Goal: Task Accomplishment & Management: Use online tool/utility

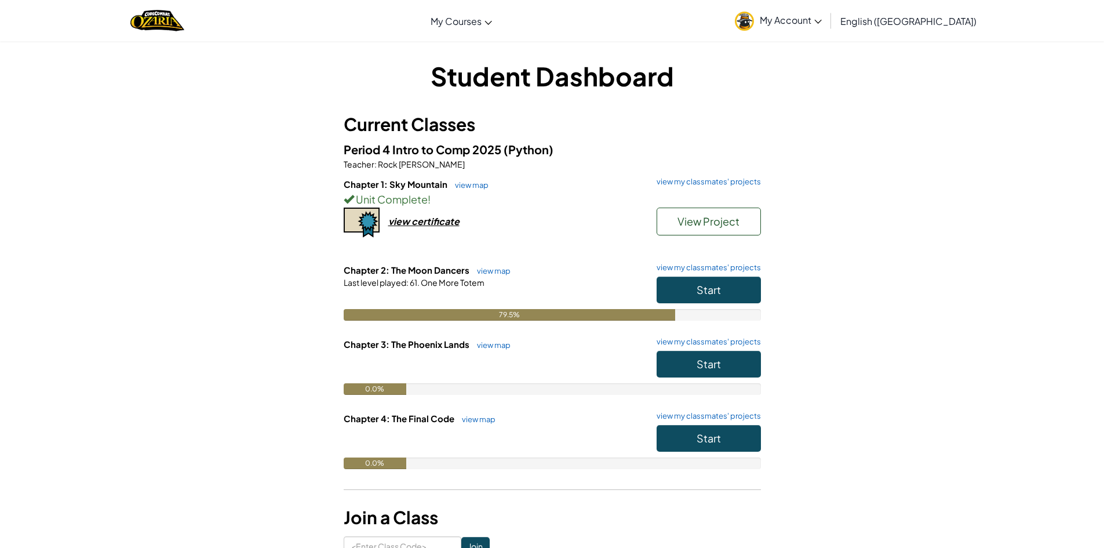
drag, startPoint x: 0, startPoint y: 0, endPoint x: 567, endPoint y: 300, distance: 641.9
click at [565, 298] on div at bounding box center [552, 298] width 417 height 21
click at [685, 280] on button "Start" at bounding box center [709, 289] width 104 height 27
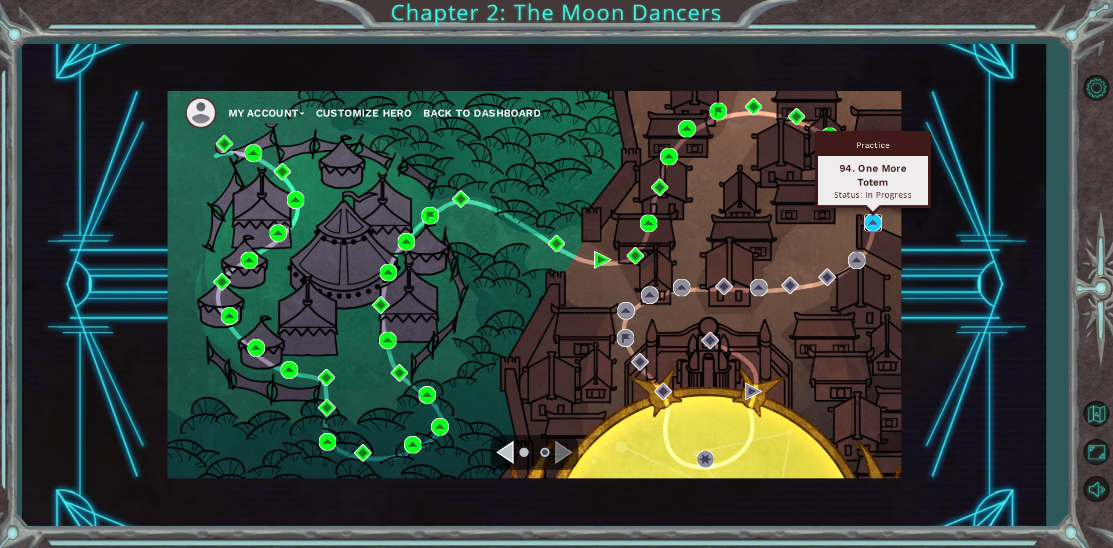
click at [880, 227] on img at bounding box center [872, 222] width 17 height 17
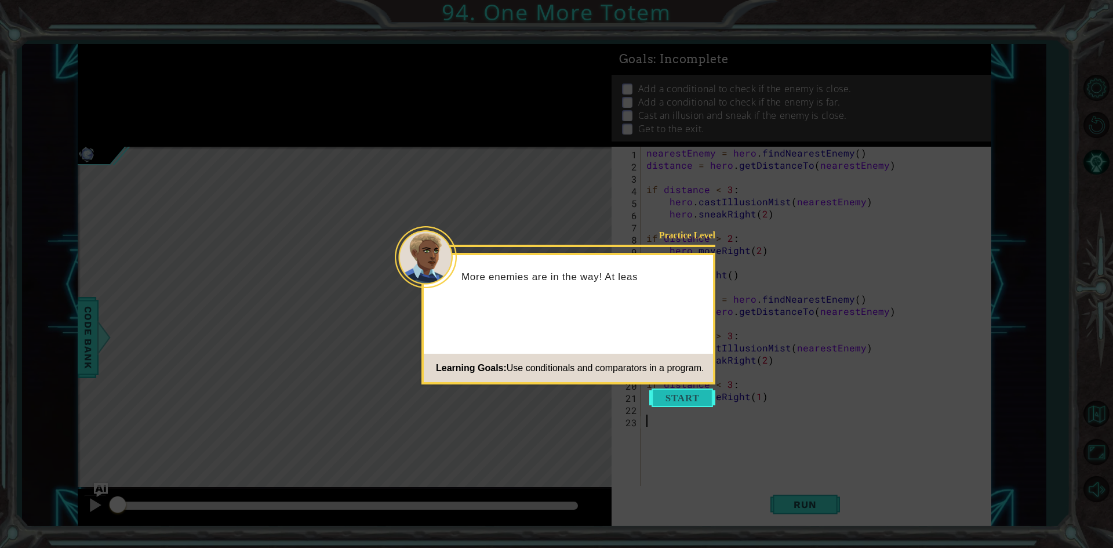
click at [690, 402] on button "Start" at bounding box center [682, 397] width 66 height 19
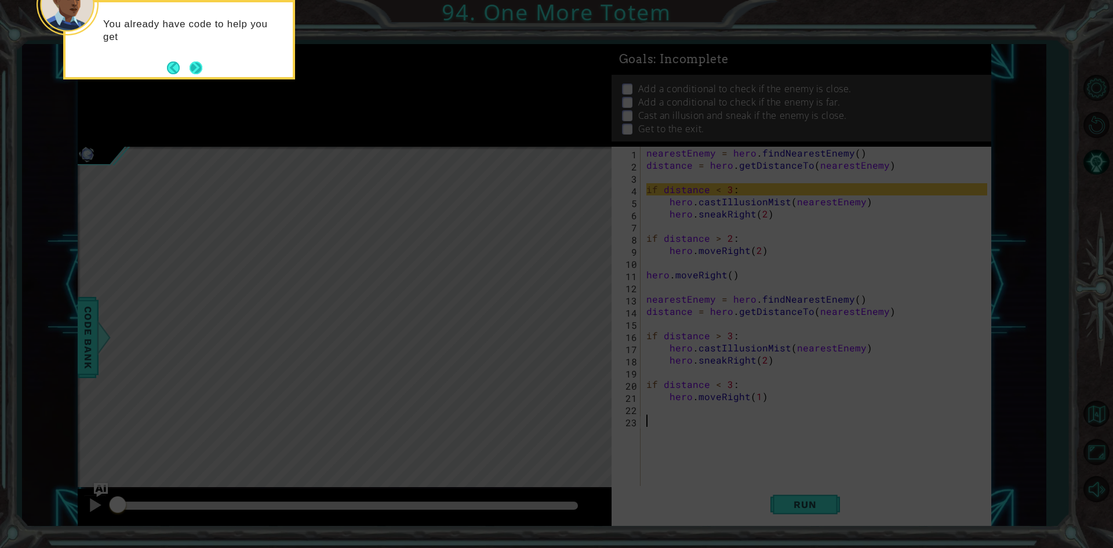
click at [200, 67] on button "Next" at bounding box center [196, 67] width 13 height 13
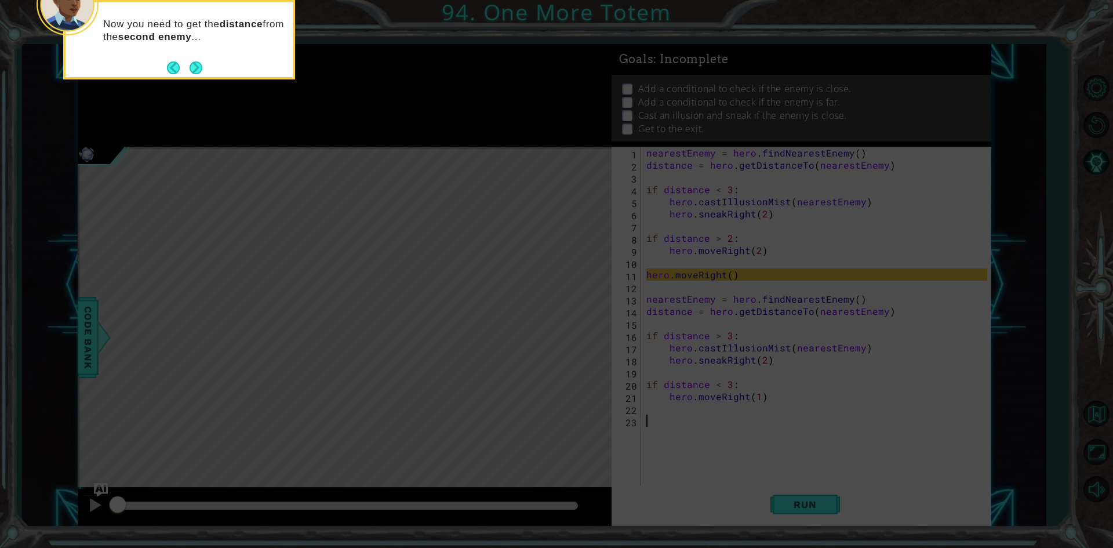
click at [200, 67] on button "Next" at bounding box center [196, 67] width 13 height 13
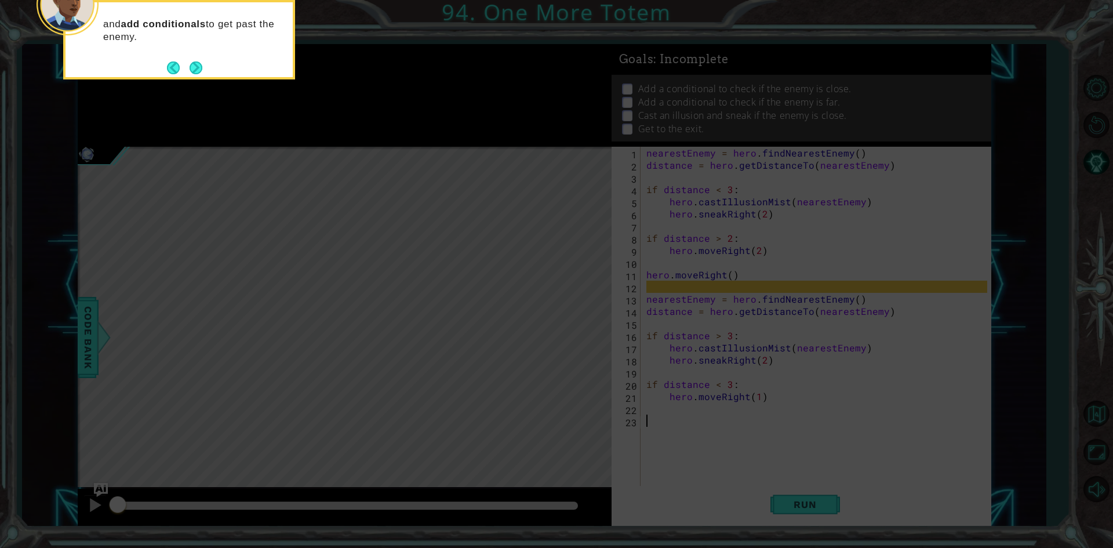
click at [200, 67] on button "Next" at bounding box center [196, 67] width 13 height 13
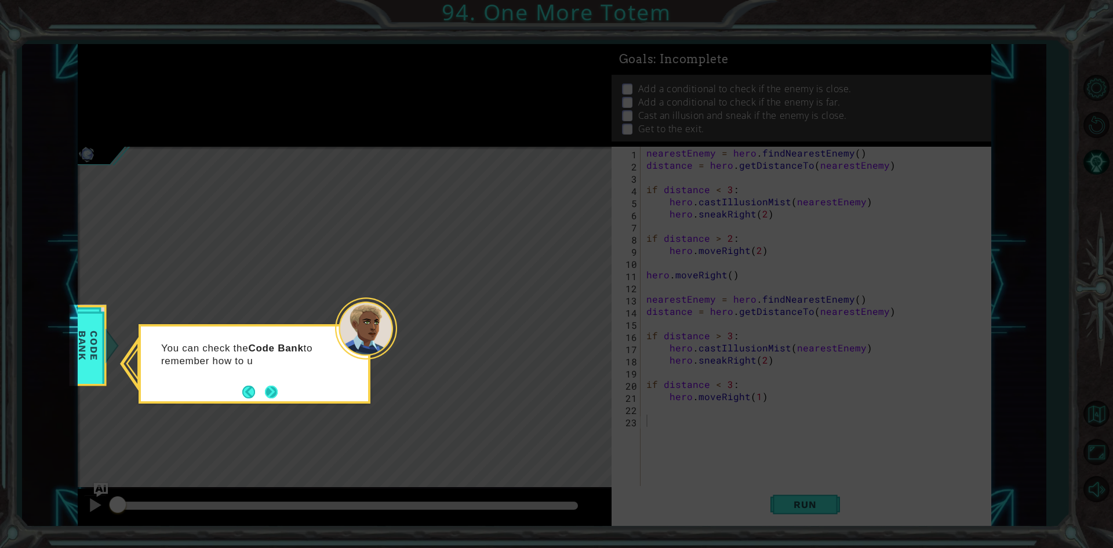
click at [269, 387] on button "Next" at bounding box center [271, 391] width 13 height 13
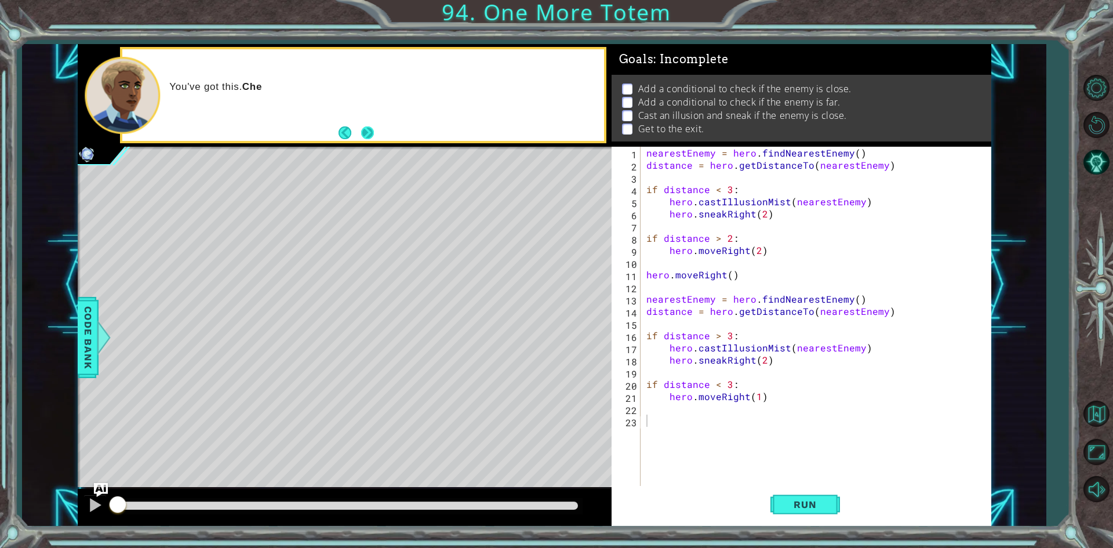
click at [370, 128] on button "Next" at bounding box center [367, 132] width 13 height 13
click at [817, 493] on button "Run" at bounding box center [805, 505] width 70 height 38
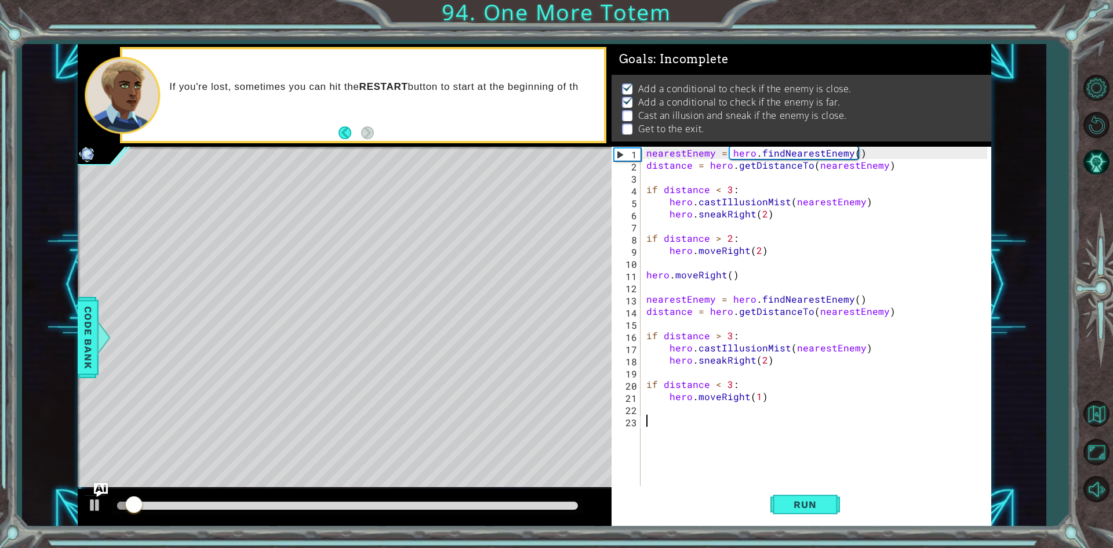
scroll to position [5, 0]
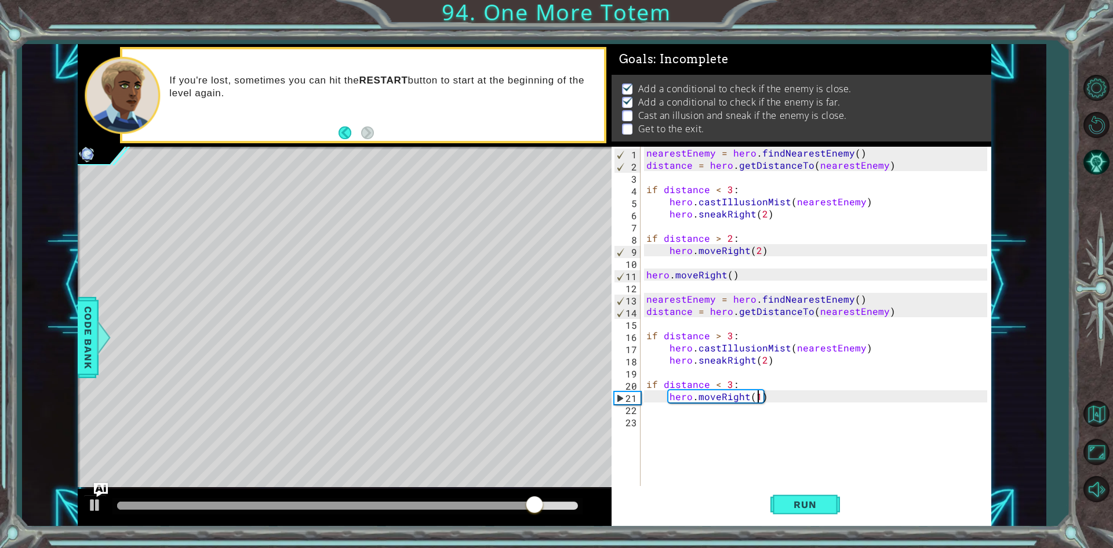
click at [755, 397] on div "nearestEnemy = hero . findNearestEnemy ( ) distance = hero . getDistanceTo ( ne…" at bounding box center [818, 329] width 349 height 365
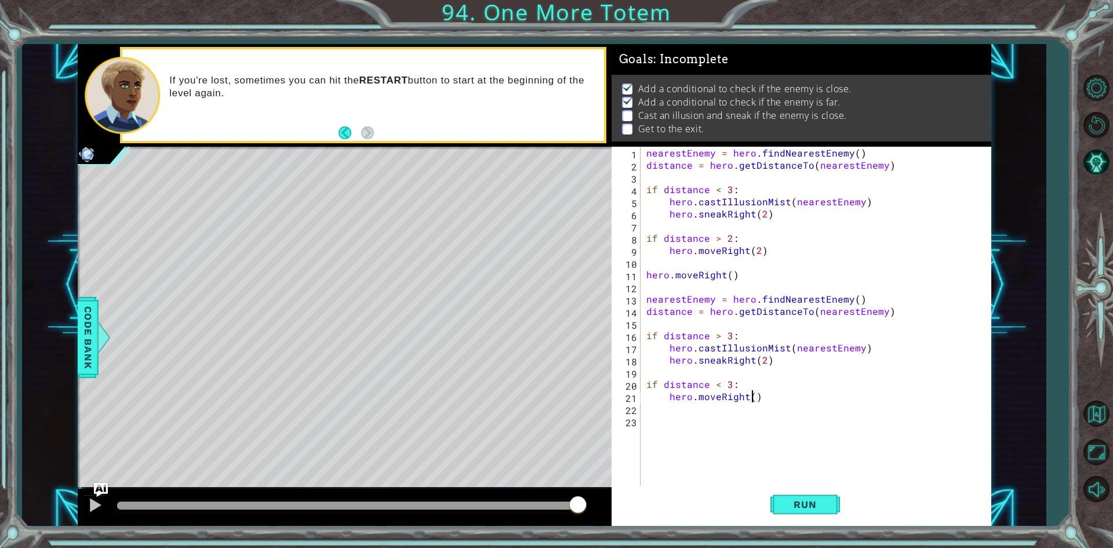
scroll to position [0, 6]
click at [840, 518] on div "Run" at bounding box center [805, 505] width 380 height 38
click at [826, 509] on span "Run" at bounding box center [805, 504] width 46 height 12
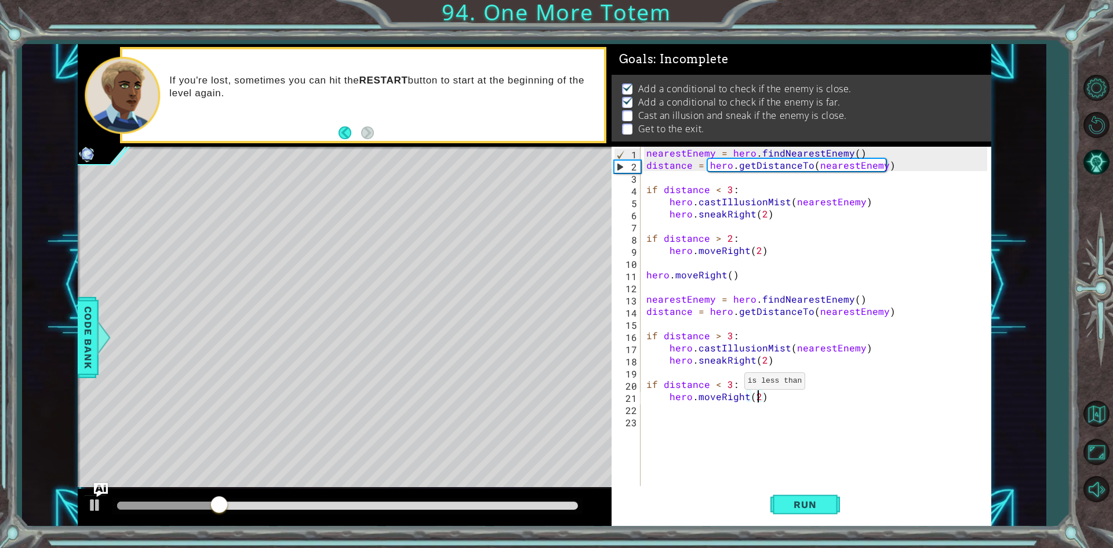
click at [730, 384] on div "nearestEnemy = hero . findNearestEnemy ( ) distance = hero . getDistanceTo ( ne…" at bounding box center [818, 329] width 349 height 365
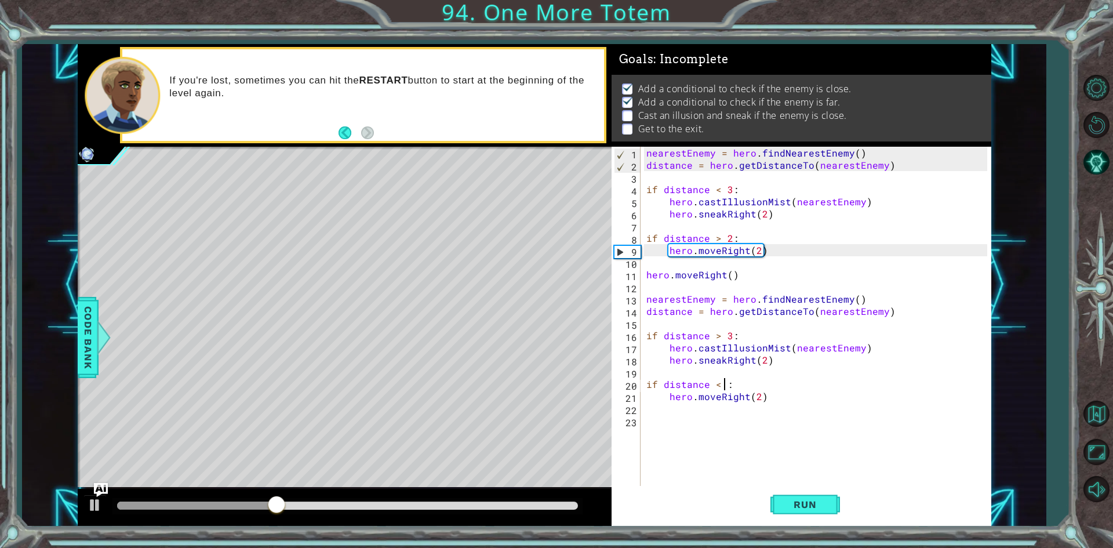
scroll to position [0, 5]
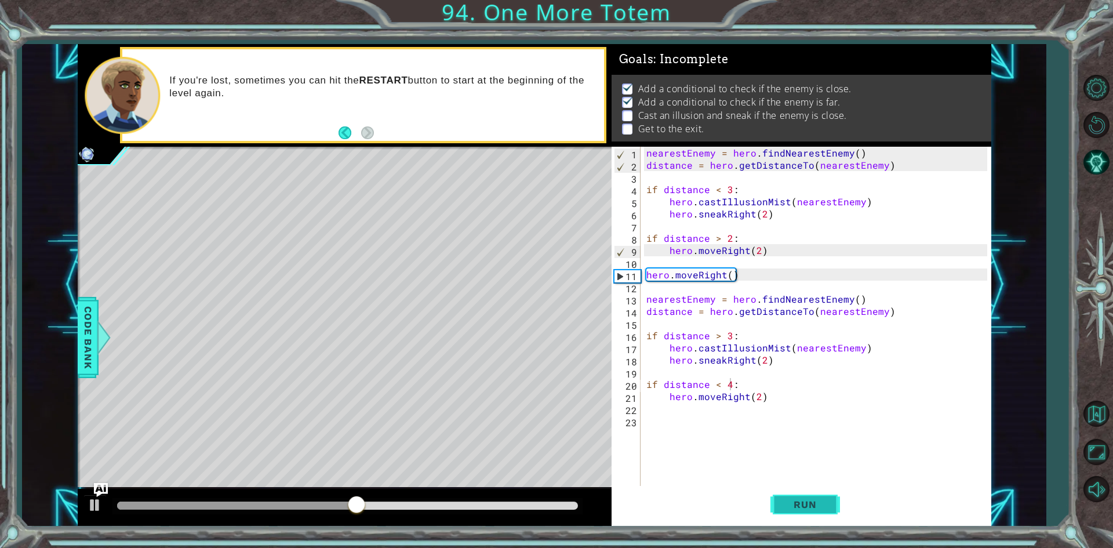
click at [802, 516] on button "Run" at bounding box center [805, 505] width 70 height 38
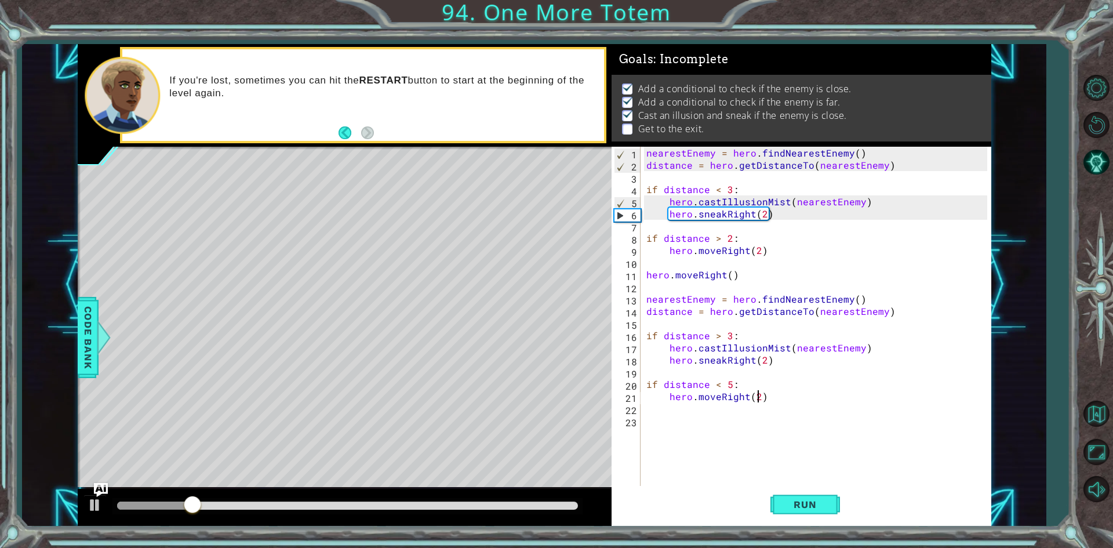
click at [755, 402] on div "nearestEnemy = hero . findNearestEnemy ( ) distance = hero . getDistanceTo ( ne…" at bounding box center [818, 329] width 349 height 365
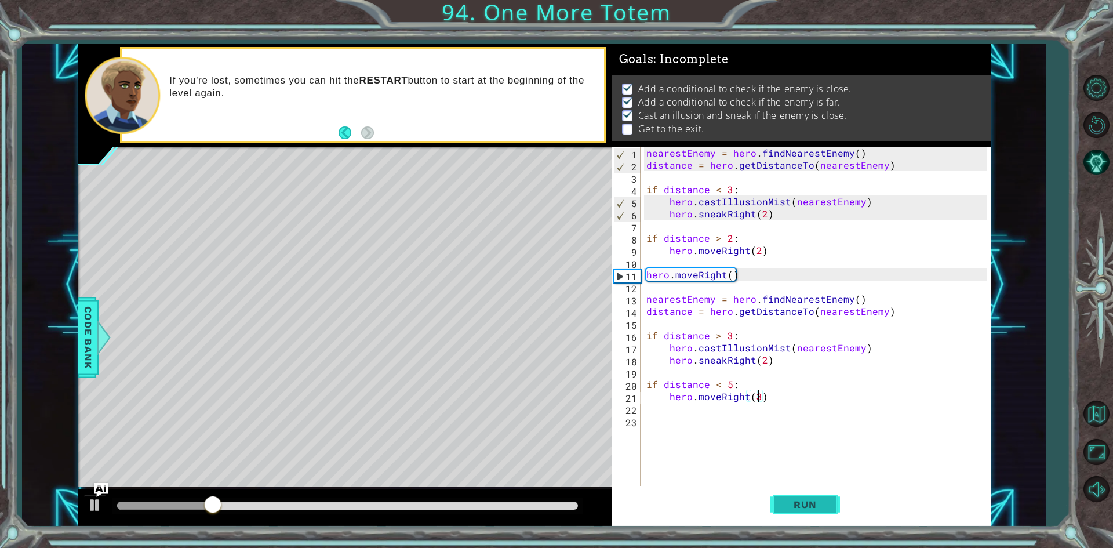
type textarea "hero.moveRight(3)"
click at [803, 497] on button "Run" at bounding box center [805, 505] width 70 height 38
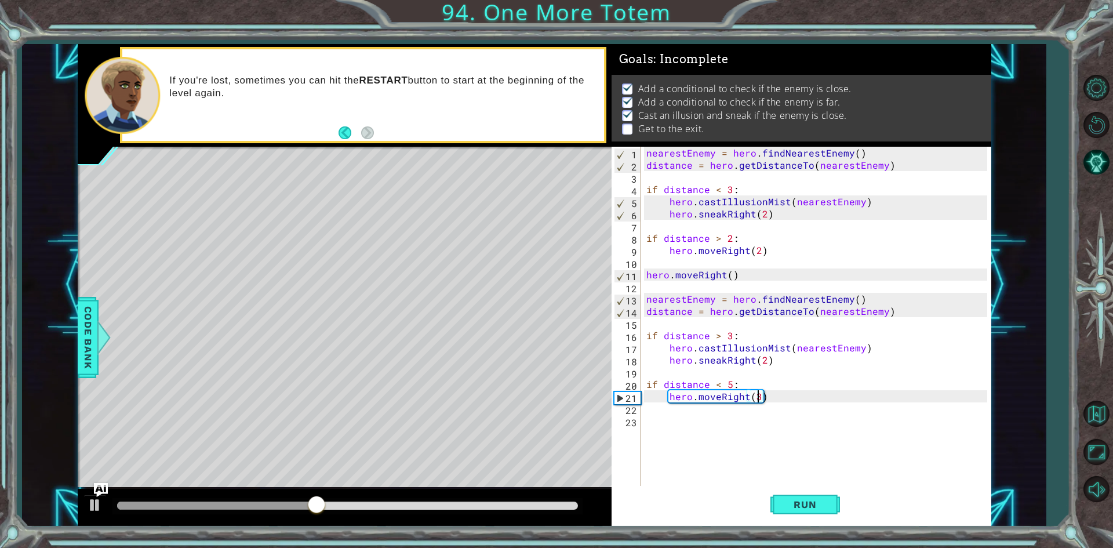
click at [661, 418] on div "nearestEnemy = hero . findNearestEnemy ( ) distance = hero . getDistanceTo ( ne…" at bounding box center [818, 329] width 349 height 365
type textarea "if distance < 8:"
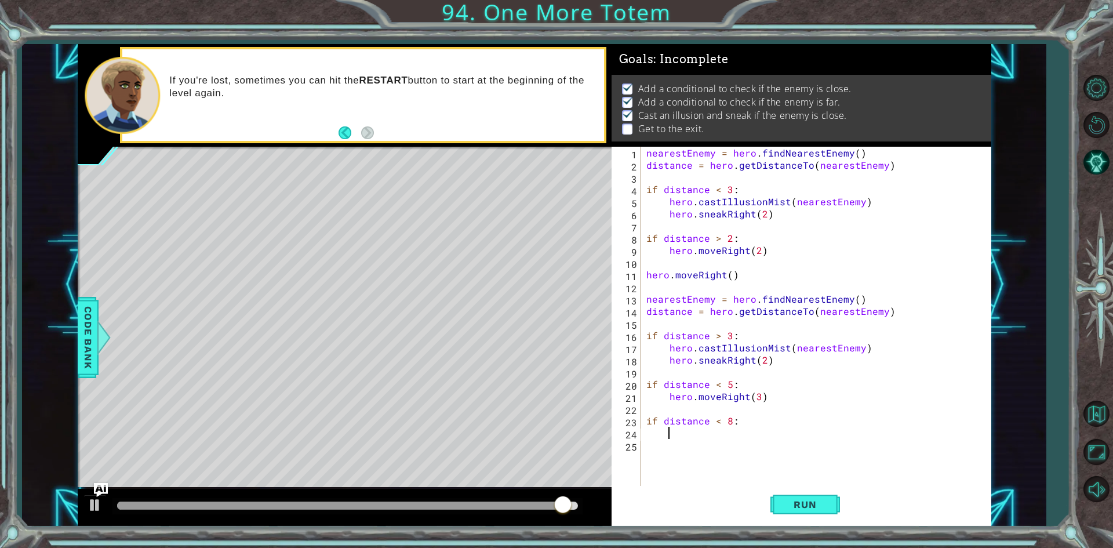
scroll to position [0, 1]
type textarea "hero.muvu"
click at [738, 440] on div "nearestEnemy = hero . findNearestEnemy ( ) distance = hero . getDistanceTo ( ne…" at bounding box center [818, 329] width 349 height 365
click at [733, 429] on div "nearestEnemy = hero . findNearestEnemy ( ) distance = hero . getDistanceTo ( ne…" at bounding box center [818, 329] width 349 height 365
type textarea "hero.moveUp(4)"
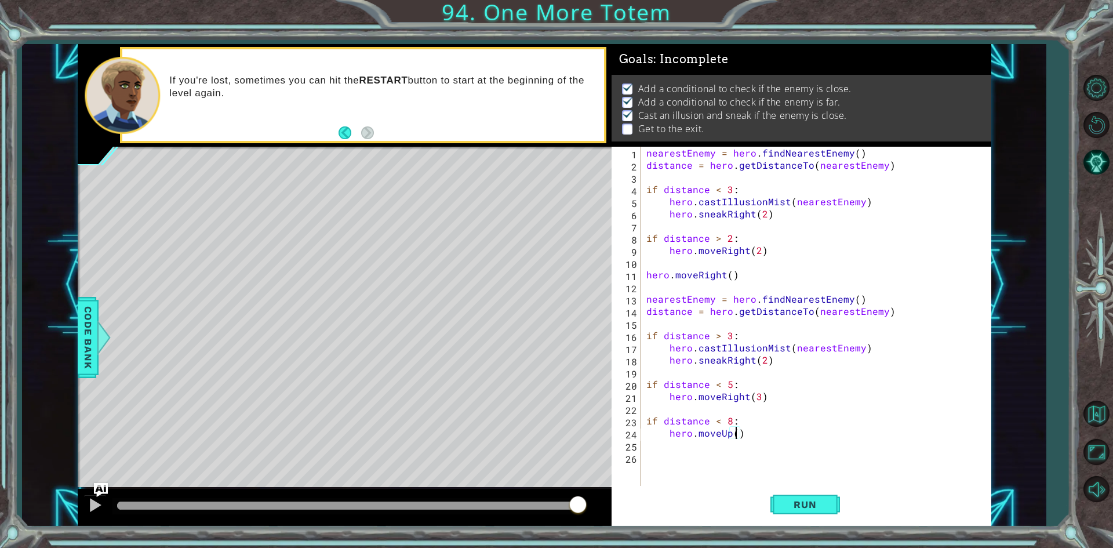
scroll to position [0, 5]
click at [704, 446] on div "nearestEnemy = hero . findNearestEnemy ( ) distance = hero . getDistanceTo ( ne…" at bounding box center [818, 329] width 349 height 365
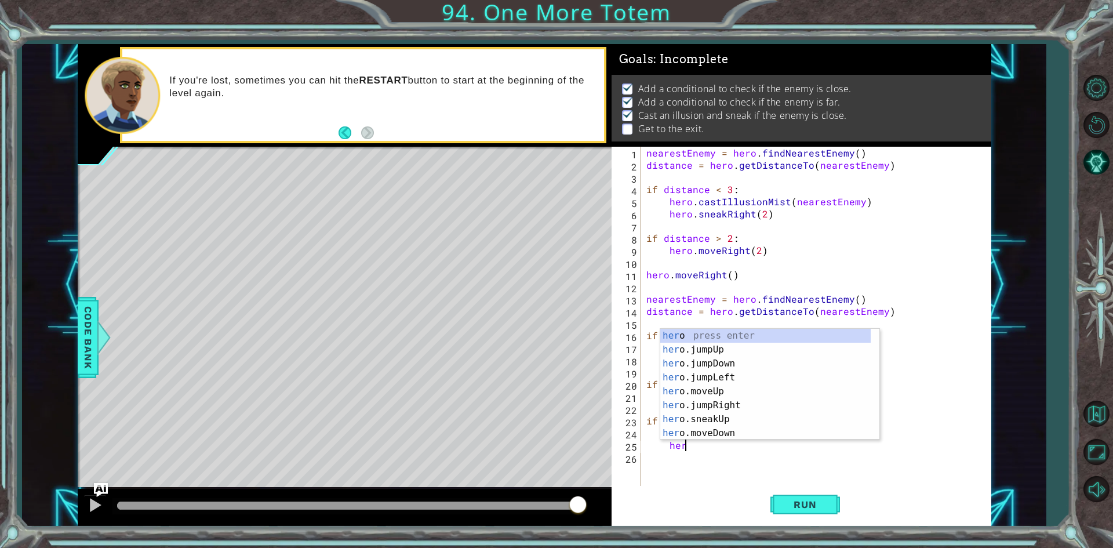
scroll to position [0, 2]
type textarea "hero."
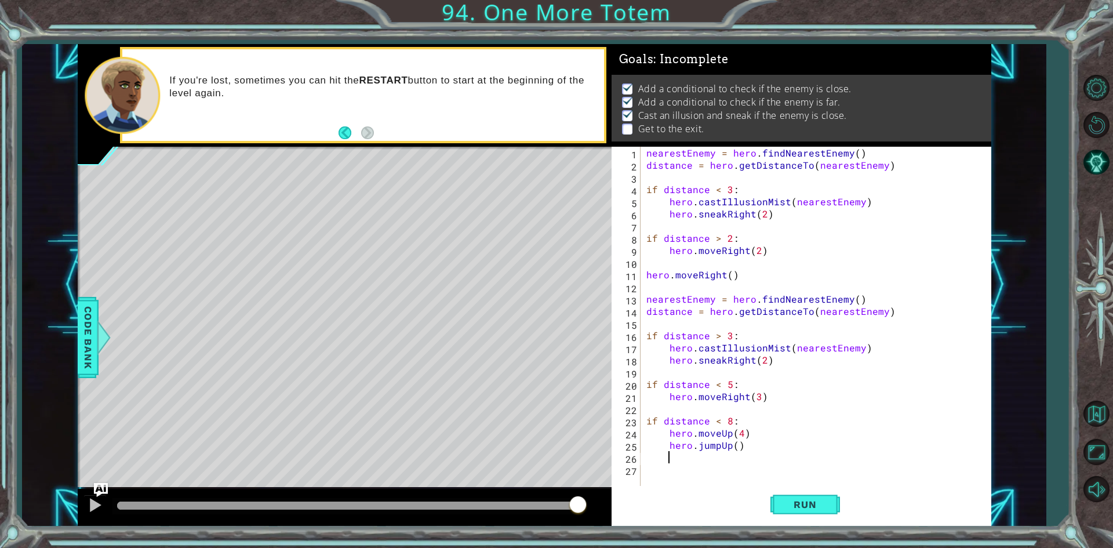
scroll to position [0, 1]
click at [779, 502] on button "Run" at bounding box center [805, 505] width 70 height 38
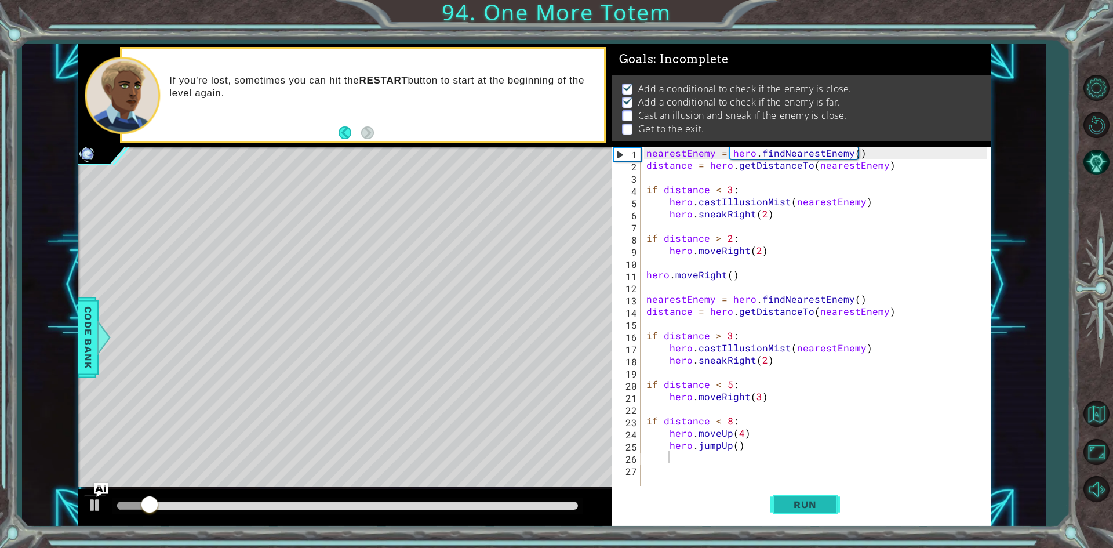
click at [779, 502] on button "Run" at bounding box center [805, 505] width 70 height 38
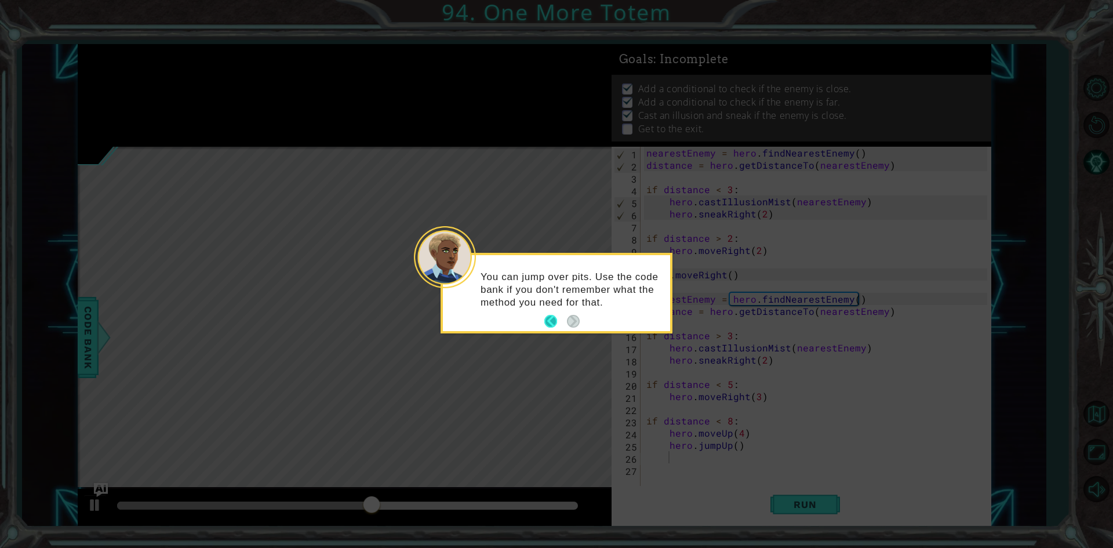
click at [558, 322] on button "Back" at bounding box center [555, 321] width 23 height 13
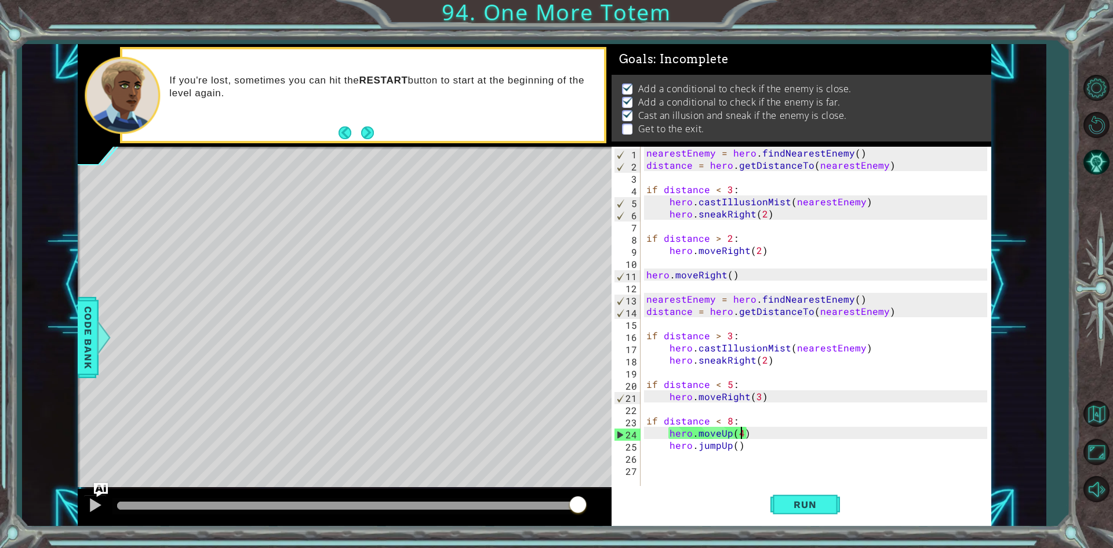
click at [739, 434] on div "nearestEnemy = hero . findNearestEnemy ( ) distance = hero . getDistanceTo ( ne…" at bounding box center [818, 329] width 349 height 365
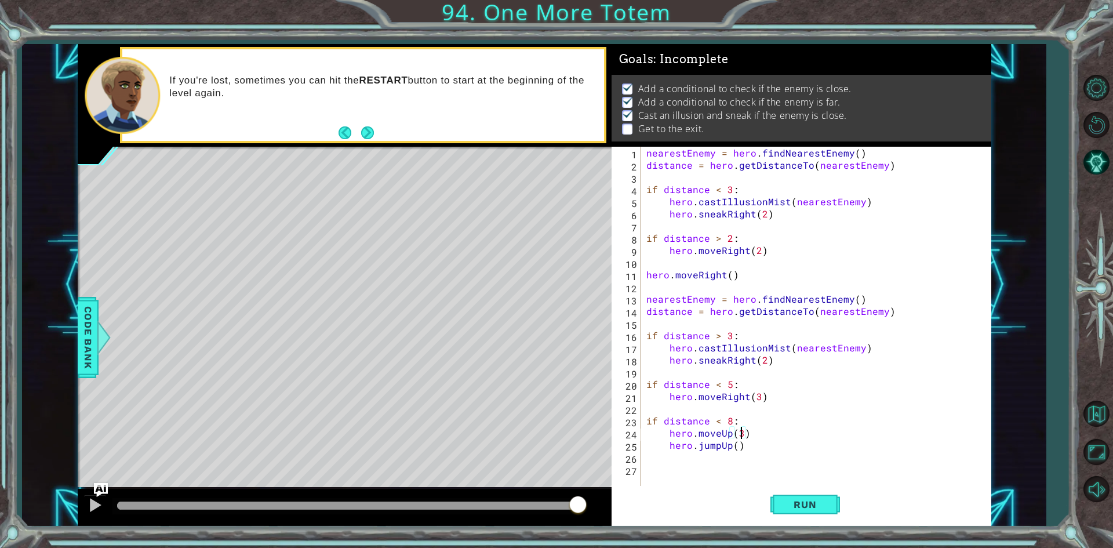
scroll to position [0, 5]
click at [785, 491] on button "Run" at bounding box center [805, 505] width 70 height 38
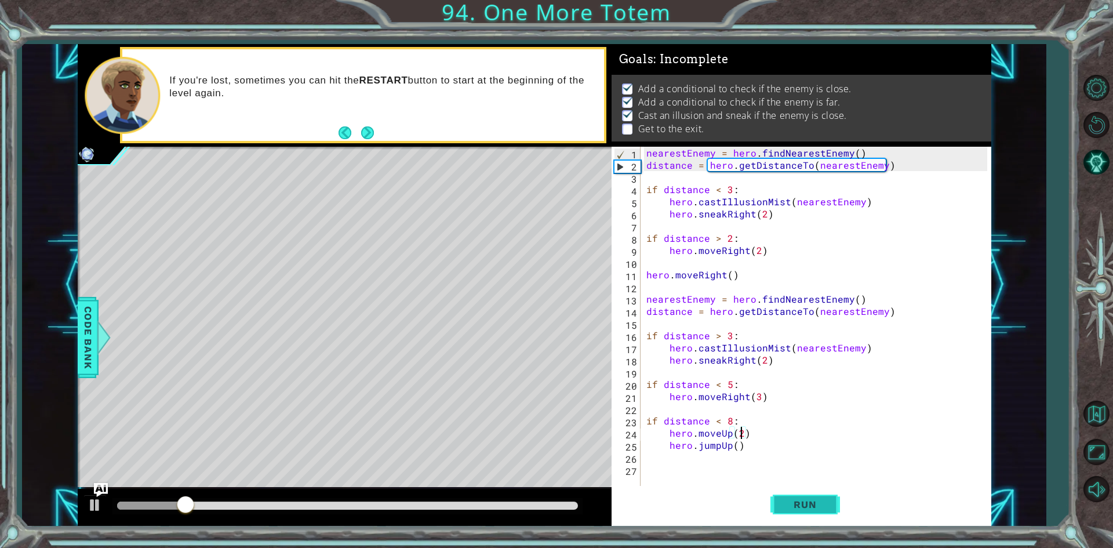
click at [802, 505] on span "Run" at bounding box center [805, 504] width 46 height 12
click at [807, 498] on button "Run" at bounding box center [805, 505] width 70 height 38
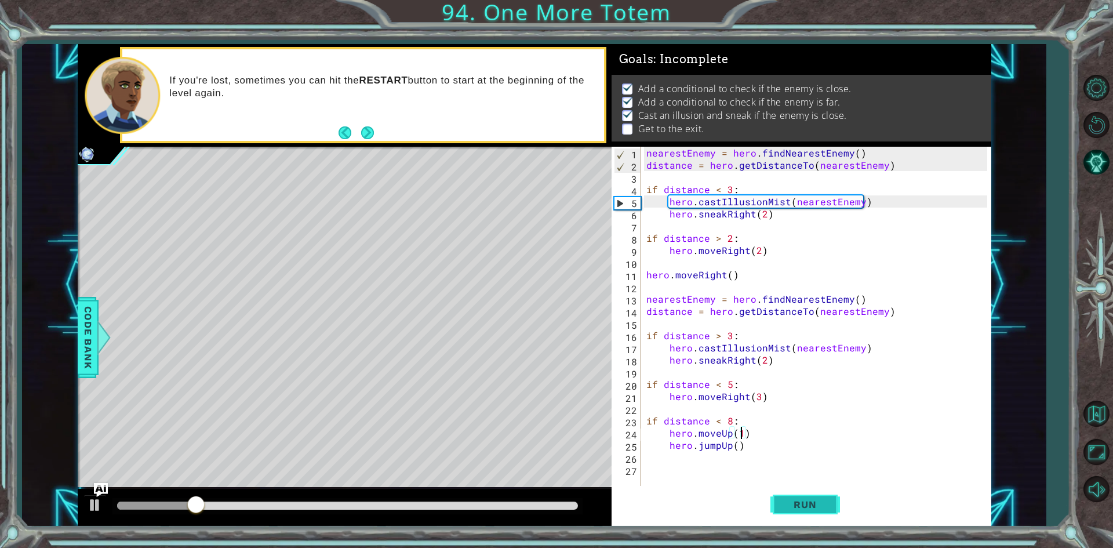
type textarea "hero.moveUp(1)"
click at [788, 498] on button "Run" at bounding box center [805, 505] width 70 height 38
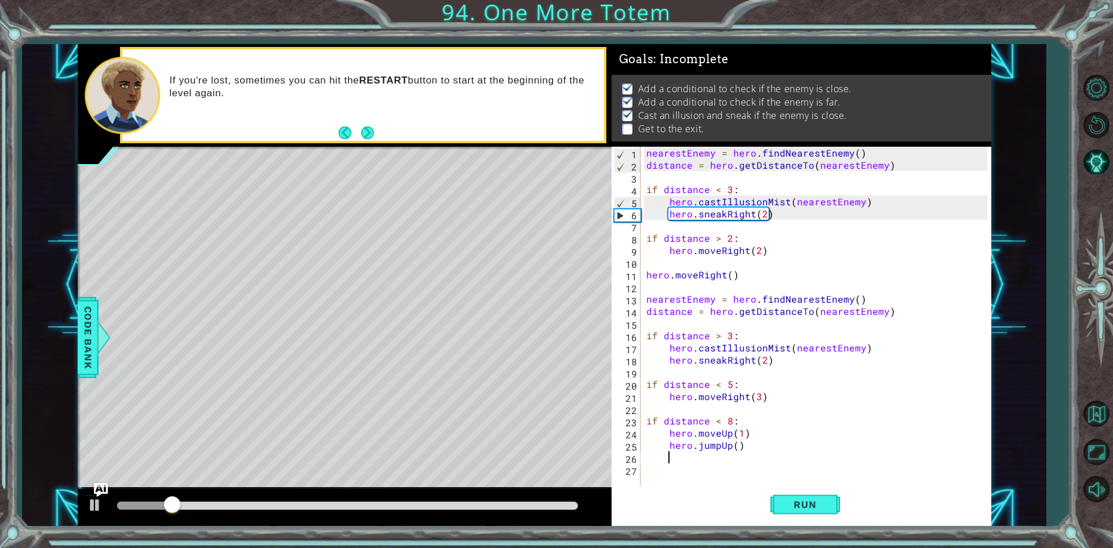
click at [741, 459] on div "nearestEnemy = hero . findNearestEnemy ( ) distance = hero . getDistanceTo ( ne…" at bounding box center [818, 329] width 349 height 365
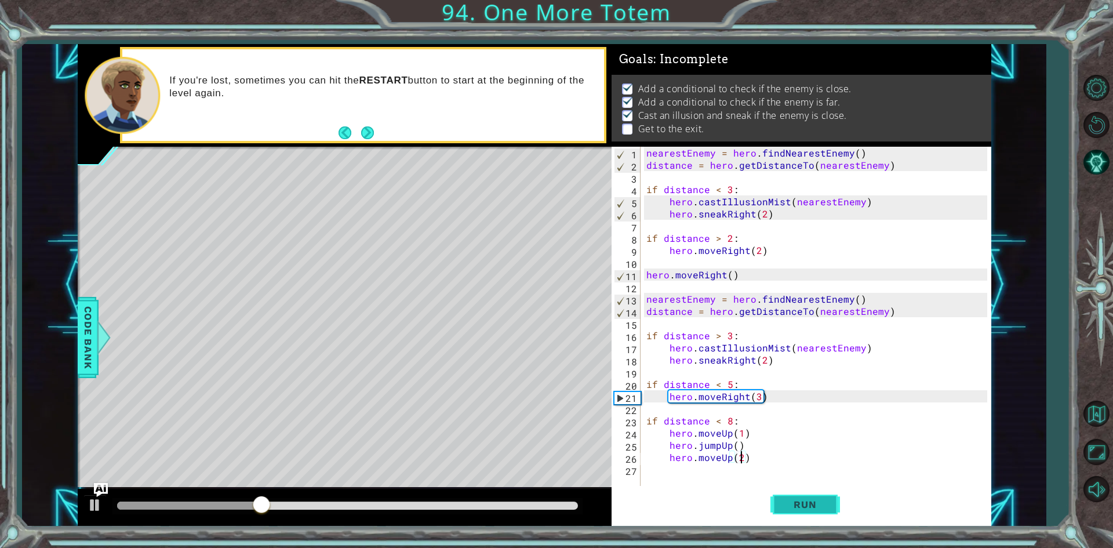
type textarea "hero.moveUp(2)"
click at [829, 498] on button "Run" at bounding box center [805, 505] width 70 height 38
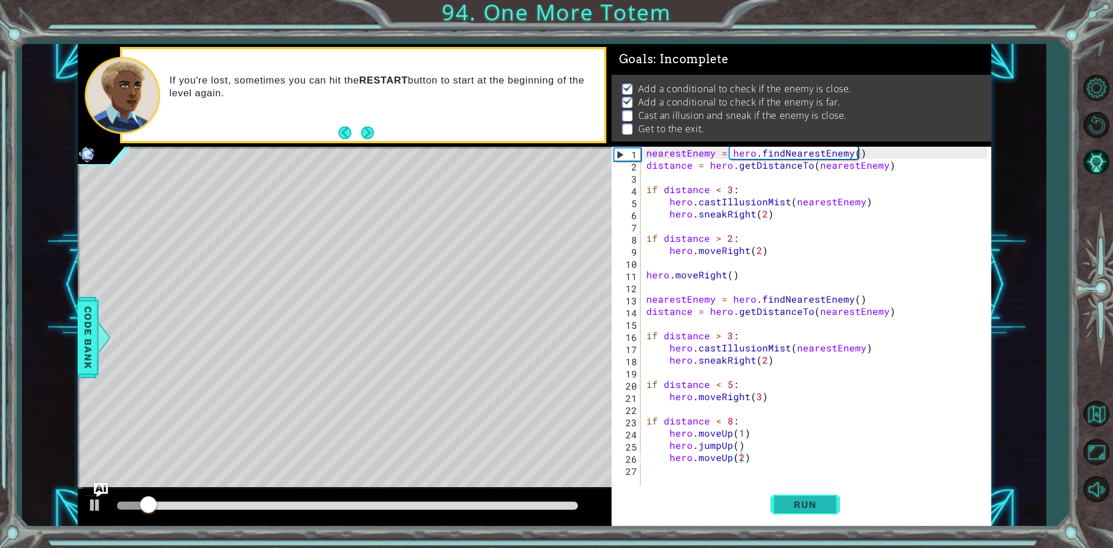
click at [829, 498] on button "Run" at bounding box center [805, 505] width 70 height 38
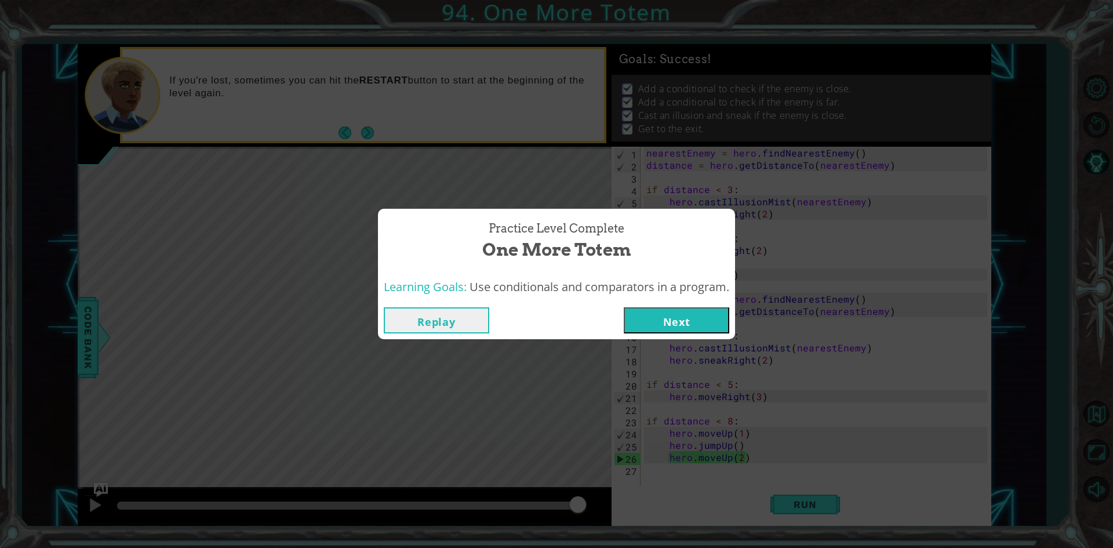
click at [706, 316] on button "Next" at bounding box center [676, 320] width 105 height 26
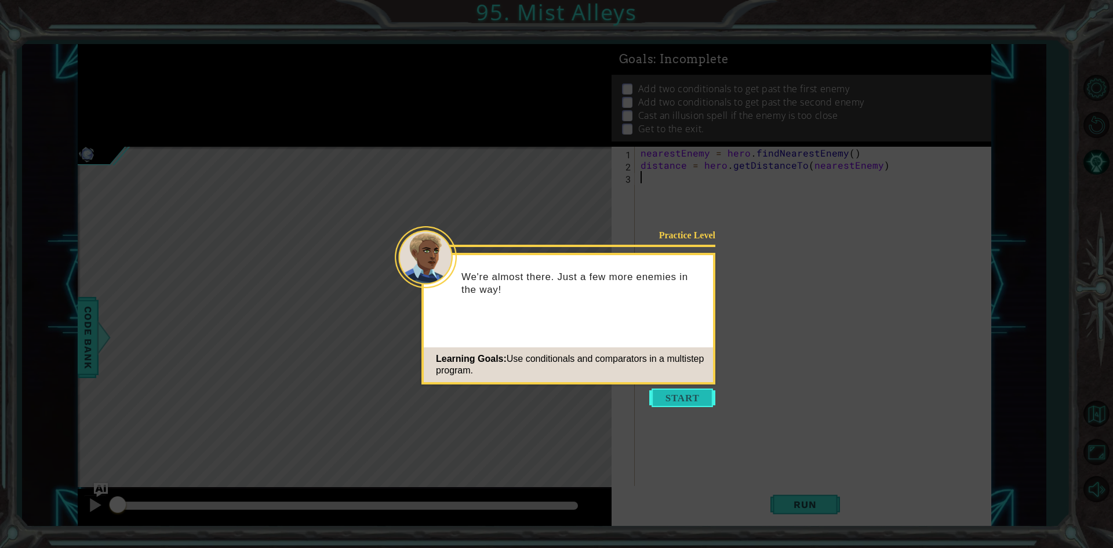
click at [700, 406] on button "Start" at bounding box center [682, 397] width 66 height 19
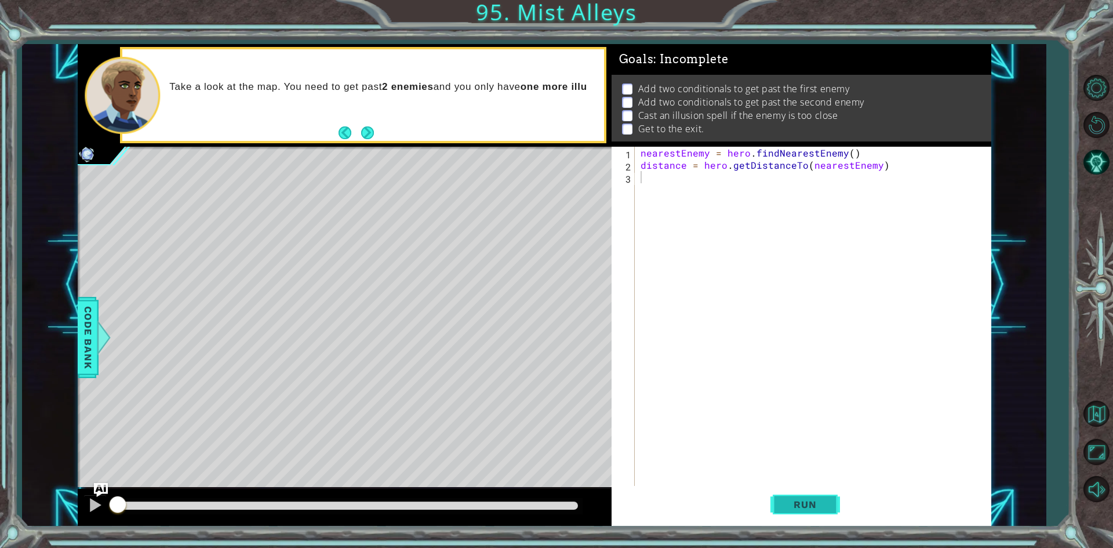
click at [810, 501] on span "Run" at bounding box center [805, 504] width 46 height 12
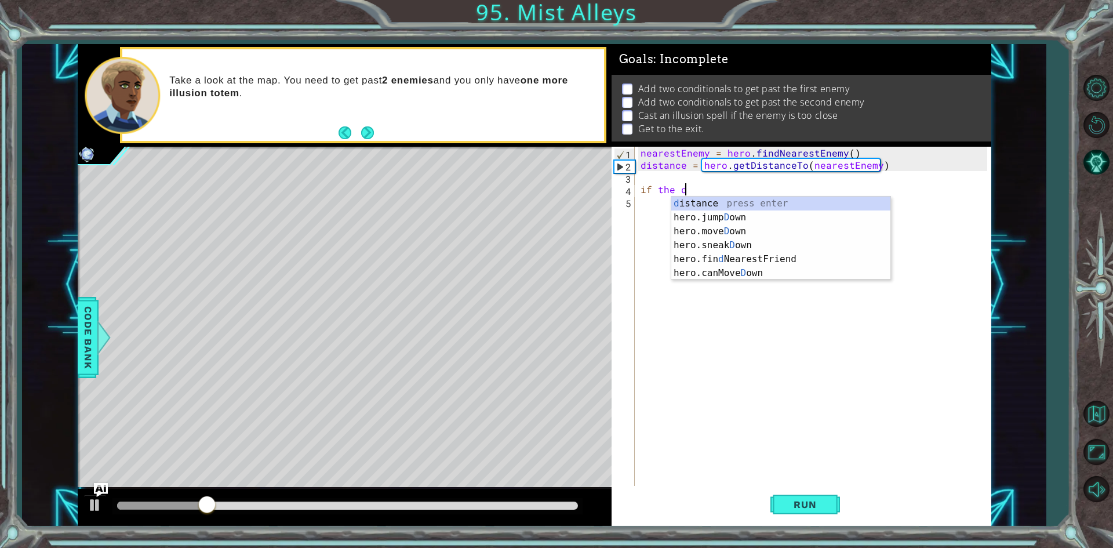
scroll to position [0, 2]
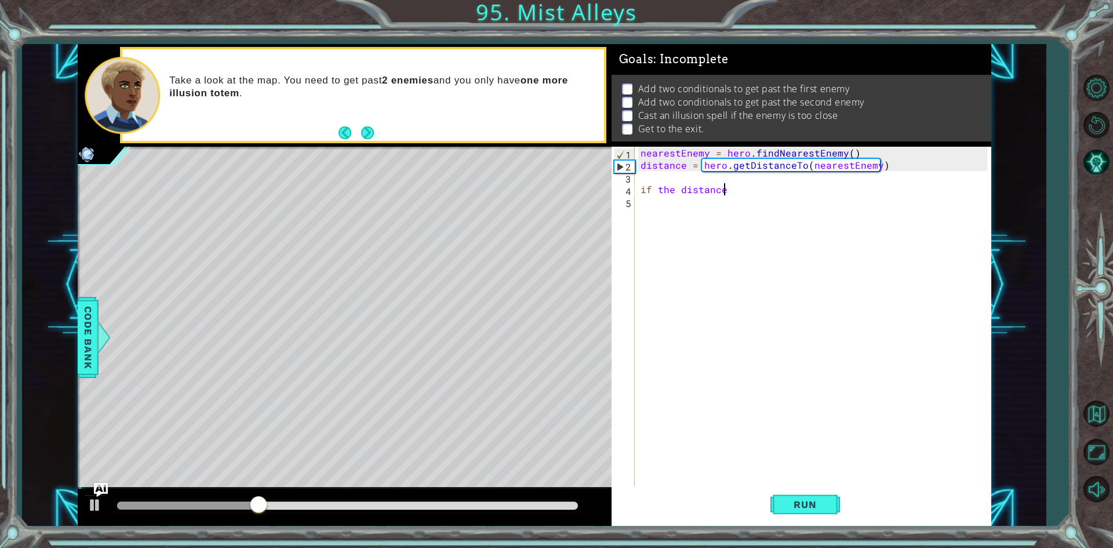
click at [675, 191] on div "nearestEnemy = hero . findNearestEnemy ( ) distance = hero . getDistanceTo ( ne…" at bounding box center [815, 329] width 355 height 365
click at [745, 187] on div "nearestEnemy = hero . findNearestEnemy ( ) distance = hero . getDistanceTo ( ne…" at bounding box center [815, 329] width 355 height 365
type textarea "if distance < 3"
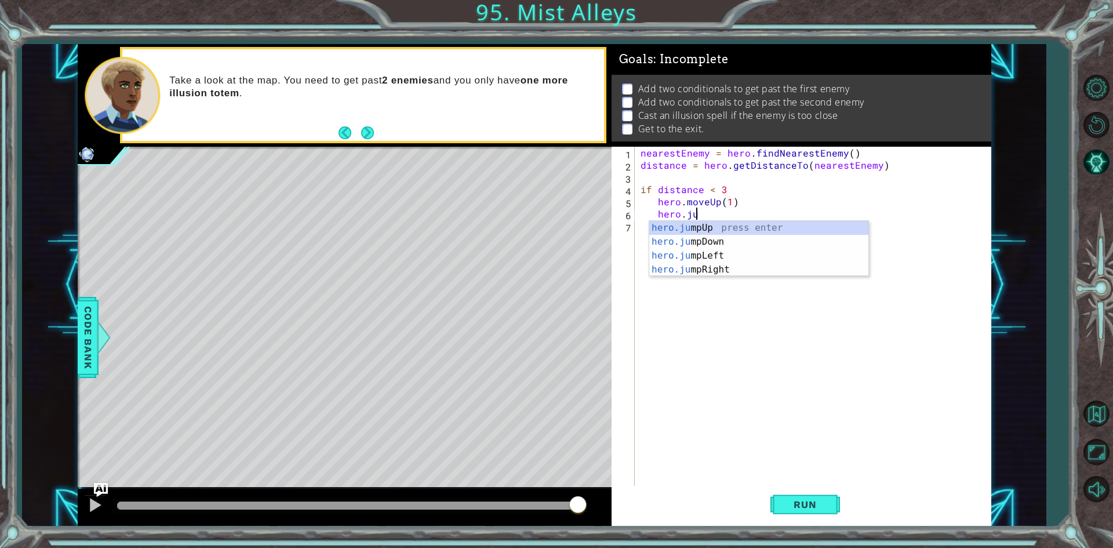
scroll to position [0, 3]
type textarea "hero.jumu"
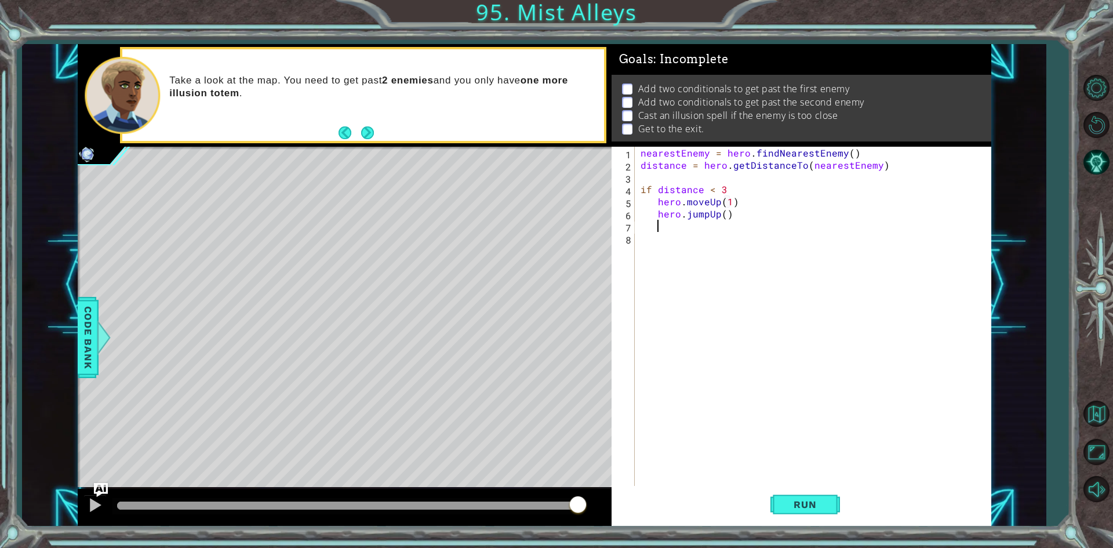
scroll to position [0, 1]
click at [800, 498] on span "Run" at bounding box center [805, 504] width 46 height 12
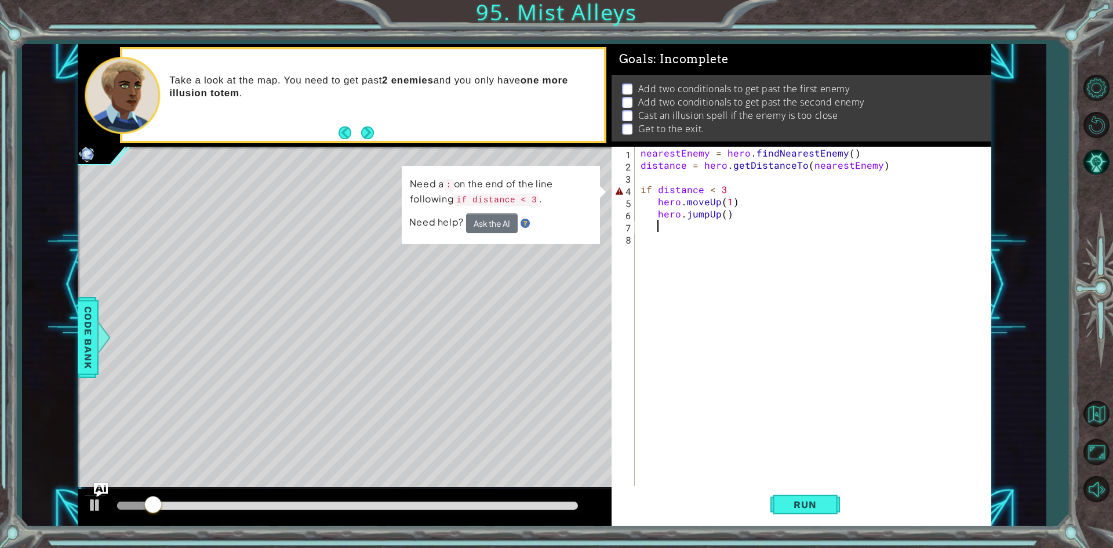
click at [726, 191] on div "nearestEnemy = hero . findNearestEnemy ( ) distance = hero . getDistanceTo ( ne…" at bounding box center [815, 329] width 355 height 365
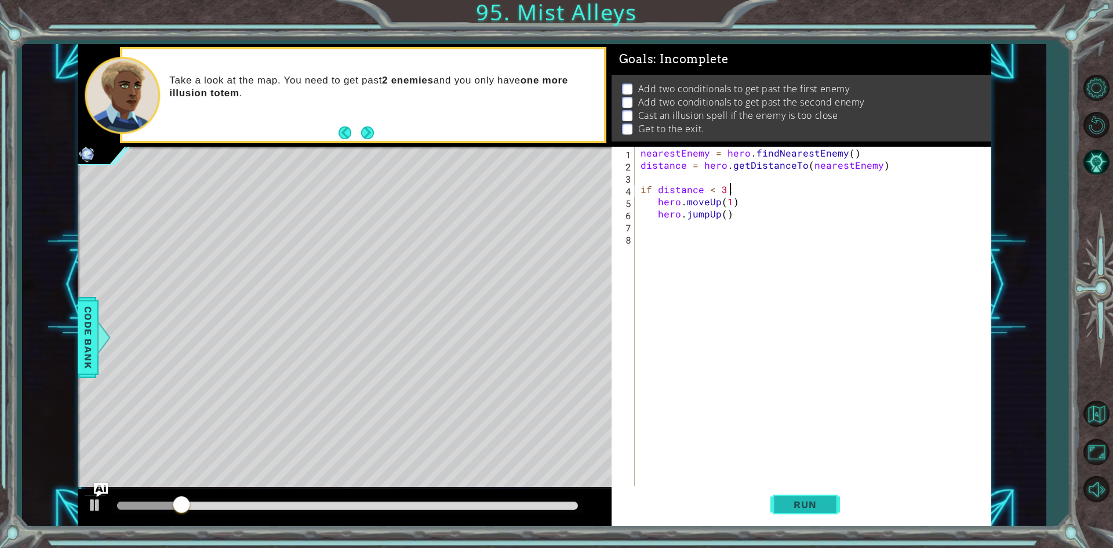
click at [786, 504] on span "Run" at bounding box center [805, 504] width 46 height 12
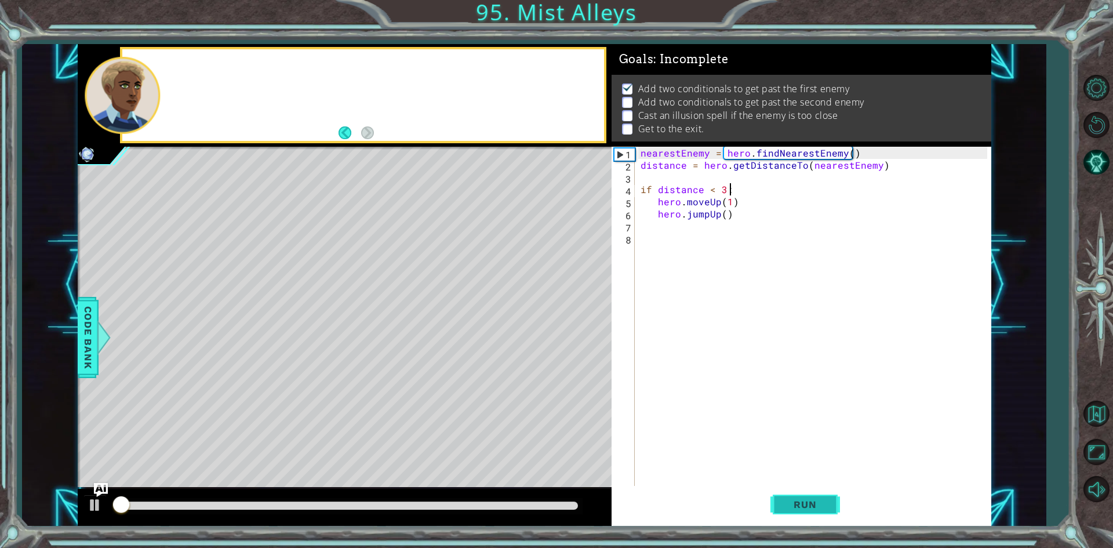
scroll to position [5, 0]
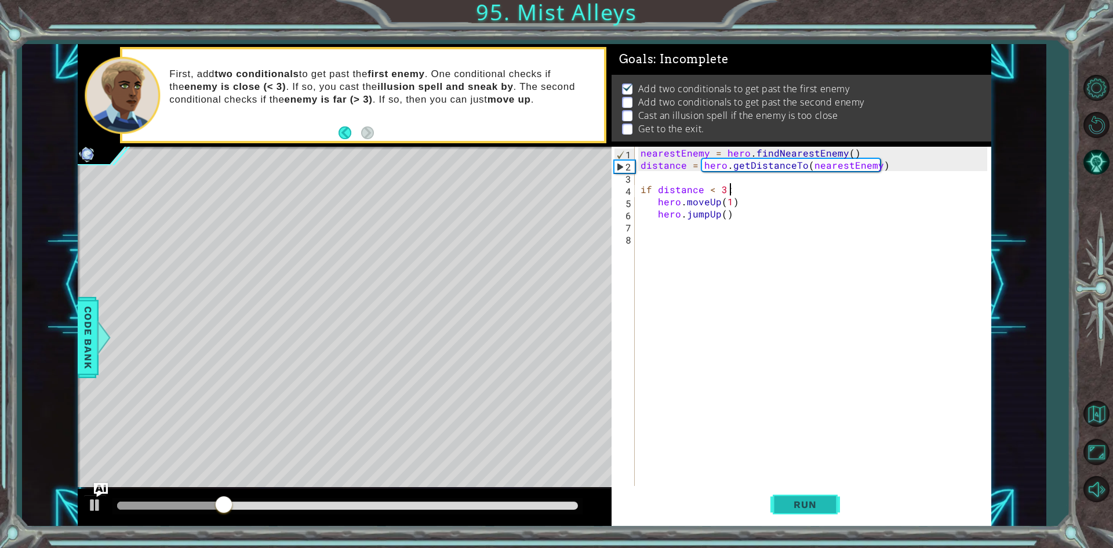
click at [780, 490] on button "Run" at bounding box center [805, 505] width 70 height 38
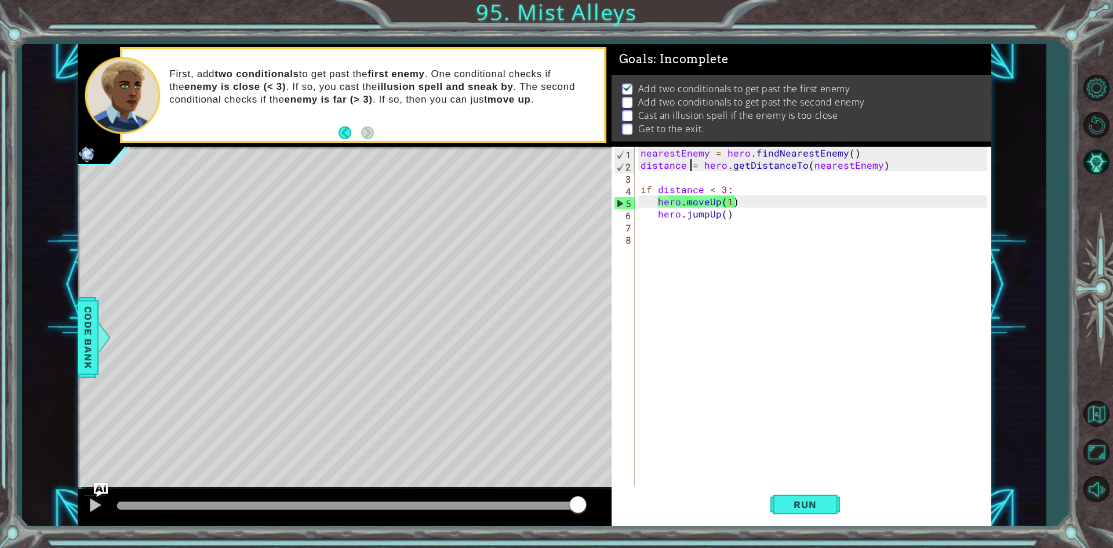
click at [690, 166] on div "nearestEnemy = hero . findNearestEnemy ( ) distance = hero . getDistanceTo ( ne…" at bounding box center [815, 329] width 355 height 365
type textarea "distance = hero.getDistanceTo(nearestEnemy)"
click at [685, 172] on div "nearestEnemy = hero . findNearestEnemy ( ) distance = hero . getDistanceTo ( ne…" at bounding box center [815, 329] width 355 height 365
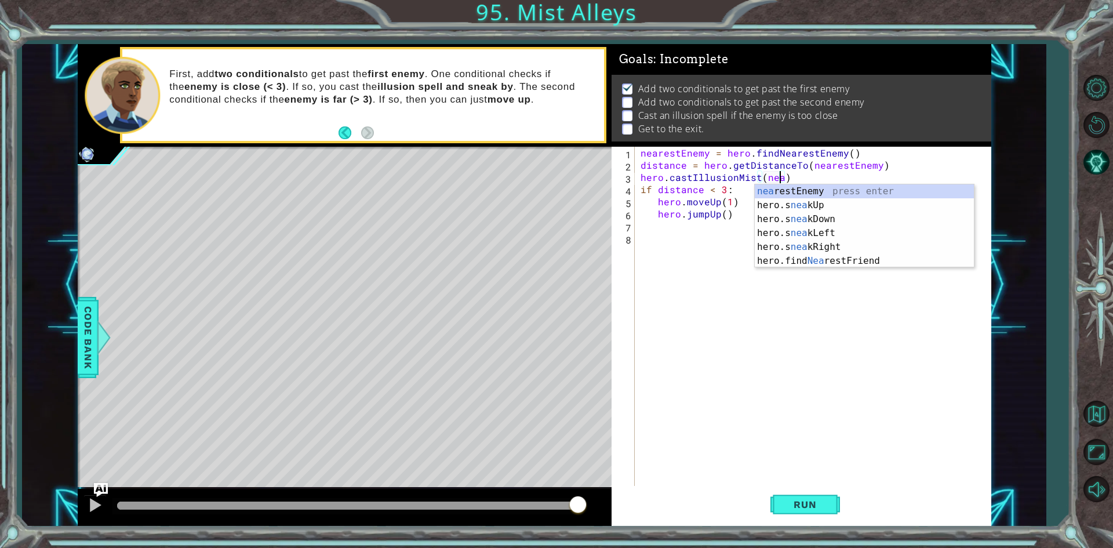
scroll to position [0, 9]
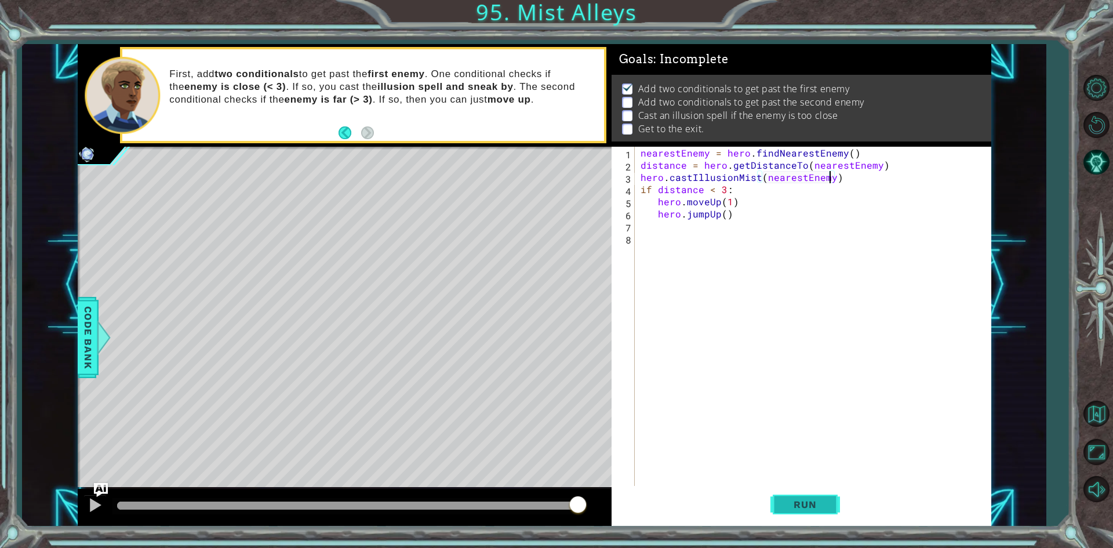
click at [830, 503] on button "Run" at bounding box center [805, 505] width 70 height 38
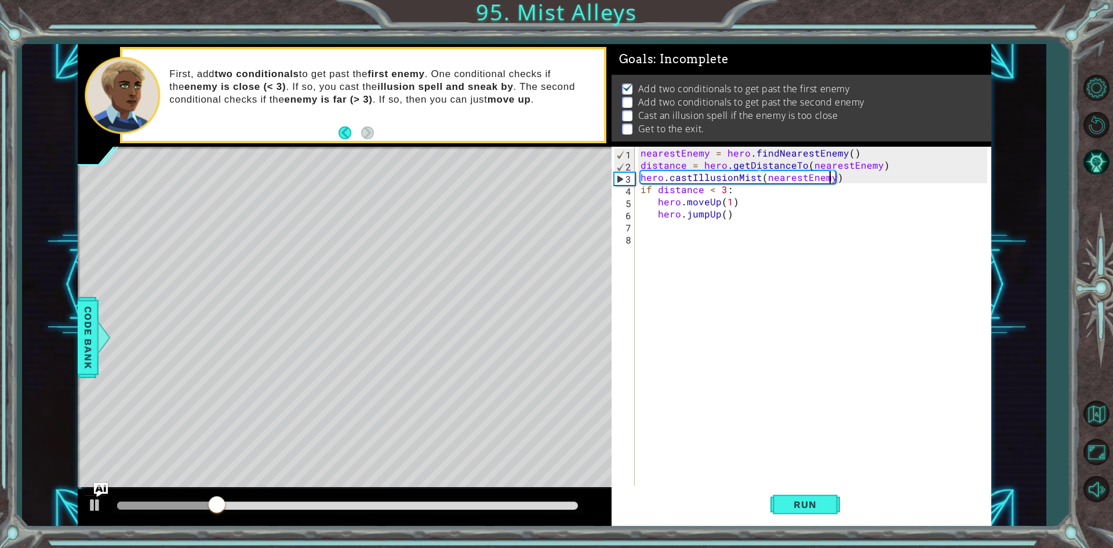
click at [667, 502] on div "Run" at bounding box center [805, 505] width 380 height 38
click at [851, 184] on div "nearestEnemy = hero . findNearestEnemy ( ) distance = hero . getDistanceTo ( ne…" at bounding box center [815, 329] width 355 height 365
click at [851, 182] on div "nearestEnemy = hero . findNearestEnemy ( ) distance = hero . getDistanceTo ( ne…" at bounding box center [815, 329] width 355 height 365
type textarea "hero.castIllusionMist(nearestEnemy)"
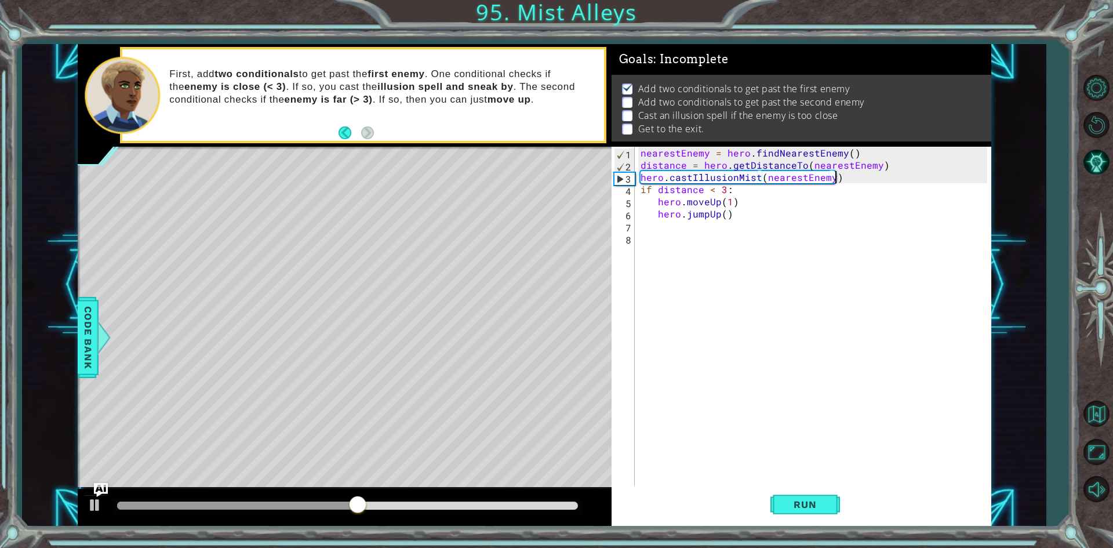
click at [851, 180] on div "nearestEnemy = hero . findNearestEnemy ( ) distance = hero . getDistanceTo ( ne…" at bounding box center [815, 329] width 355 height 365
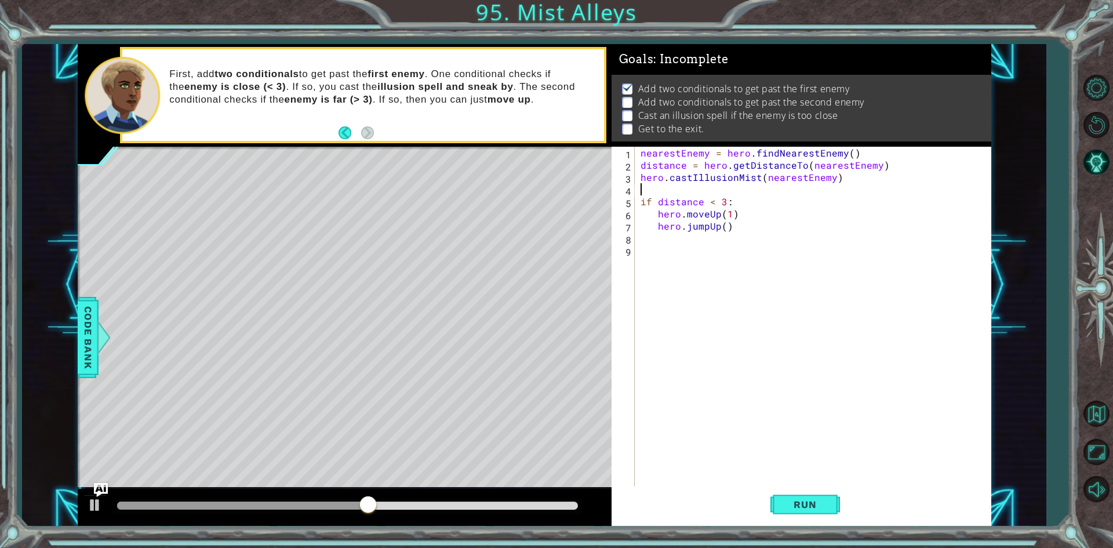
scroll to position [0, 0]
click at [826, 504] on span "Run" at bounding box center [805, 504] width 46 height 12
click at [718, 219] on div "nearestEnemy = hero . findNearestEnemy ( ) distance = hero . getDistanceTo ( ne…" at bounding box center [815, 329] width 355 height 365
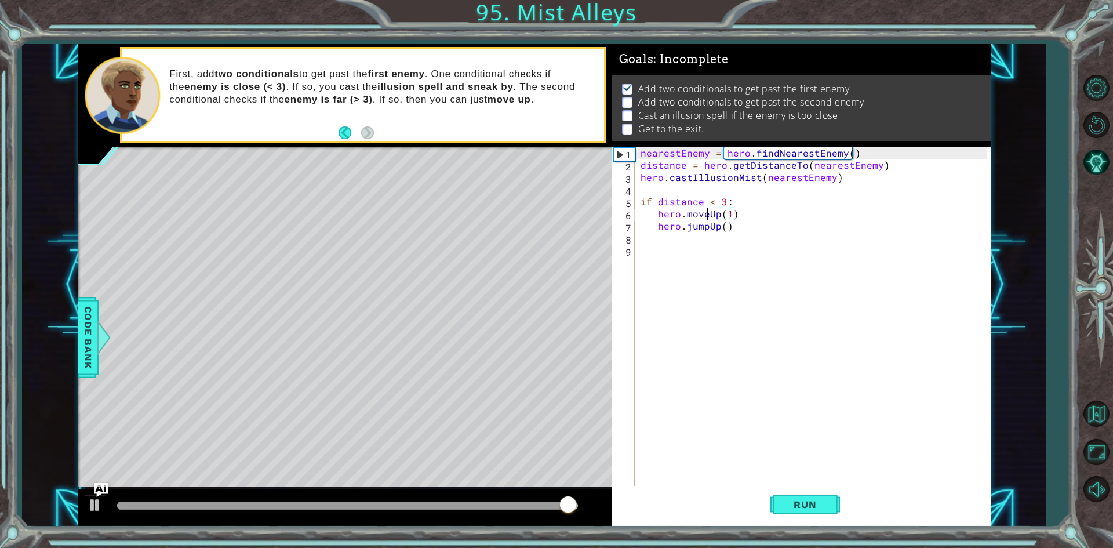
click at [709, 215] on div "nearestEnemy = hero . findNearestEnemy ( ) distance = hero . getDistanceTo ( ne…" at bounding box center [815, 329] width 355 height 365
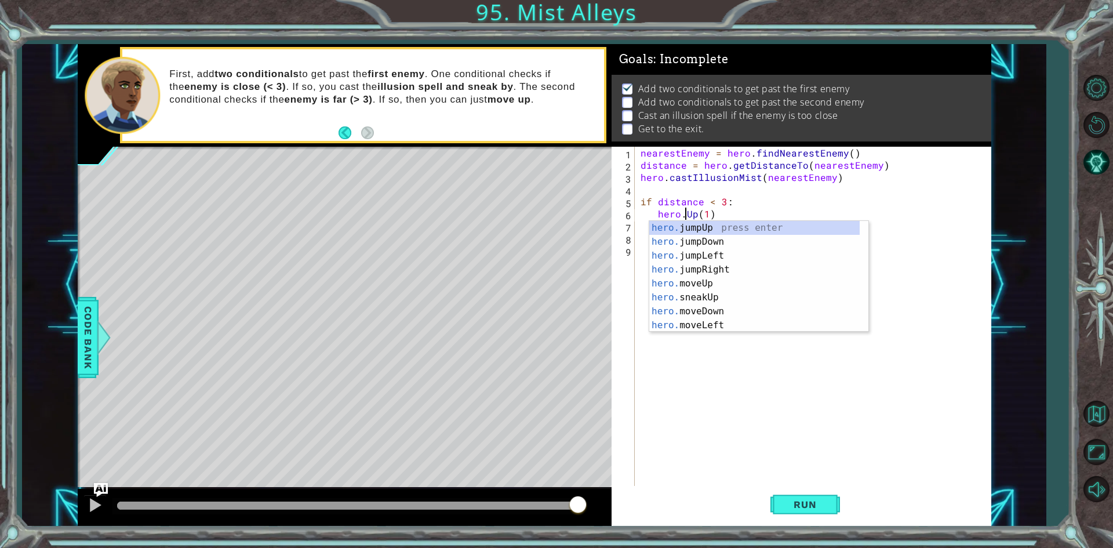
scroll to position [0, 3]
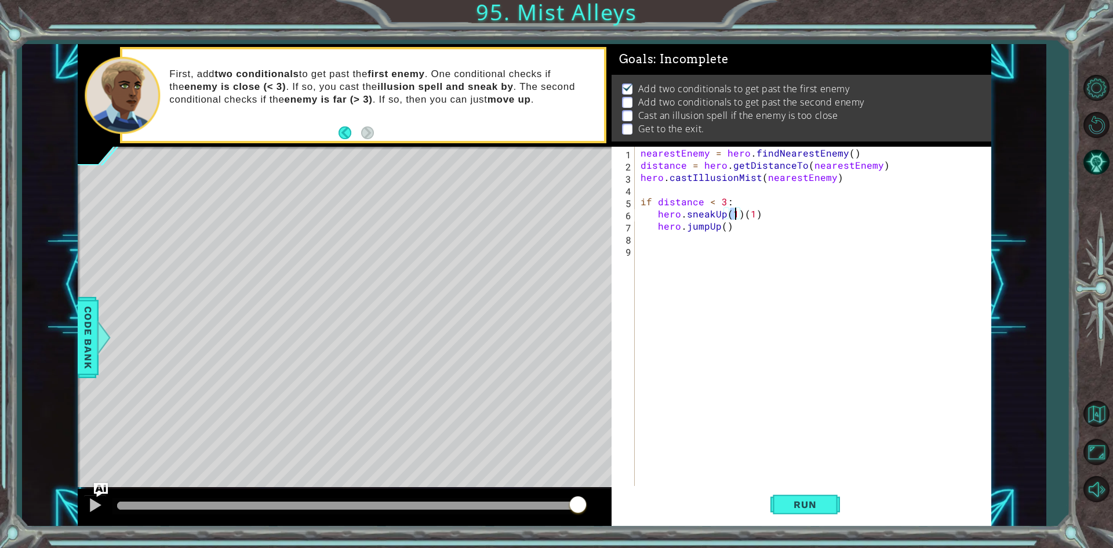
click at [760, 217] on div "nearestEnemy = hero . findNearestEnemy ( ) distance = hero . getDistanceTo ( ne…" at bounding box center [815, 329] width 355 height 365
click at [812, 502] on span "Run" at bounding box center [805, 504] width 46 height 12
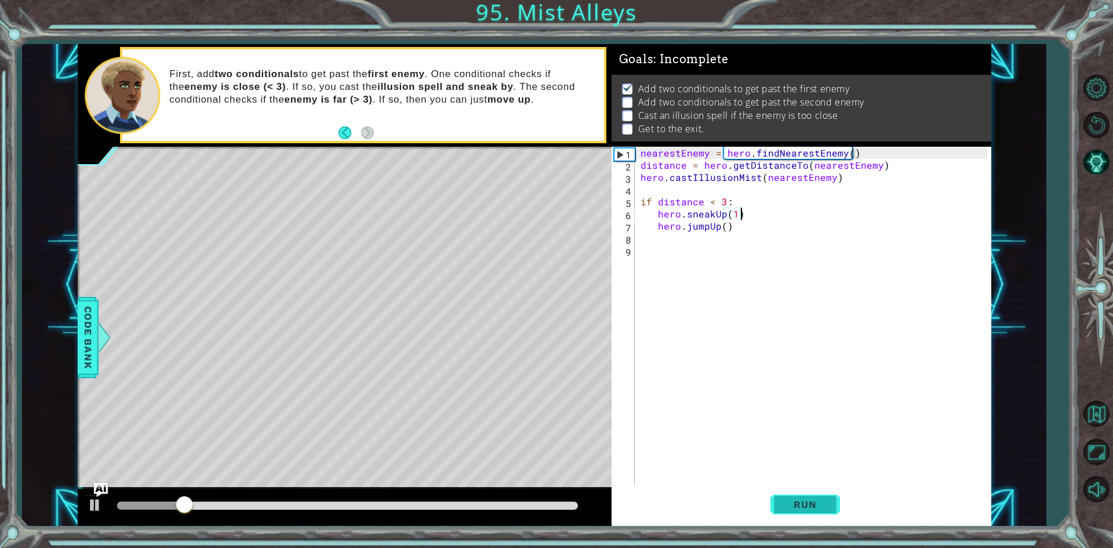
click at [797, 502] on span "Run" at bounding box center [805, 504] width 46 height 12
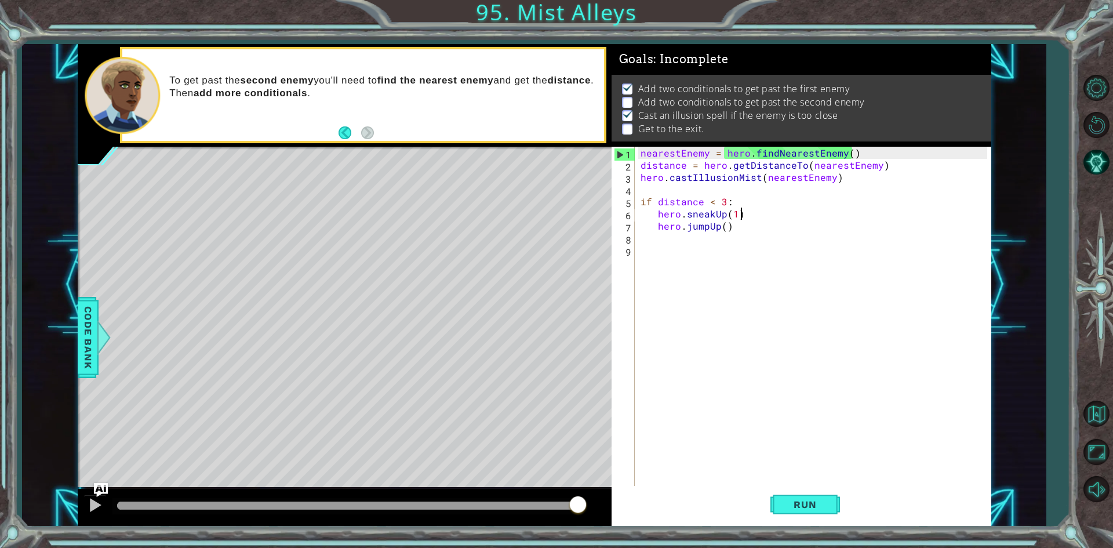
click at [735, 213] on div "nearestEnemy = hero . findNearestEnemy ( ) distance = hero . getDistanceTo ( ne…" at bounding box center [815, 329] width 355 height 365
type textarea "hero.sneakUp(2)"
click at [790, 502] on span "Run" at bounding box center [805, 504] width 46 height 12
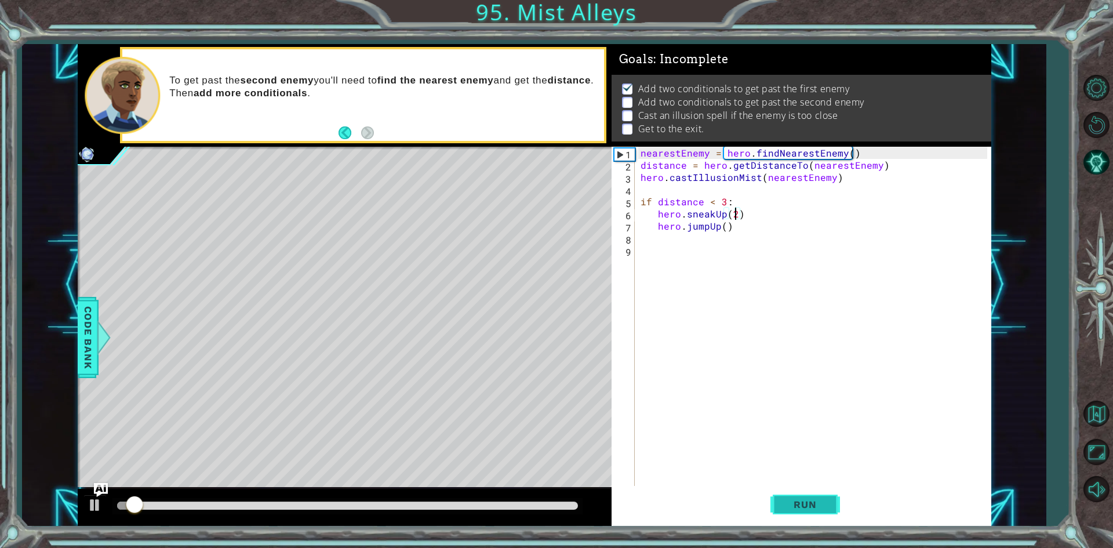
click at [790, 502] on span "Run" at bounding box center [805, 504] width 46 height 12
click at [700, 241] on div "nearestEnemy = hero . findNearestEnemy ( ) distance = hero . getDistanceTo ( ne…" at bounding box center [815, 329] width 355 height 365
click at [698, 244] on div "nearestEnemy = hero . findNearestEnemy ( ) distance = hero . getDistanceTo ( ne…" at bounding box center [815, 329] width 355 height 365
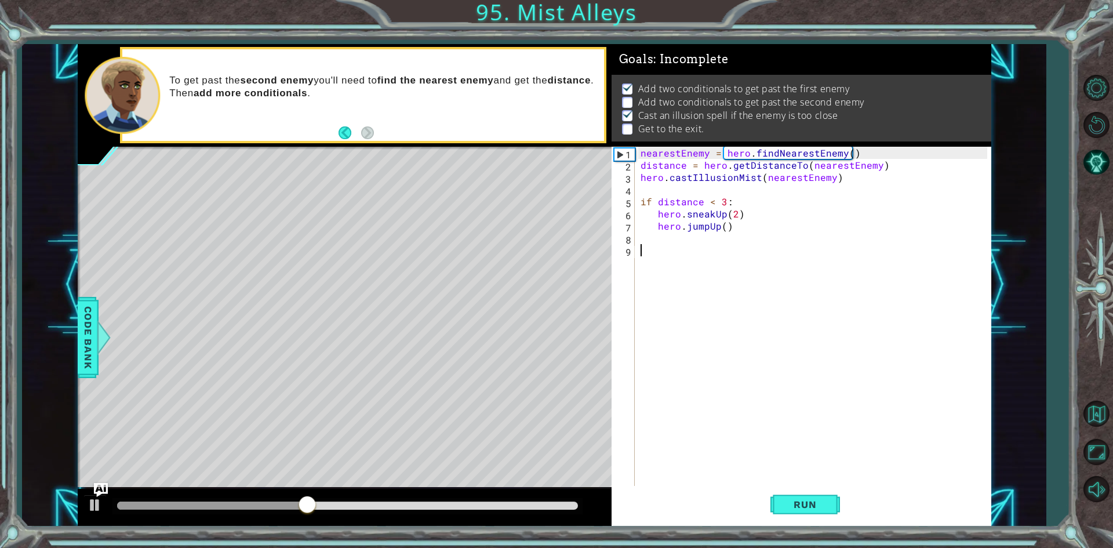
click at [728, 234] on div "nearestEnemy = hero . findNearestEnemy ( ) distance = hero . getDistanceTo ( ne…" at bounding box center [815, 329] width 355 height 365
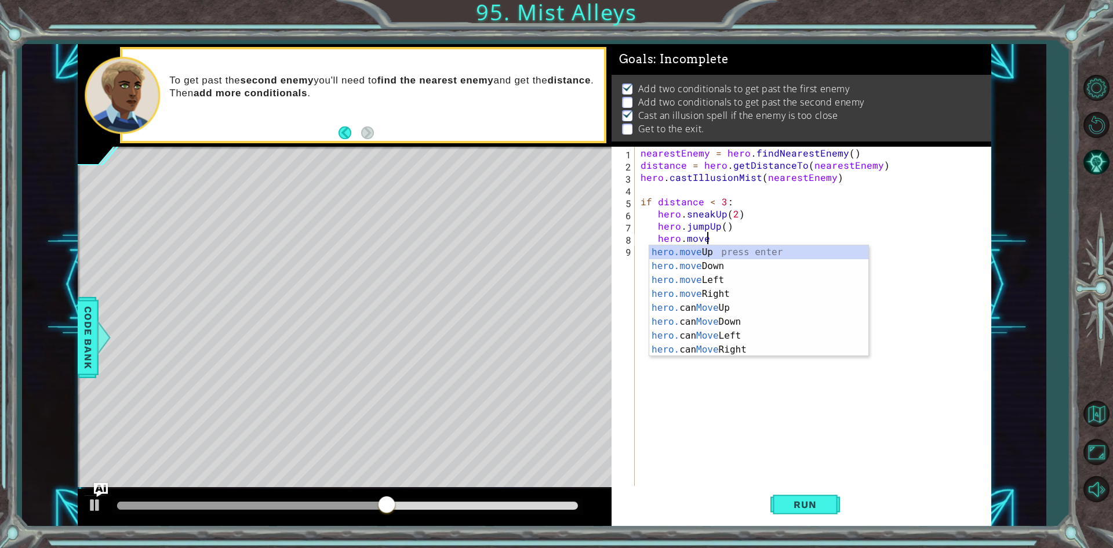
scroll to position [0, 3]
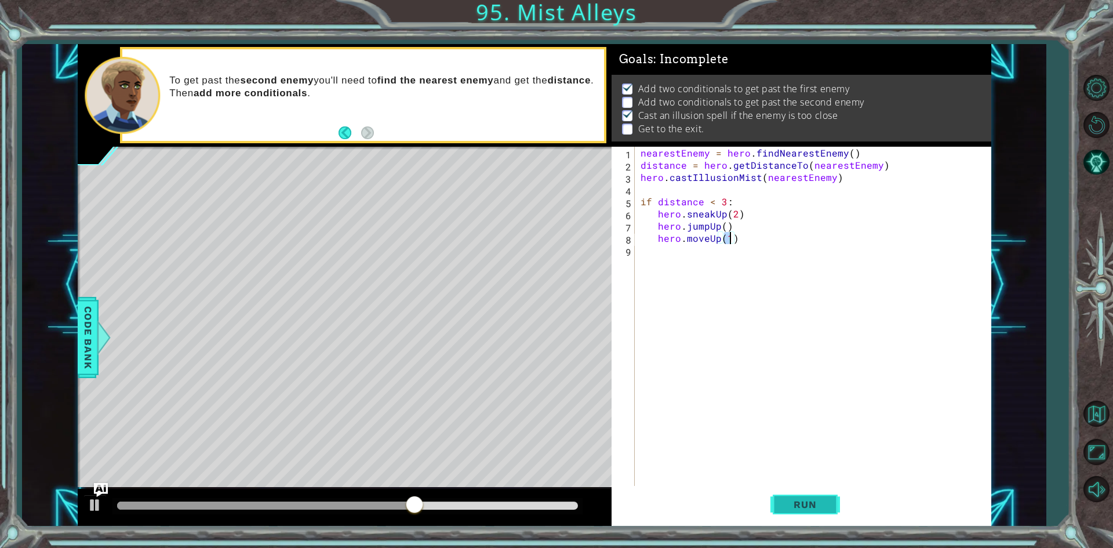
type textarea "hero.moveUp(1)"
click at [793, 495] on button "Run" at bounding box center [805, 505] width 70 height 38
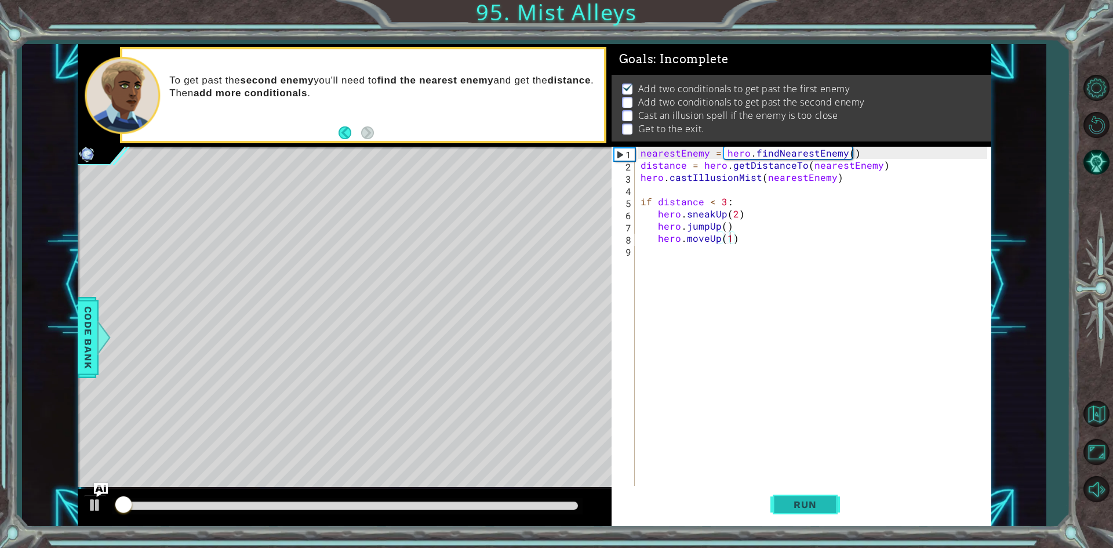
click at [793, 495] on button "Run" at bounding box center [805, 505] width 70 height 38
click at [680, 260] on div "nearestEnemy = hero . findNearestEnemy ( ) distance = hero . getDistanceTo ( ne…" at bounding box center [815, 329] width 355 height 365
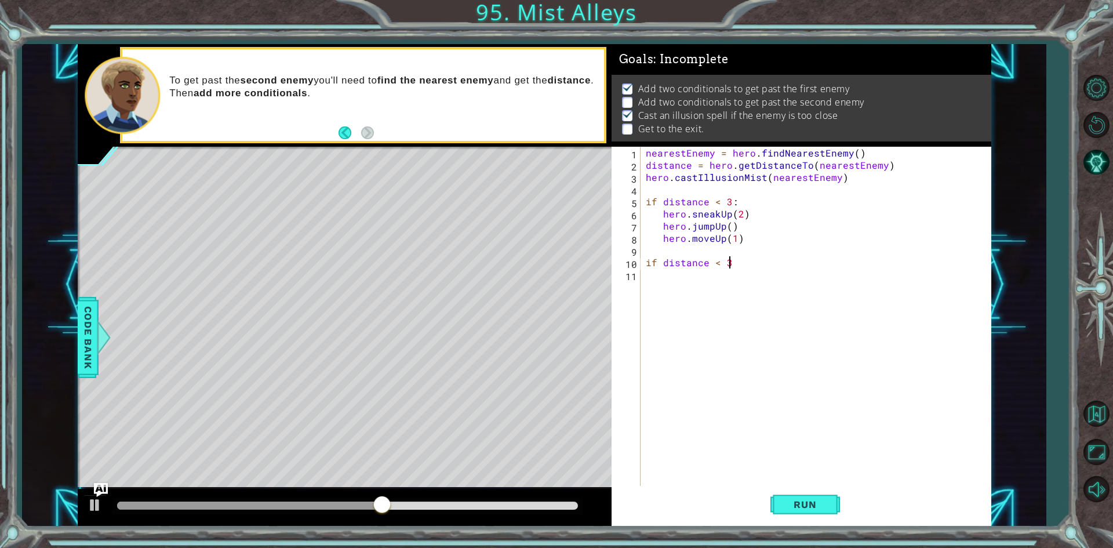
scroll to position [0, 5]
click at [818, 509] on span "Run" at bounding box center [805, 504] width 46 height 12
type textarea "if distance < 3:"
click at [777, 511] on button "Run" at bounding box center [805, 505] width 70 height 38
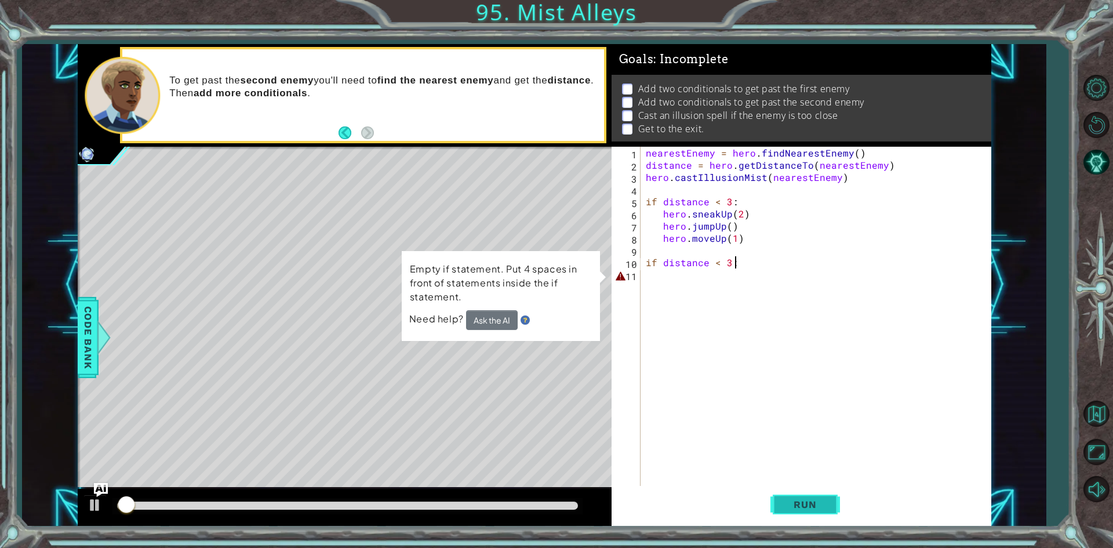
click at [777, 511] on button "Run" at bounding box center [805, 505] width 70 height 38
click at [704, 281] on div "nearestEnemy = hero . findNearestEnemy ( ) distance = hero . getDistanceTo ( ne…" at bounding box center [817, 329] width 349 height 365
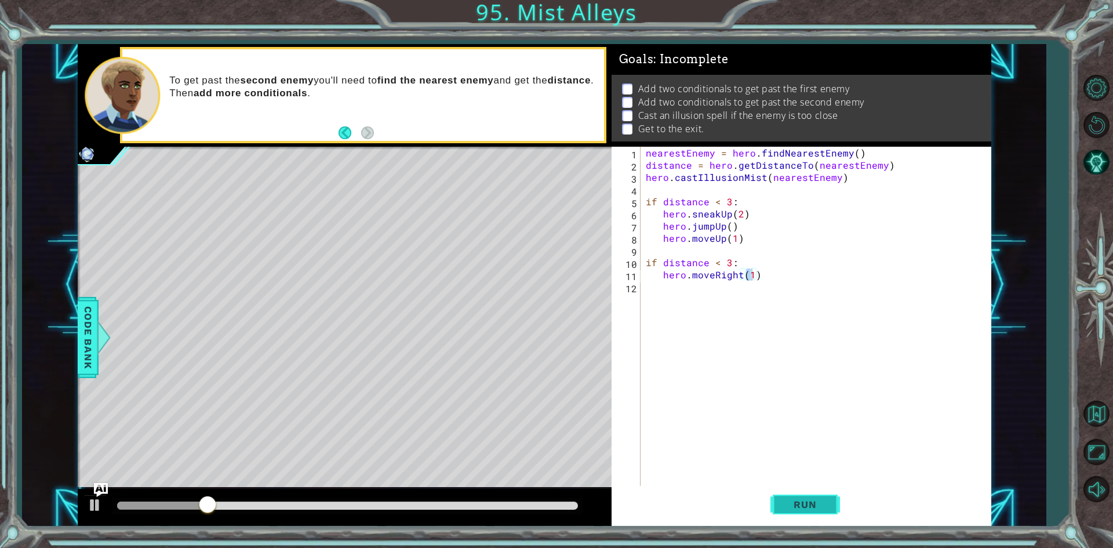
click at [812, 505] on span "Run" at bounding box center [805, 504] width 46 height 12
click at [790, 498] on button "Run" at bounding box center [805, 505] width 70 height 38
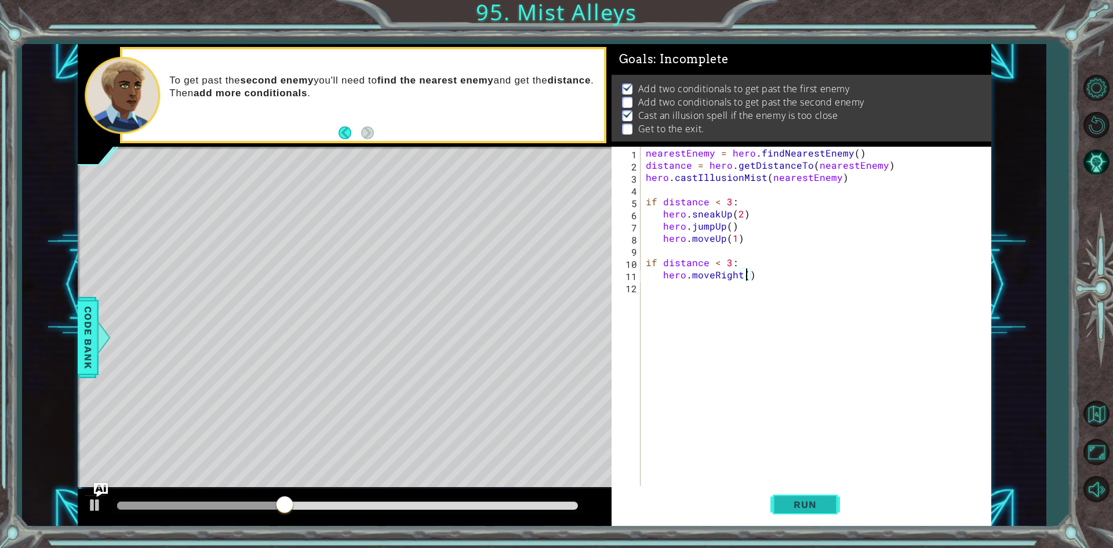
type textarea "hero.moveRight(3)"
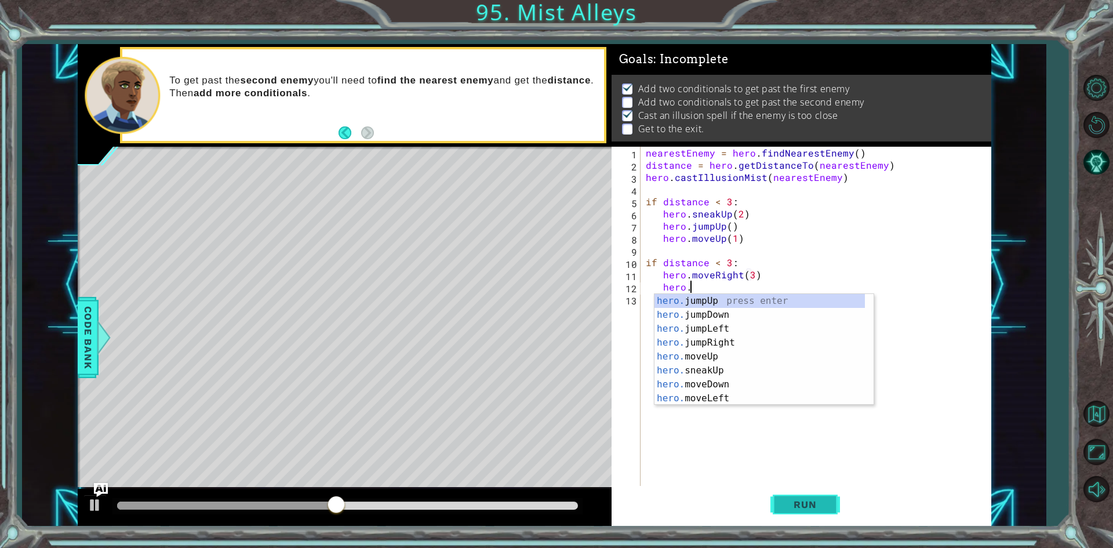
scroll to position [0, 2]
type textarea "hero.jr"
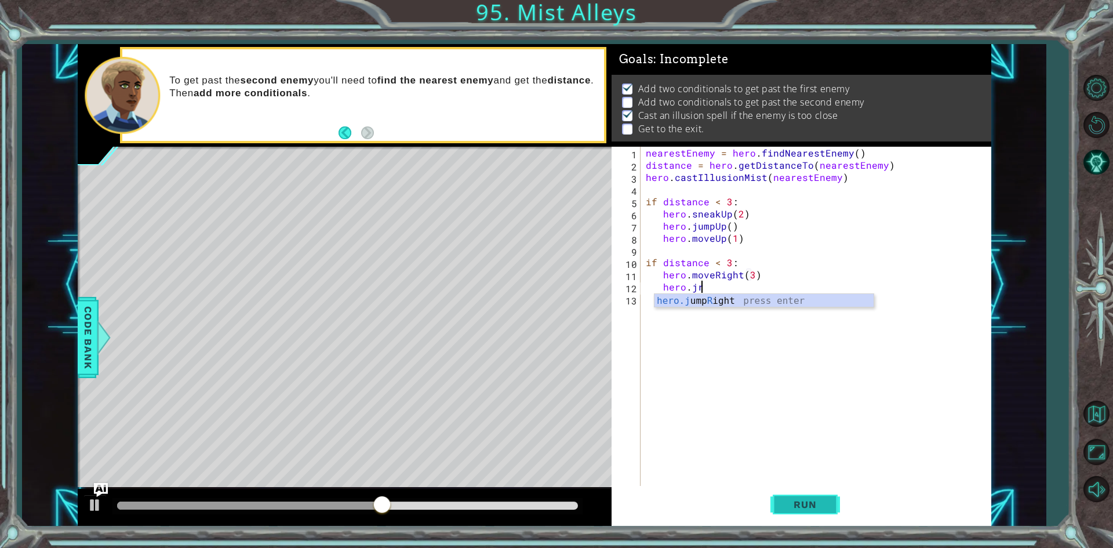
scroll to position [0, 1]
click at [790, 498] on button "Run" at bounding box center [805, 505] width 70 height 38
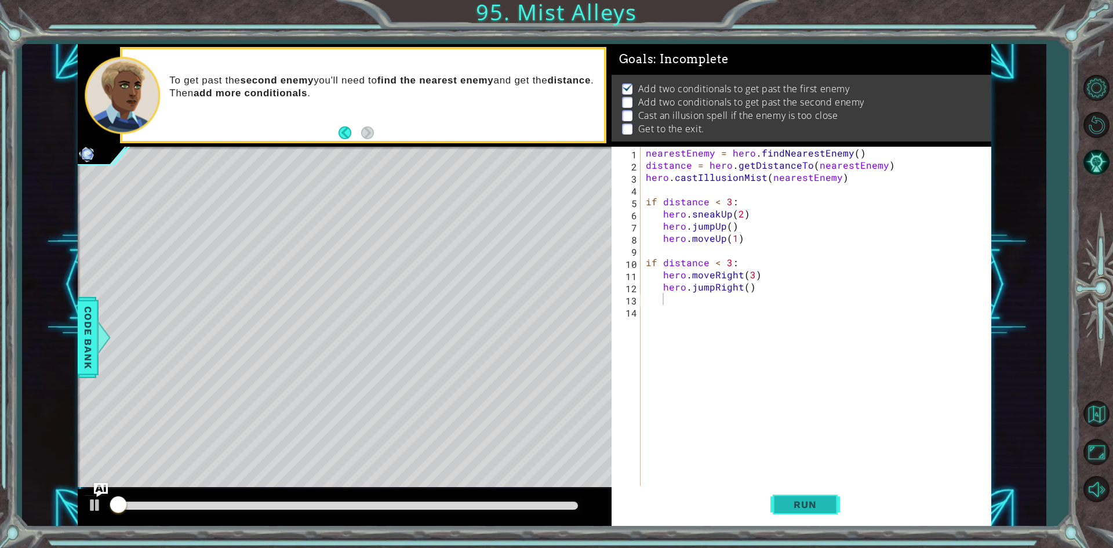
click at [790, 498] on button "Run" at bounding box center [805, 505] width 70 height 38
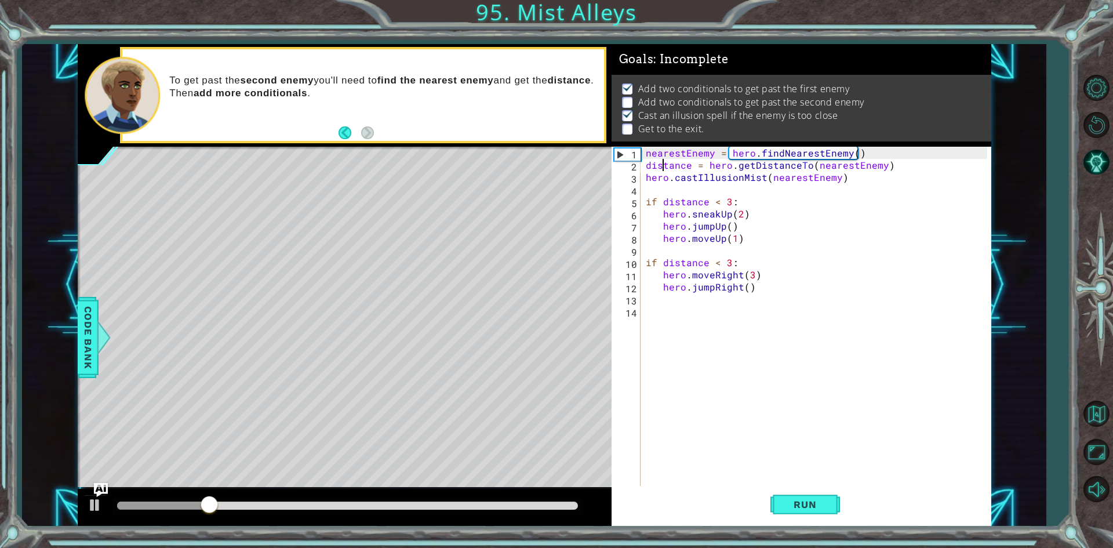
click at [663, 164] on div "nearestEnemy = hero . findNearestEnemy ( ) distance = hero . getDistanceTo ( ne…" at bounding box center [817, 329] width 349 height 365
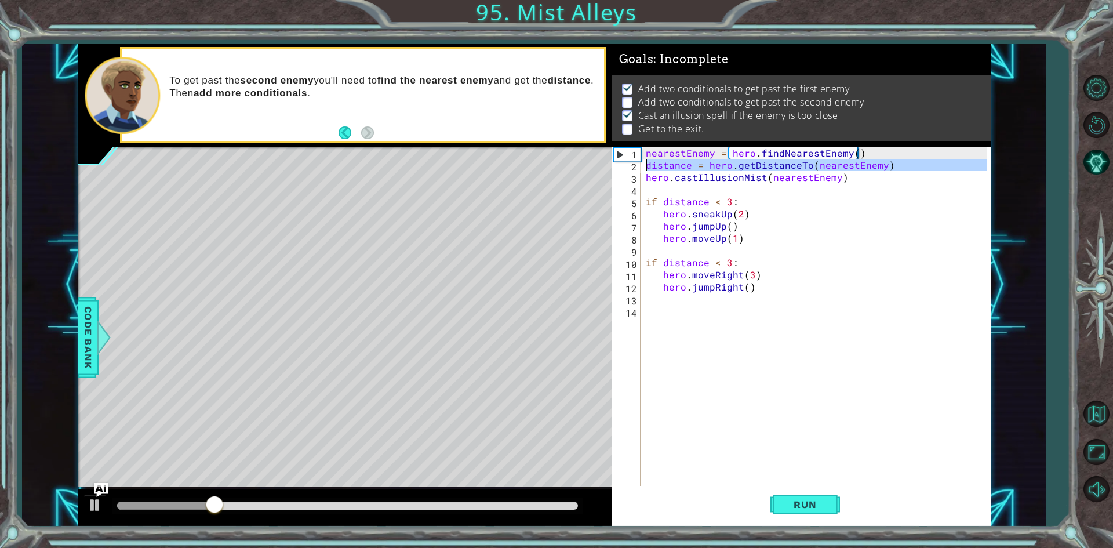
click at [663, 164] on div "nearestEnemy = hero . findNearestEnemy ( ) distance = hero . getDistanceTo ( ne…" at bounding box center [817, 329] width 349 height 365
paste textarea "BathHidePlay"
type textarea "BathHidePlayhero.castIllusionMist(nearestEnemy)"
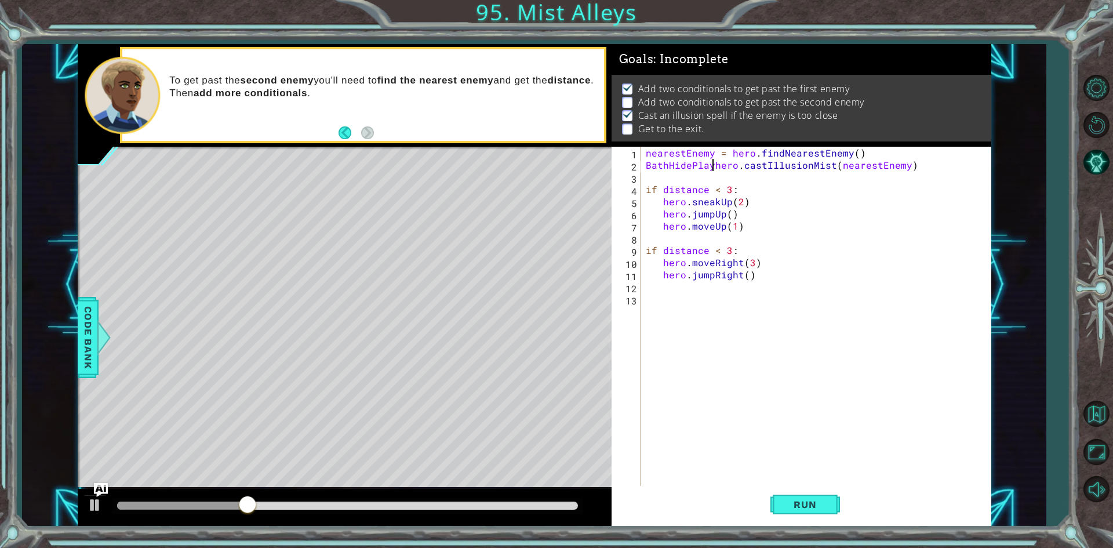
click at [653, 236] on div "nearestEnemy = hero . findNearestEnemy ( ) BathHidePlayhero . castIllusionMist …" at bounding box center [817, 329] width 349 height 365
paste textarea "BathHidePlay"
type textarea "B"
type textarea "hero.moveUp(1)"
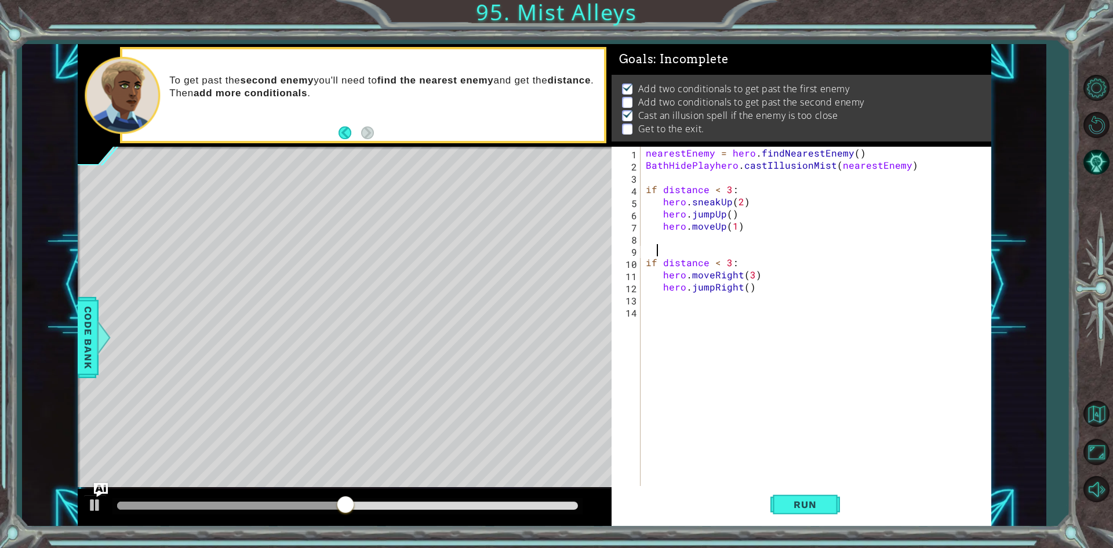
click at [654, 254] on div "nearestEnemy = hero . findNearestEnemy ( ) BathHidePlayhero . castIllusionMist …" at bounding box center [817, 329] width 349 height 365
type textarea "\"
click at [680, 168] on div "nearestEnemy = hero . findNearestEnemy ( ) BathHidePlayhero . castIllusionMist …" at bounding box center [817, 329] width 349 height 365
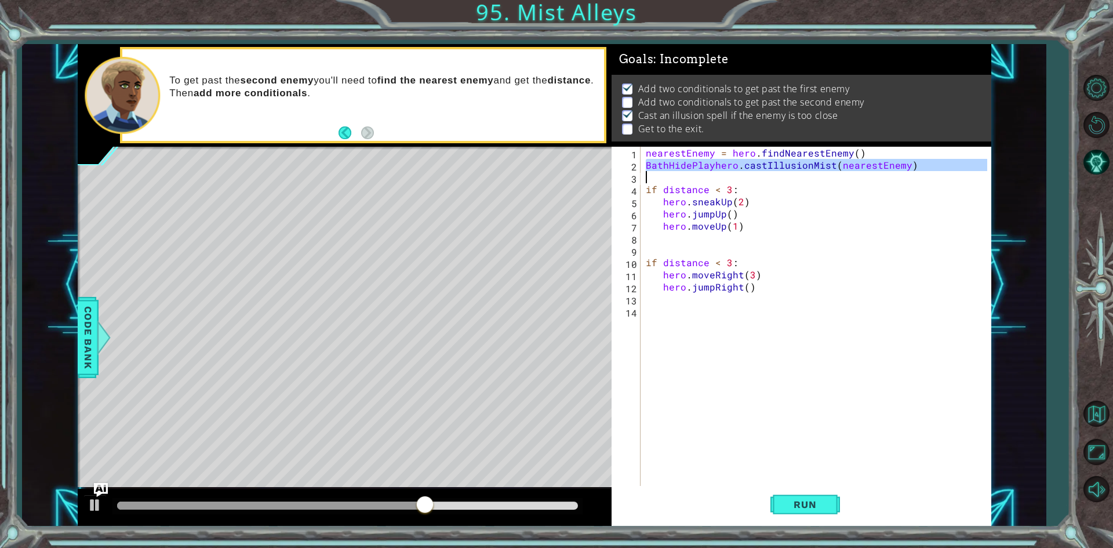
paste textarea "Code Area"
type textarea "BathHidePlay"
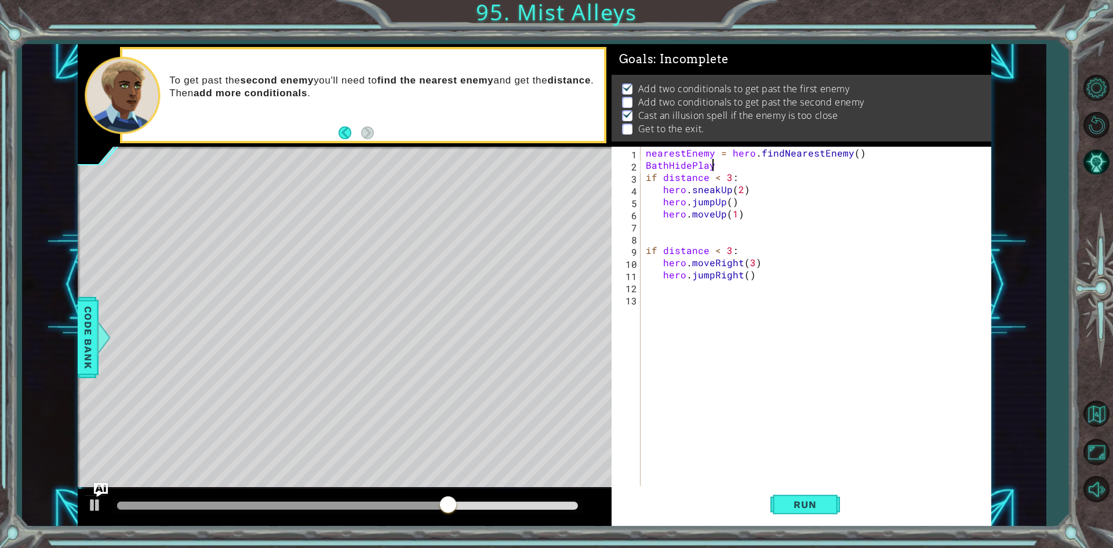
click at [661, 238] on div "nearestEnemy = hero . findNearestEnemy ( ) BathHidePlay if distance < 3 : hero …" at bounding box center [817, 329] width 349 height 365
paste textarea "BathHidePlay"
type textarea "B"
click at [716, 170] on div "nearestEnemy = hero . findNearestEnemy ( ) BathHidePlay if distance < 3 : hero …" at bounding box center [817, 329] width 349 height 365
click at [723, 165] on div "nearestEnemy = hero . findNearestEnemy ( ) BathHidePlay if distance < 3 : hero …" at bounding box center [817, 329] width 349 height 365
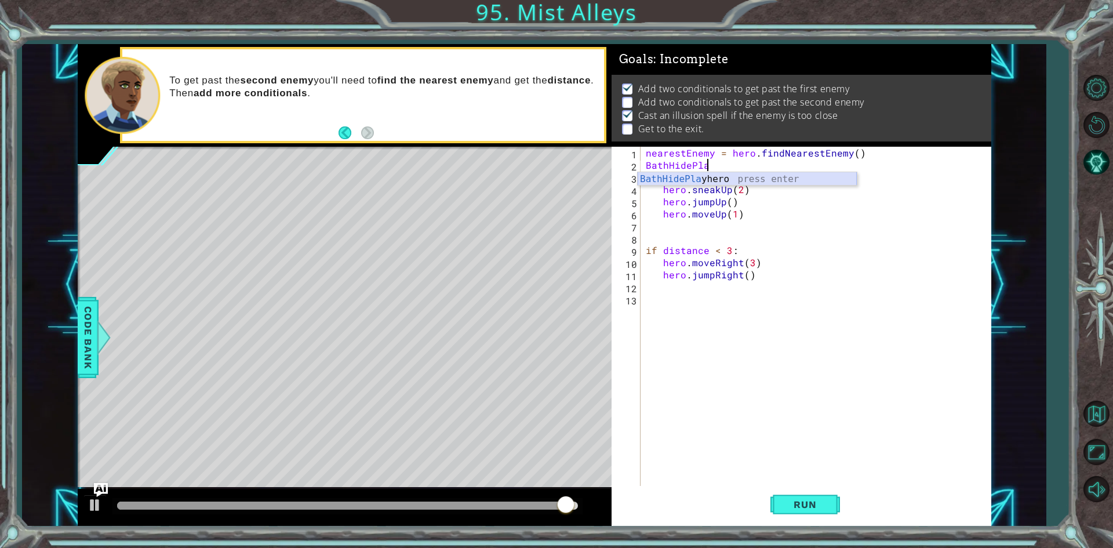
click at [727, 174] on div "BathHidePla yhero press enter" at bounding box center [747, 193] width 219 height 42
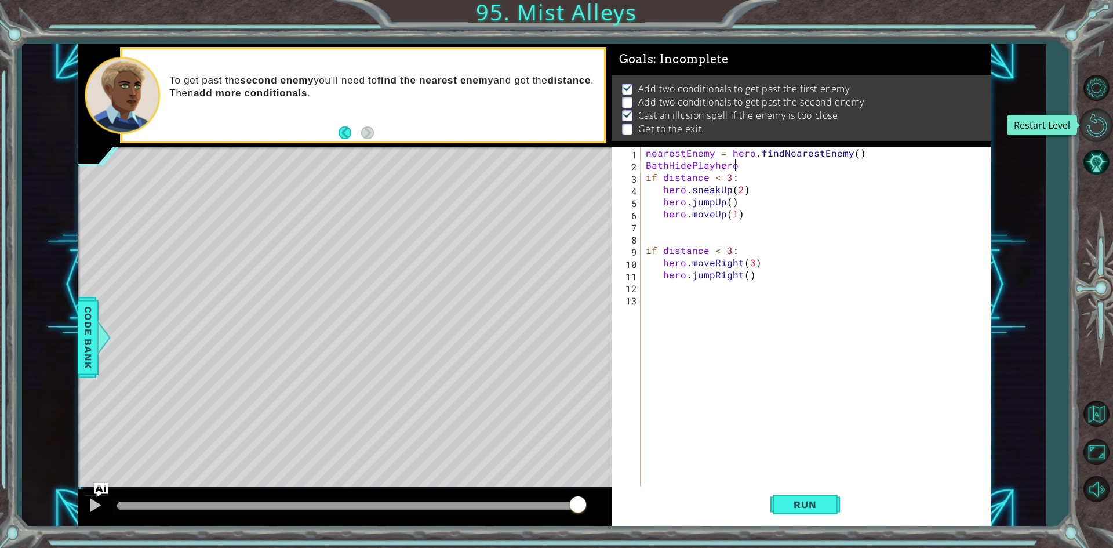
type textarea "BathHidePlayhero"
click at [1103, 123] on button "Restart Level" at bounding box center [1096, 125] width 34 height 34
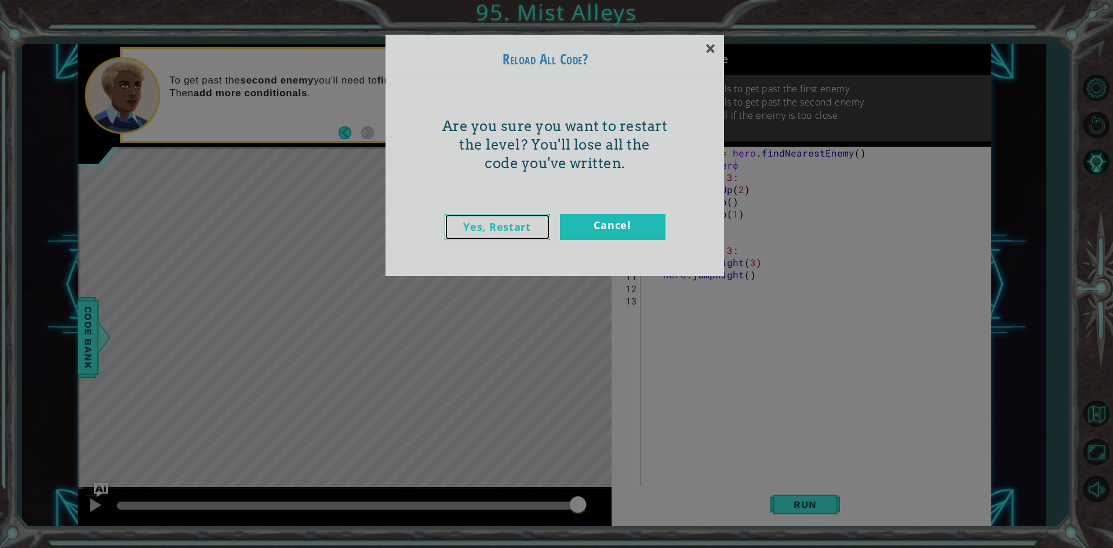
click at [543, 220] on link "Yes, Restart" at bounding box center [497, 227] width 105 height 26
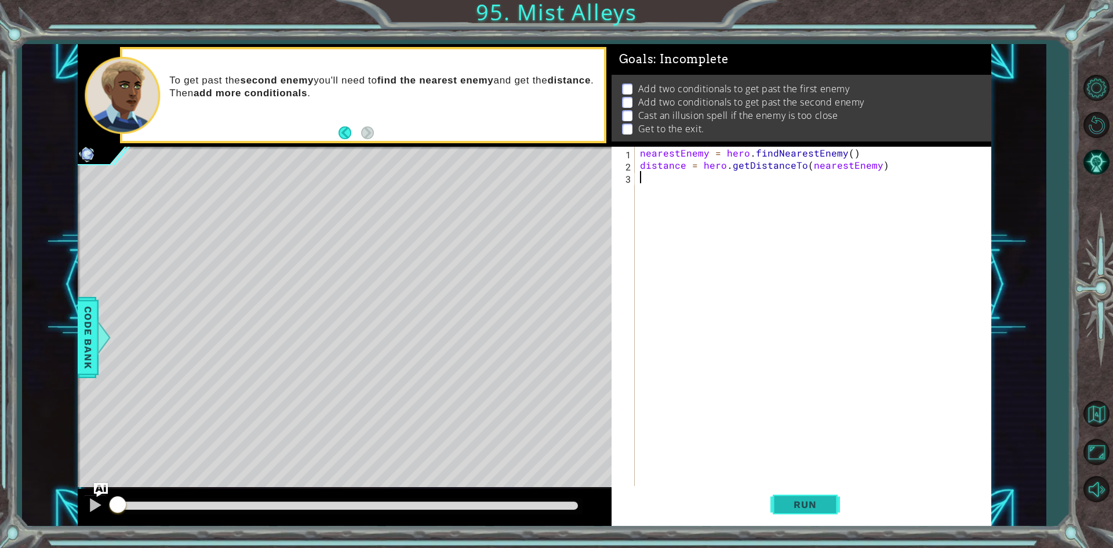
click at [780, 494] on button "Run" at bounding box center [805, 505] width 70 height 38
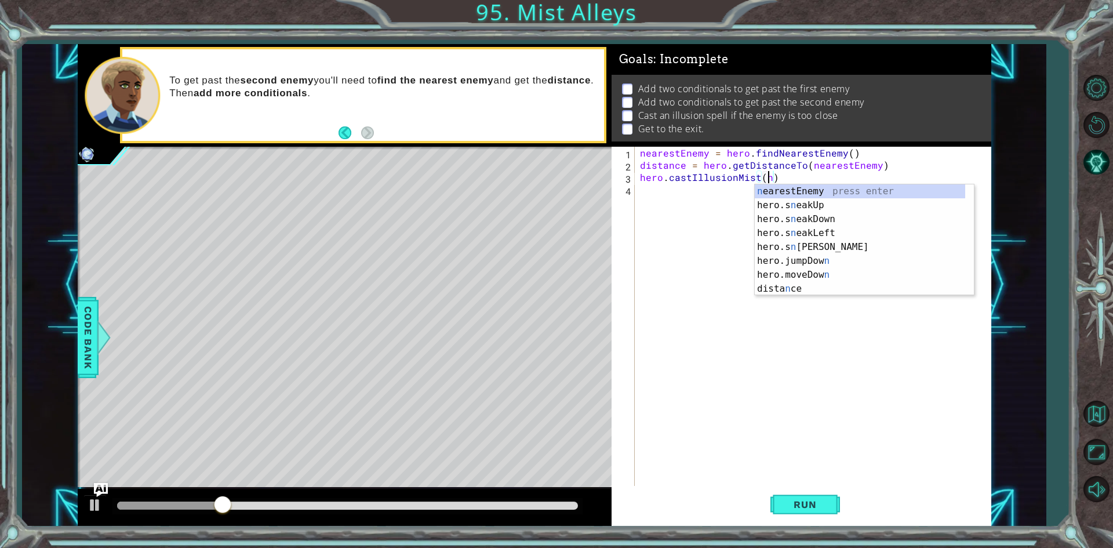
scroll to position [0, 8]
type textarea "hero.castIllusionMist(nearestEnemy)"
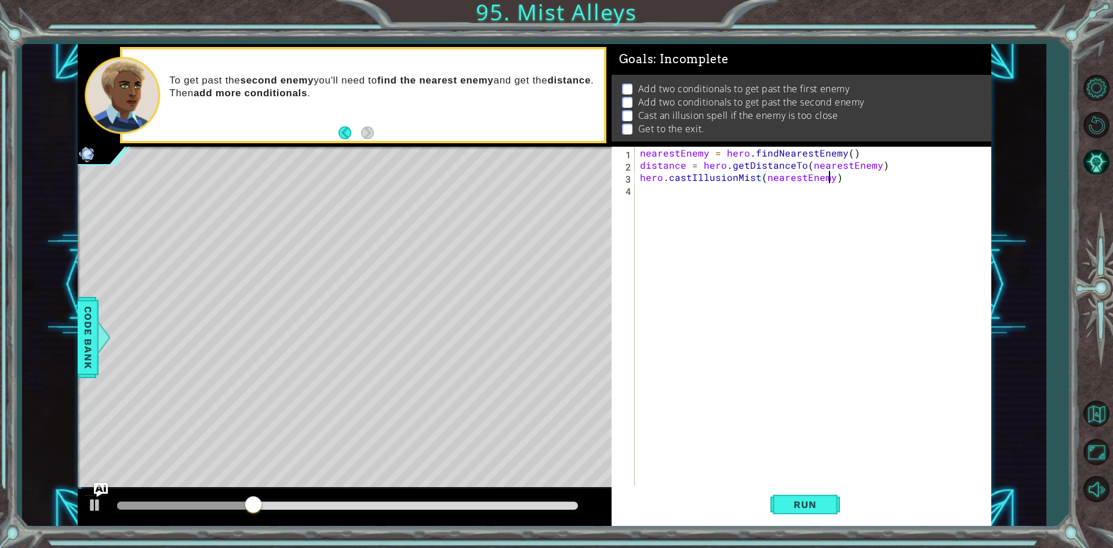
click at [721, 194] on div "nearestEnemy = hero . findNearestEnemy ( ) distance = hero . getDistanceTo ( ne…" at bounding box center [815, 329] width 355 height 365
type textarea "b"
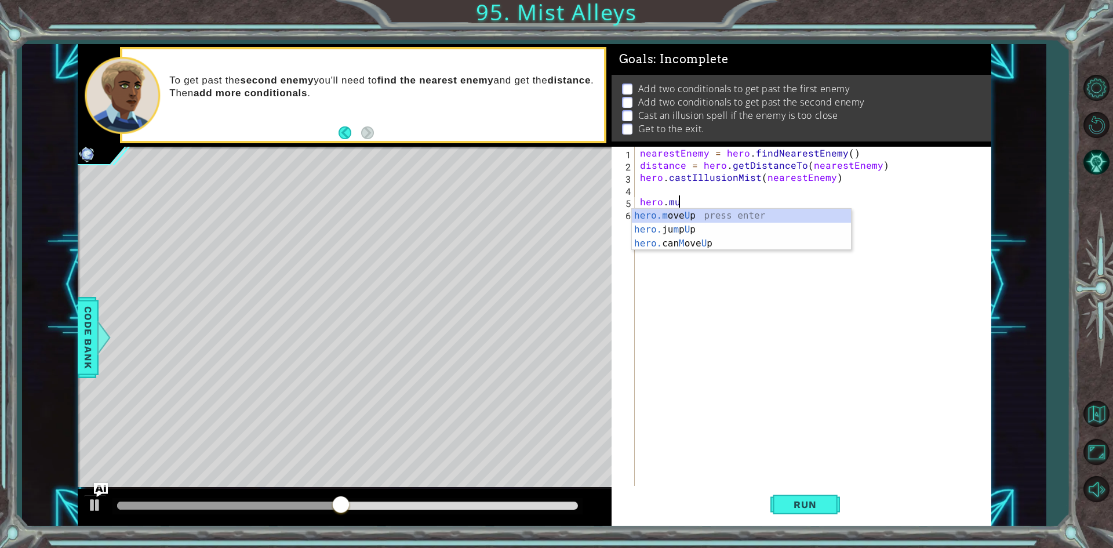
scroll to position [0, 2]
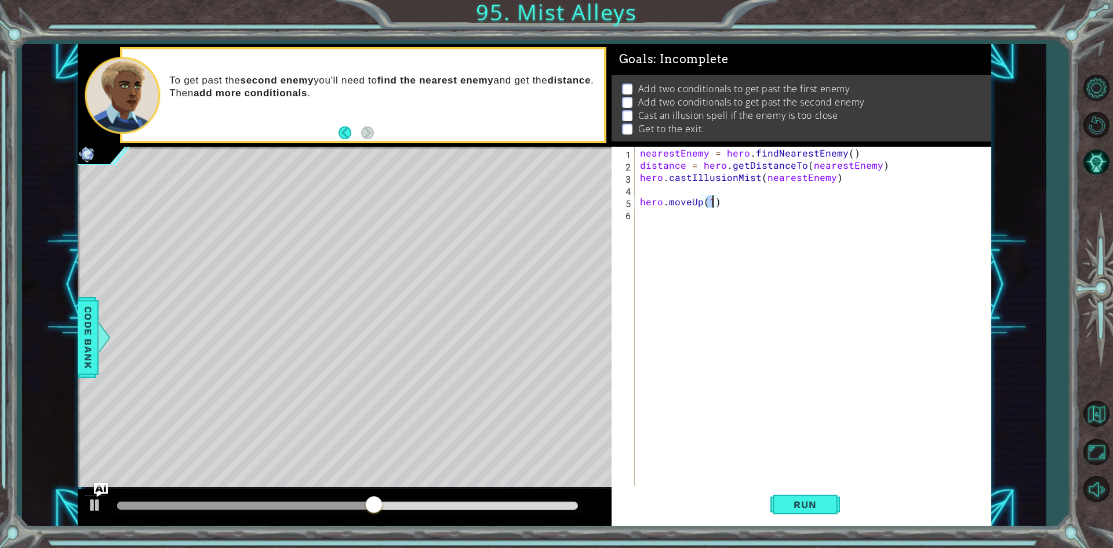
type textarea "hero.moveUp(2)"
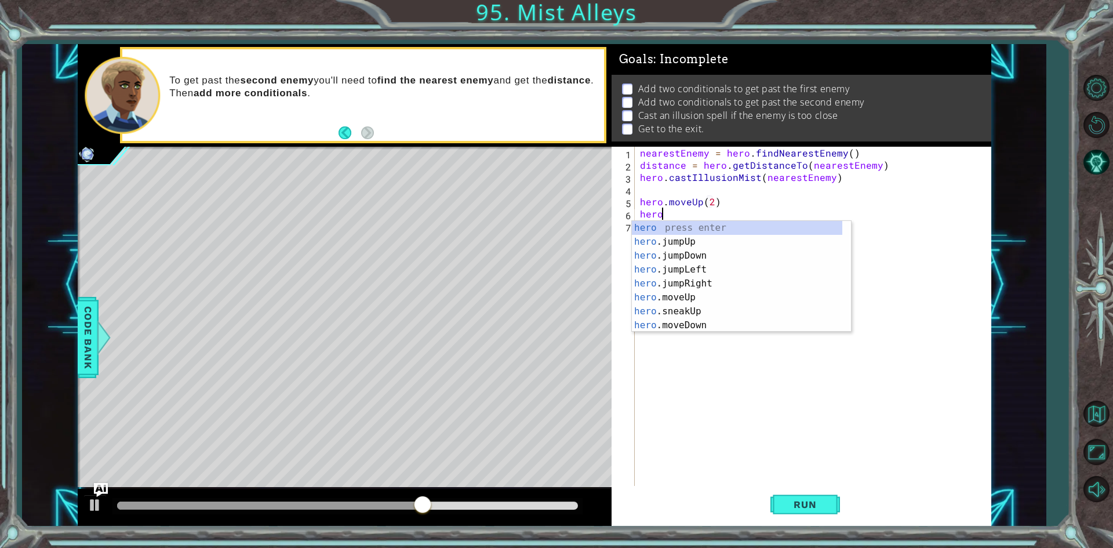
scroll to position [0, 1]
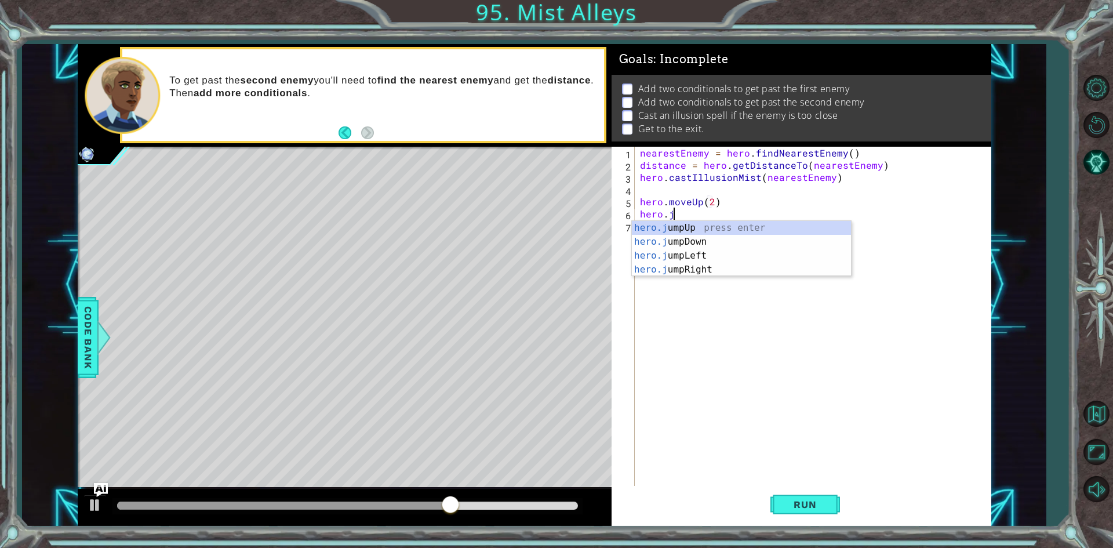
type textarea "hero.ju"
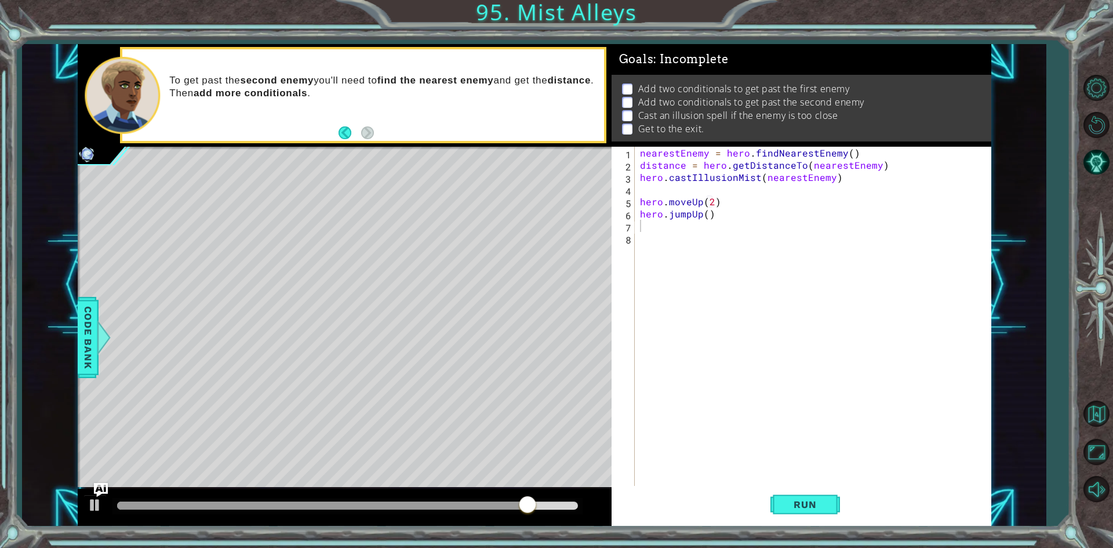
click at [636, 203] on div "1 2 3 4 5 6 7 8 nearestEnemy = hero . findNearestEnemy ( ) distance = hero . ge…" at bounding box center [799, 317] width 376 height 341
click at [639, 203] on div "nearestEnemy = hero . findNearestEnemy ( ) distance = hero . getDistanceTo ( ne…" at bounding box center [815, 329] width 355 height 365
type textarea "hero.moveUp(2)"
click at [657, 200] on div "nearestEnemy = hero . findNearestEnemy ( ) distance = hero . getDistanceTo ( ne…" at bounding box center [815, 329] width 355 height 365
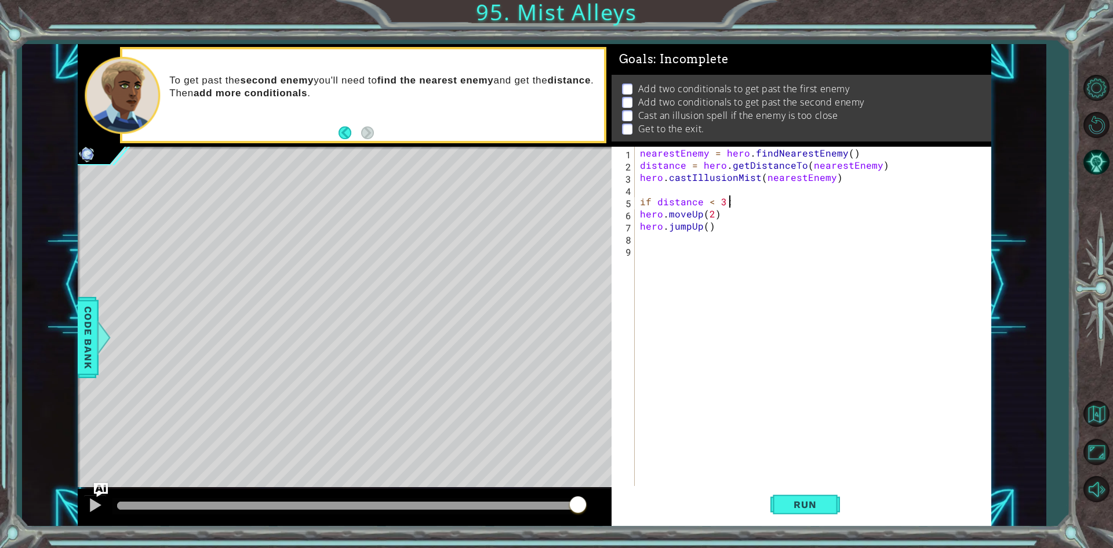
click at [638, 214] on div "nearestEnemy = hero . findNearestEnemy ( ) distance = hero . getDistanceTo ( ne…" at bounding box center [815, 329] width 355 height 365
click at [637, 223] on div "hero.moveUp(2) 1 2 3 4 5 6 7 8 9 nearestEnemy = hero . findNearestEnemy ( ) dis…" at bounding box center [799, 317] width 376 height 341
click at [637, 228] on div "hero.moveUp(2) 1 2 3 4 5 6 7 8 9 nearestEnemy = hero . findNearestEnemy ( ) dis…" at bounding box center [799, 317] width 376 height 341
click at [638, 228] on div "nearestEnemy = hero . findNearestEnemy ( ) distance = hero . getDistanceTo ( ne…" at bounding box center [815, 329] width 355 height 365
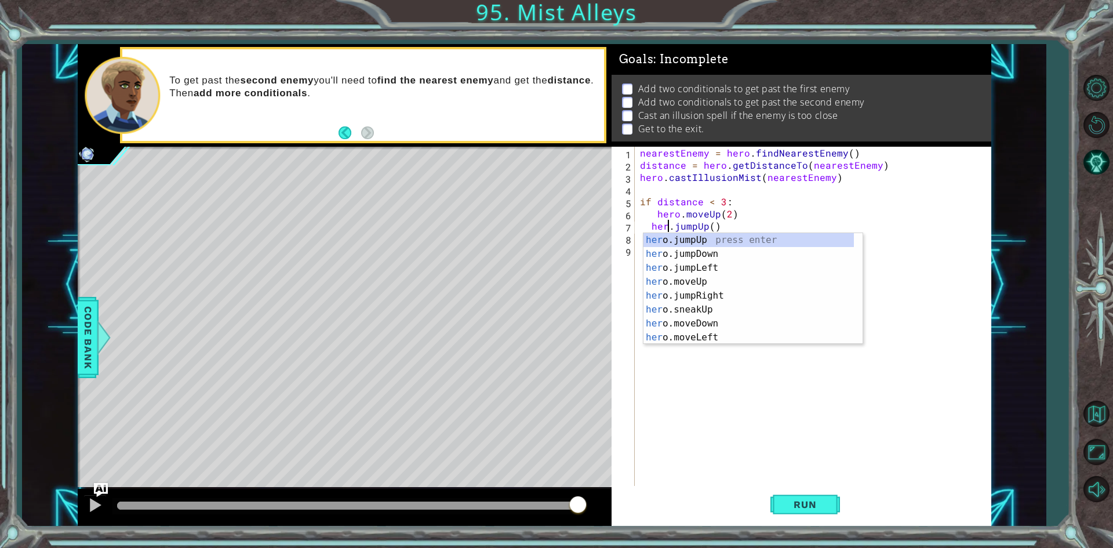
scroll to position [0, 2]
click at [651, 225] on div "nearestEnemy = hero . findNearestEnemy ( ) distance = hero . getDistanceTo ( ne…" at bounding box center [815, 329] width 355 height 365
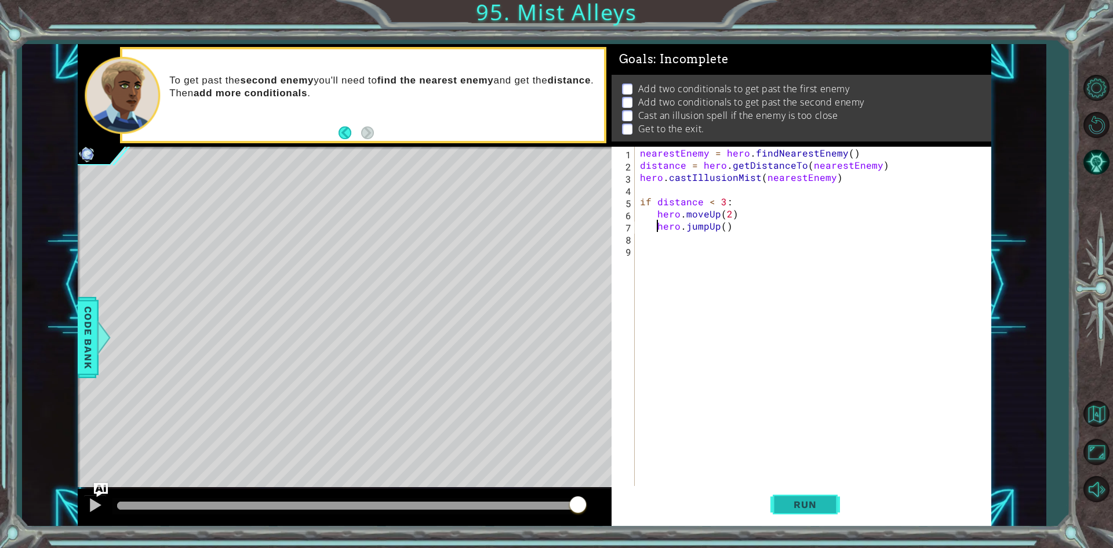
click at [790, 508] on span "Run" at bounding box center [805, 504] width 46 height 12
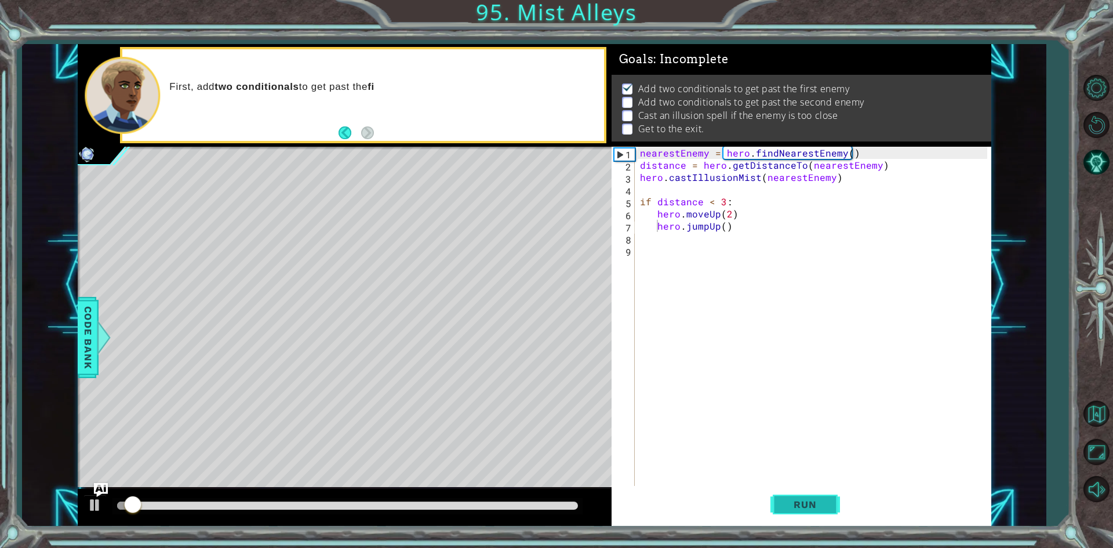
click at [790, 508] on span "Run" at bounding box center [805, 504] width 46 height 12
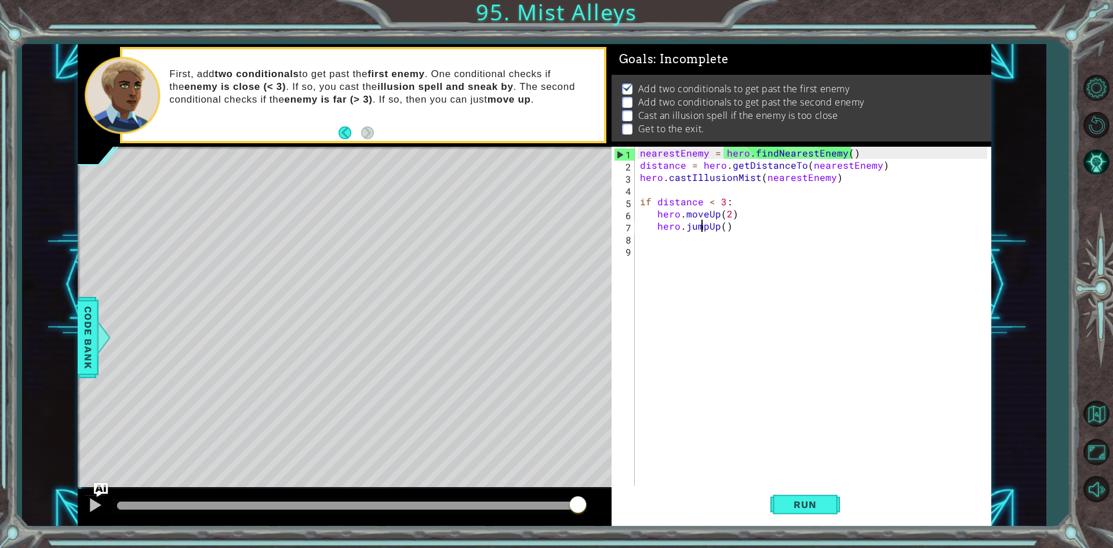
click at [704, 220] on div "nearestEnemy = hero . findNearestEnemy ( ) distance = hero . getDistanceTo ( ne…" at bounding box center [815, 329] width 355 height 365
click at [704, 214] on div "nearestEnemy = hero . findNearestEnemy ( ) distance = hero . getDistanceTo ( ne…" at bounding box center [815, 329] width 355 height 365
click at [705, 213] on div "nearestEnemy = hero . findNearestEnemy ( ) distance = hero . getDistanceTo ( ne…" at bounding box center [815, 329] width 355 height 365
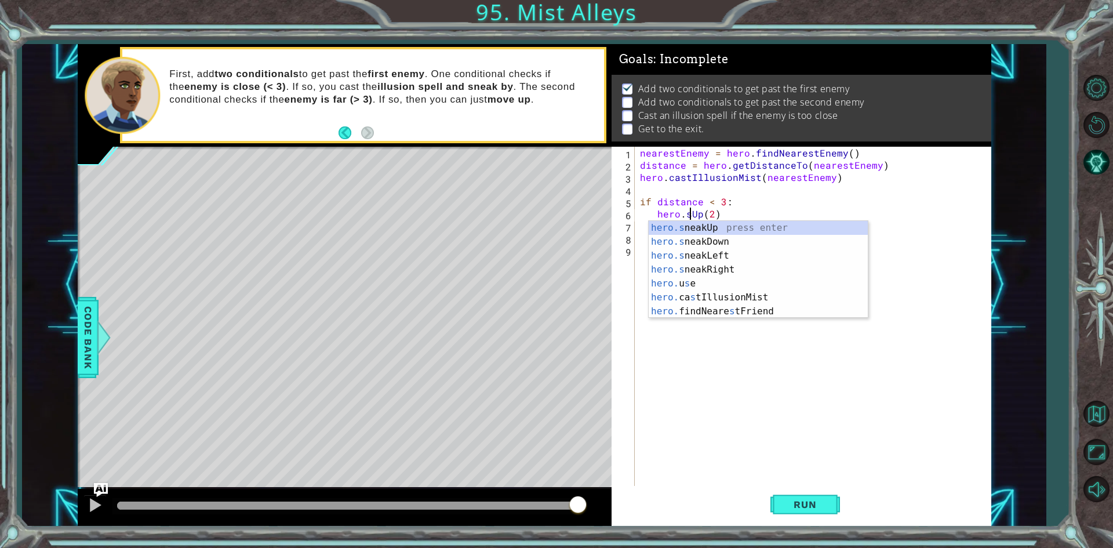
scroll to position [0, 3]
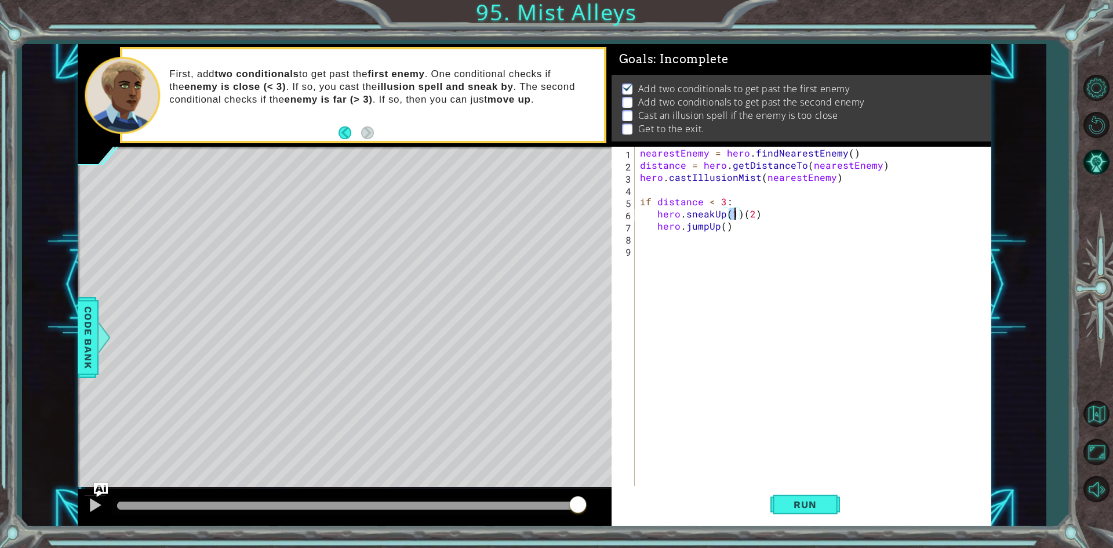
click at [740, 218] on div "nearestEnemy = hero . findNearestEnemy ( ) distance = hero . getDistanceTo ( ne…" at bounding box center [815, 329] width 355 height 365
type textarea "hero.sneakUp(2)"
click at [806, 498] on span "Run" at bounding box center [805, 504] width 46 height 12
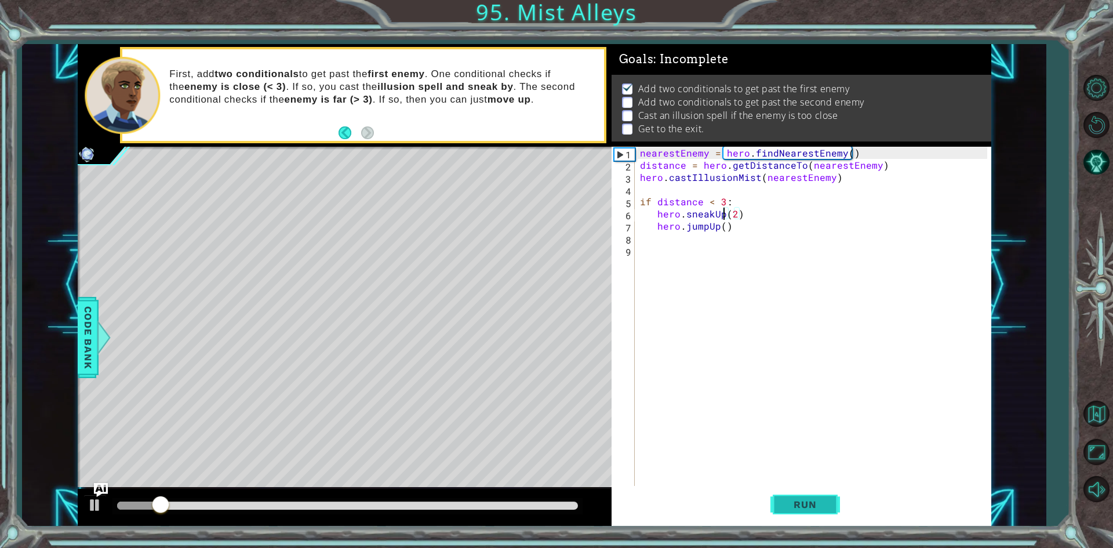
click at [806, 498] on span "Run" at bounding box center [805, 504] width 46 height 12
click at [677, 247] on div "nearestEnemy = hero . findNearestEnemy ( ) distance = hero . getDistanceTo ( ne…" at bounding box center [815, 329] width 355 height 365
click at [679, 240] on div "nearestEnemy = hero . findNearestEnemy ( ) distance = hero . getDistanceTo ( ne…" at bounding box center [815, 329] width 355 height 365
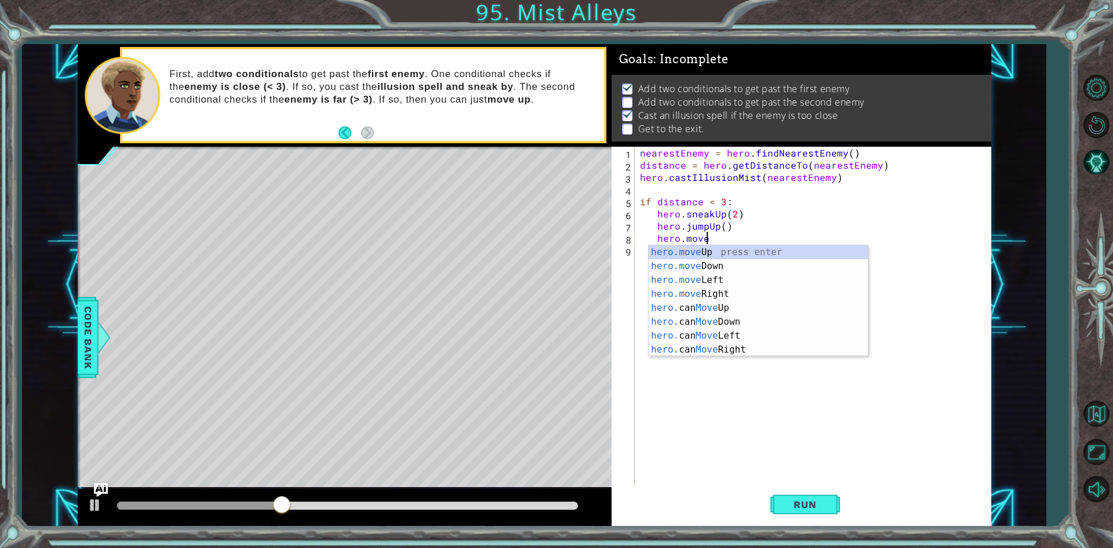
scroll to position [0, 3]
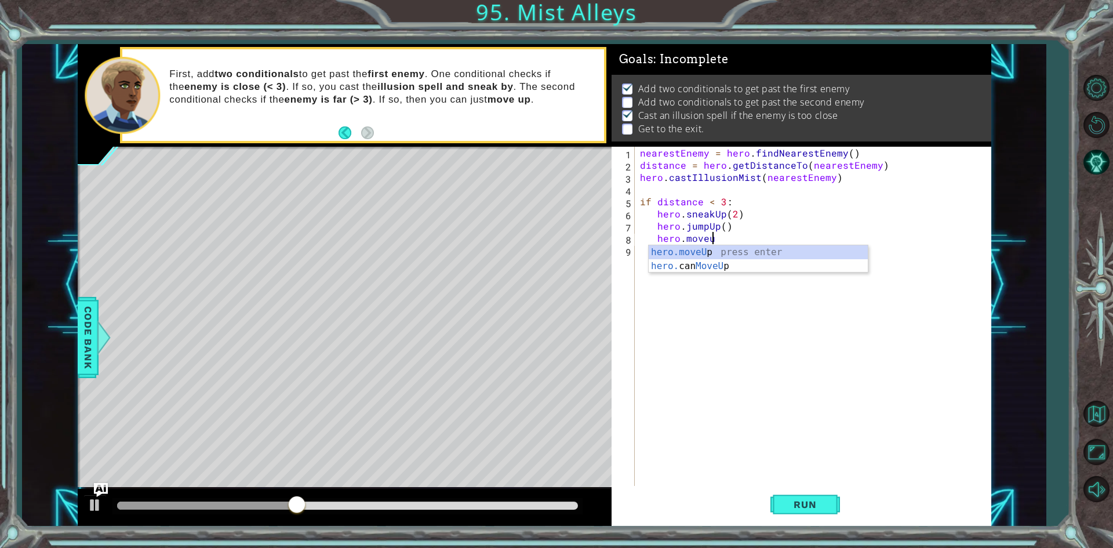
type textarea "hero.moveUp(1)"
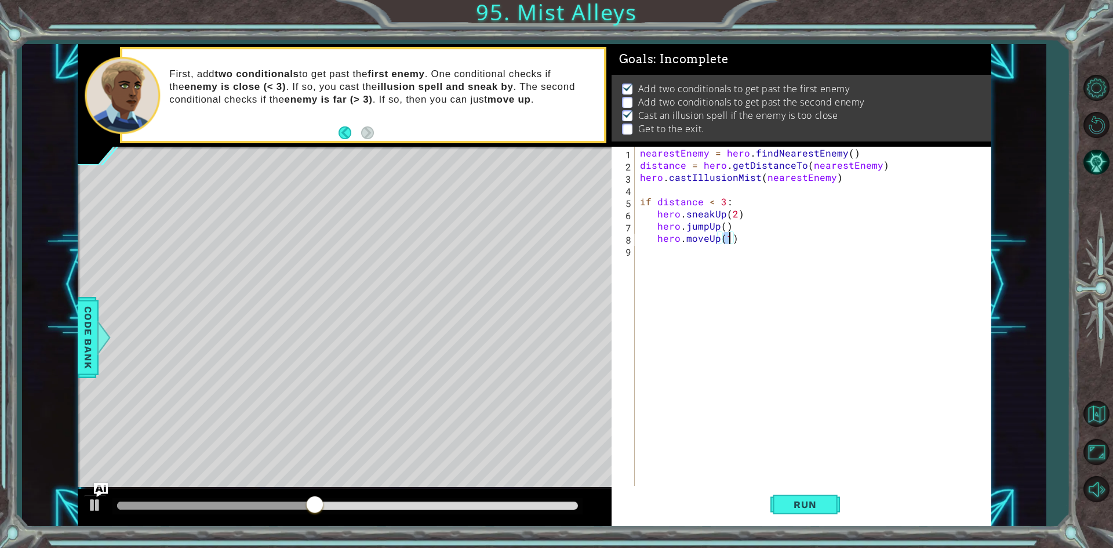
click at [677, 254] on div "nearestEnemy = hero . findNearestEnemy ( ) distance = hero . getDistanceTo ( ne…" at bounding box center [815, 329] width 355 height 365
type textarea "if distance < 3:"
click at [672, 285] on div "nearestEnemy = hero . findNearestEnemy ( ) distance = hero . getDistanceTo ( ne…" at bounding box center [817, 329] width 349 height 365
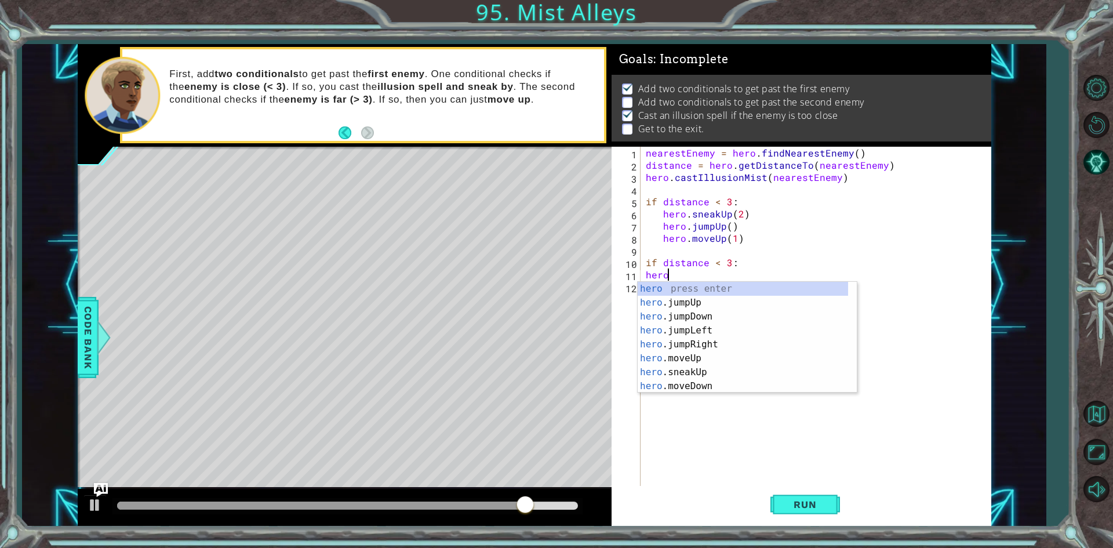
scroll to position [0, 1]
type textarea "h"
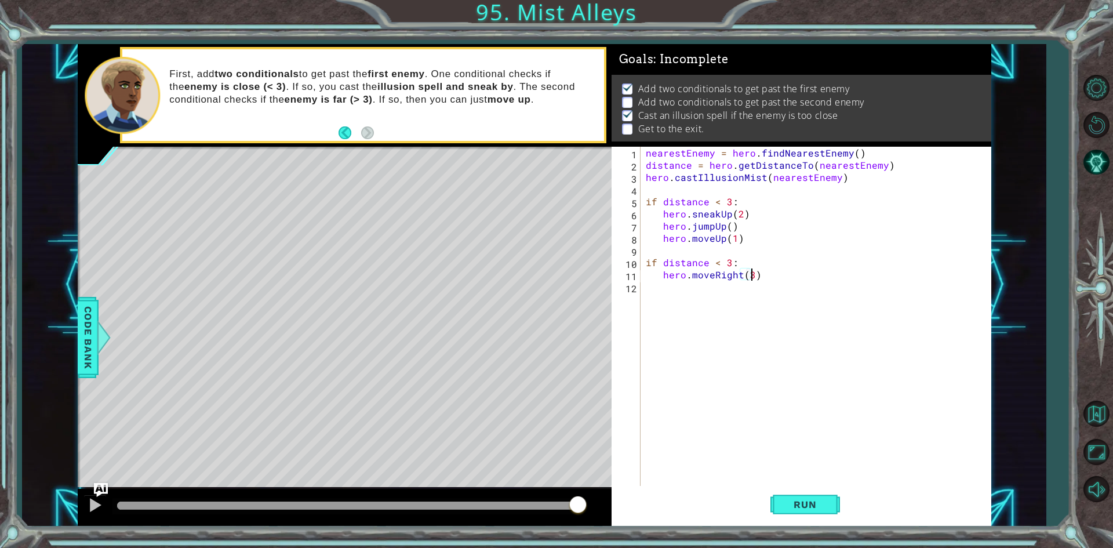
scroll to position [0, 6]
type textarea "hero.moveRight(3)"
click at [806, 505] on span "Run" at bounding box center [805, 504] width 46 height 12
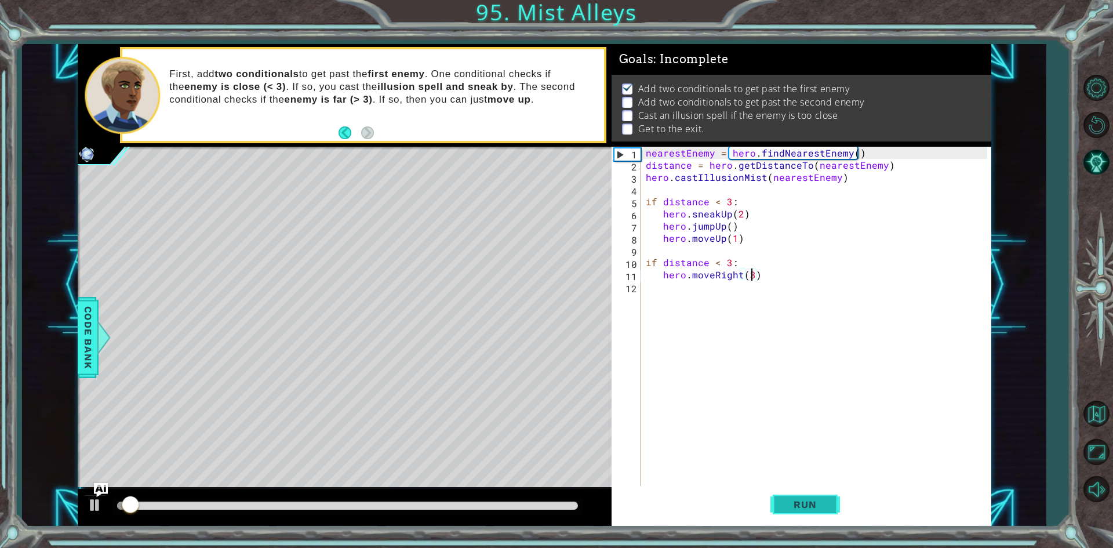
click at [806, 505] on span "Run" at bounding box center [805, 504] width 46 height 12
click at [733, 289] on div "nearestEnemy = hero . findNearestEnemy ( ) distance = hero . getDistanceTo ( ne…" at bounding box center [817, 329] width 349 height 365
click at [768, 266] on div "nearestEnemy = hero . findNearestEnemy ( ) distance = hero . getDistanceTo ( ne…" at bounding box center [817, 329] width 349 height 365
click at [774, 274] on div "nearestEnemy = hero . findNearestEnemy ( ) distance = hero . getDistanceTo ( ne…" at bounding box center [817, 329] width 349 height 365
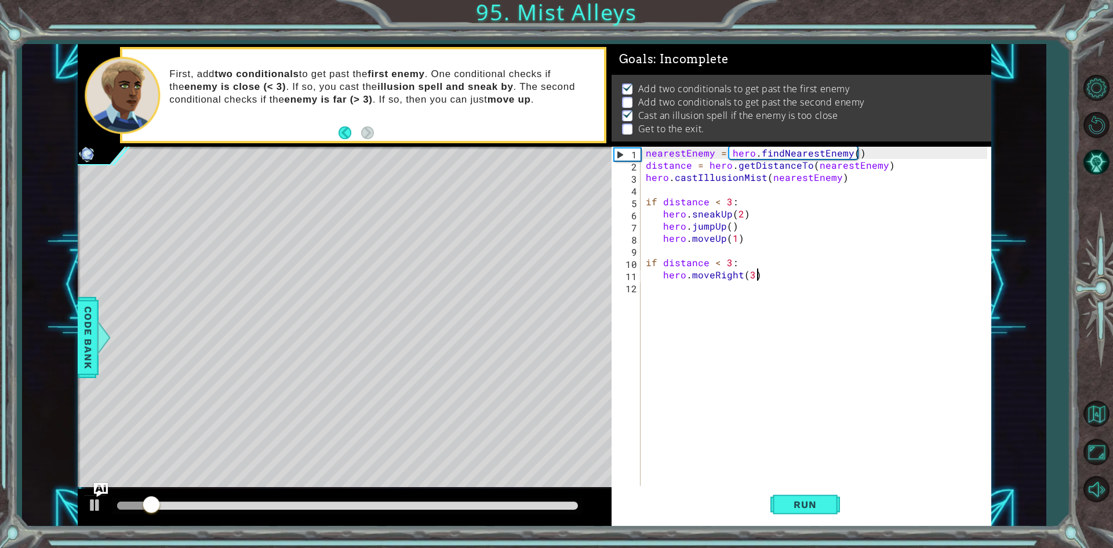
type textarea "hero.moveRight(3)"
type textarea "y"
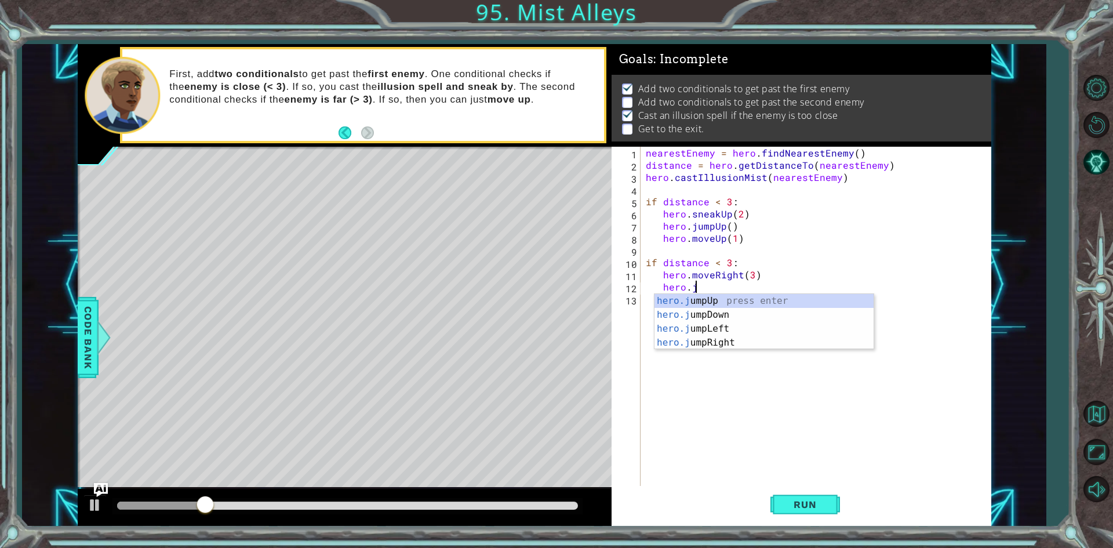
scroll to position [0, 3]
type textarea "hero.jur"
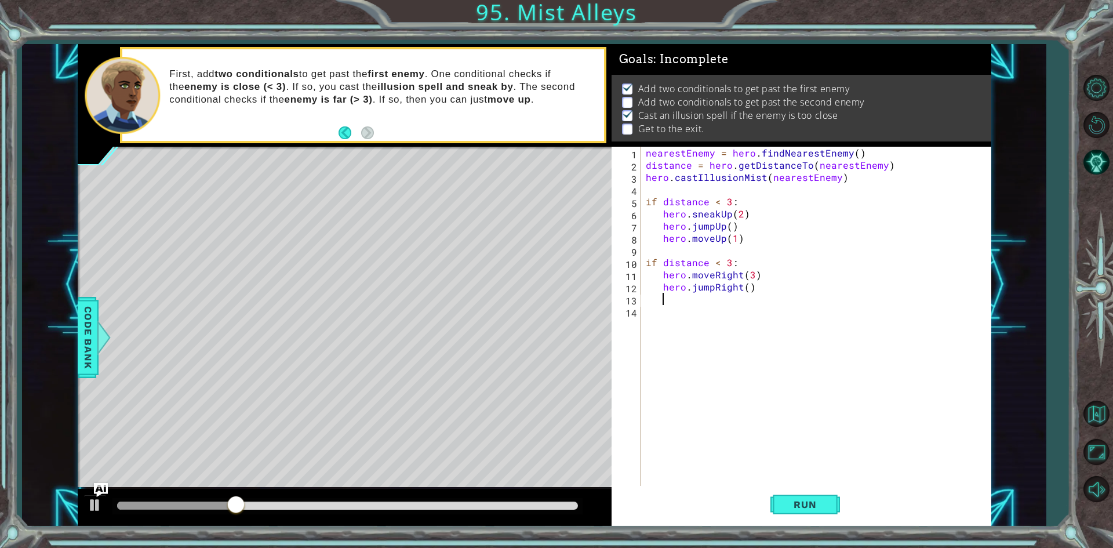
scroll to position [0, 1]
click at [781, 508] on button "Run" at bounding box center [805, 505] width 70 height 38
click at [656, 96] on p "Add two conditionals to get past the second enemy" at bounding box center [751, 102] width 226 height 13
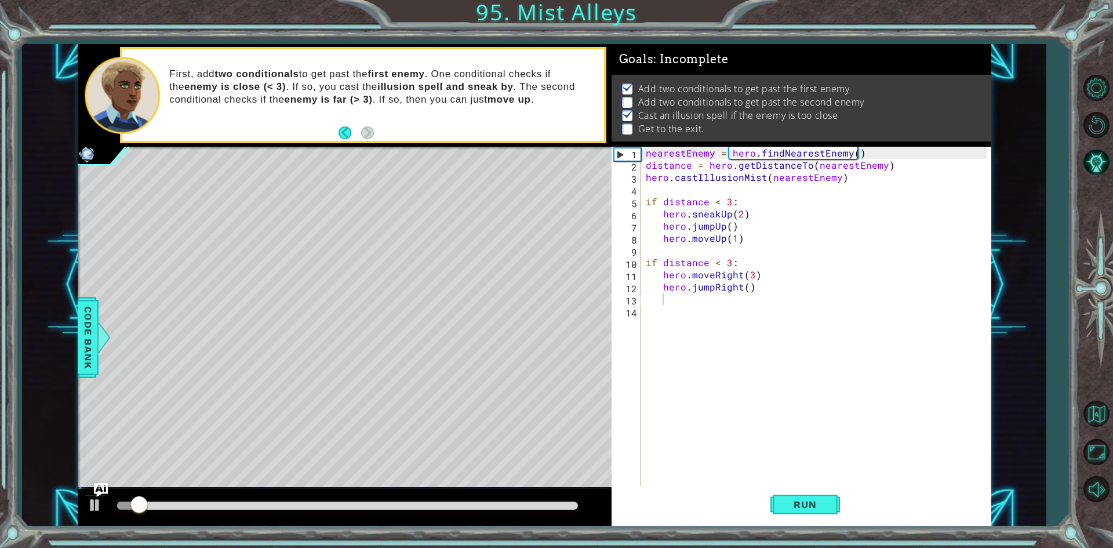
click at [656, 96] on p "Add two conditionals to get past the second enemy" at bounding box center [751, 102] width 226 height 13
click at [687, 155] on div "nearestEnemy = hero . findNearestEnemy ( ) distance = hero . getDistanceTo ( ne…" at bounding box center [817, 329] width 349 height 365
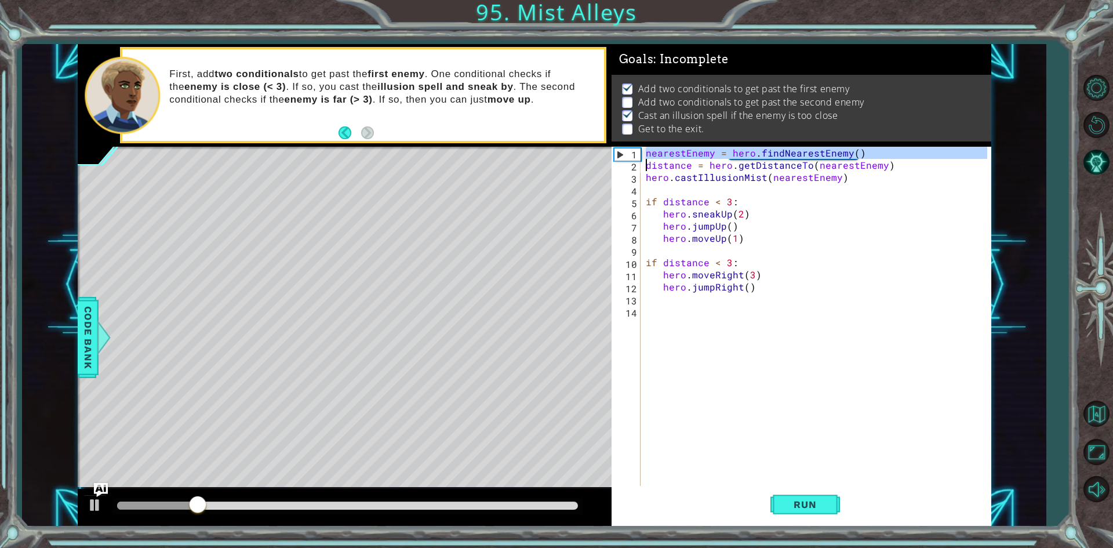
paste textarea "BathHidePlay"
type textarea "BathHidePlaydistance = hero.getDistanceTo(nearestEnemy)"
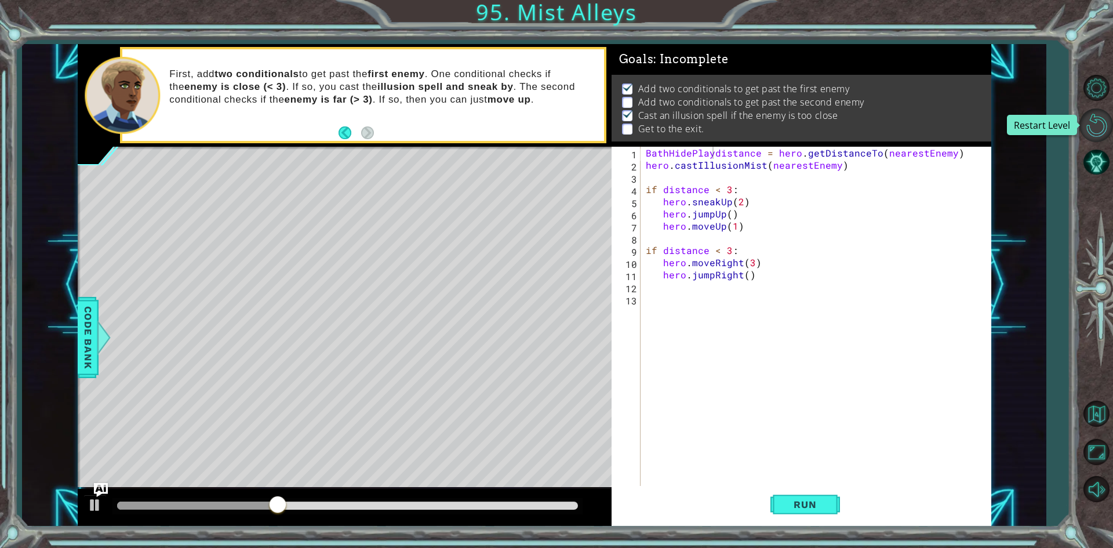
click at [1103, 129] on button "Restart Level" at bounding box center [1096, 125] width 34 height 34
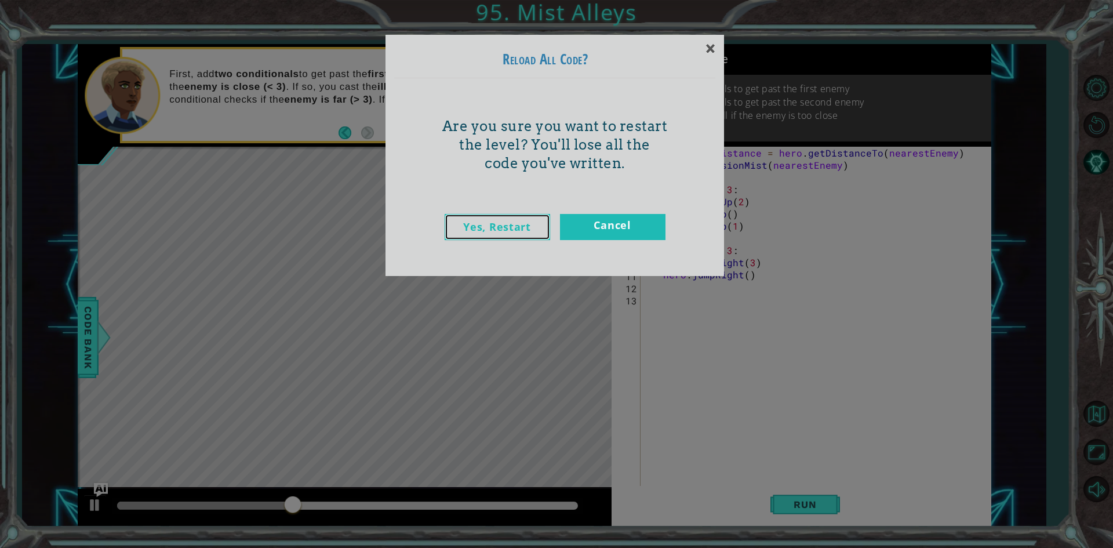
click at [500, 220] on link "Yes, Restart" at bounding box center [497, 227] width 105 height 26
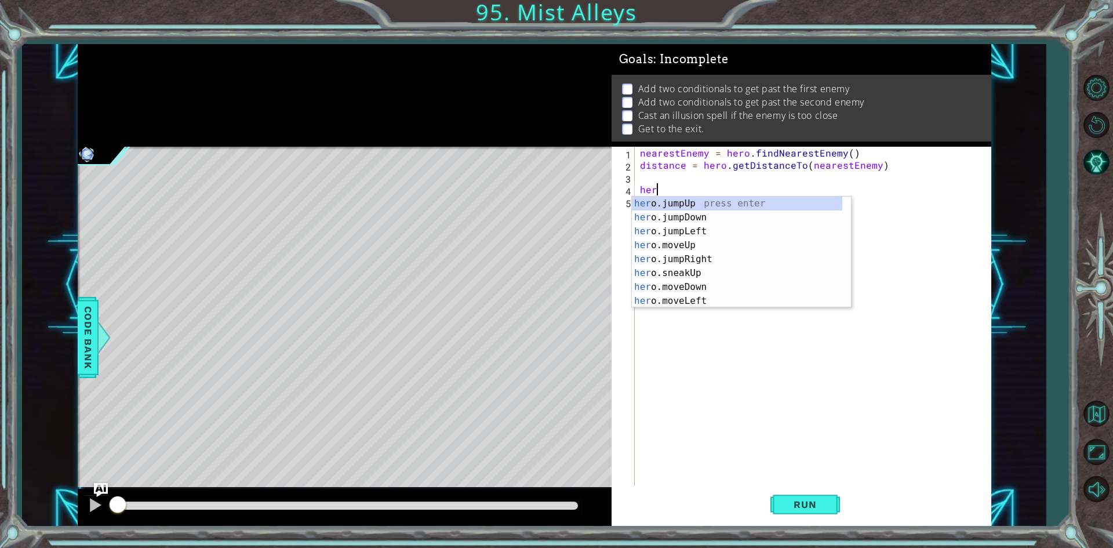
scroll to position [0, 0]
type textarea "h"
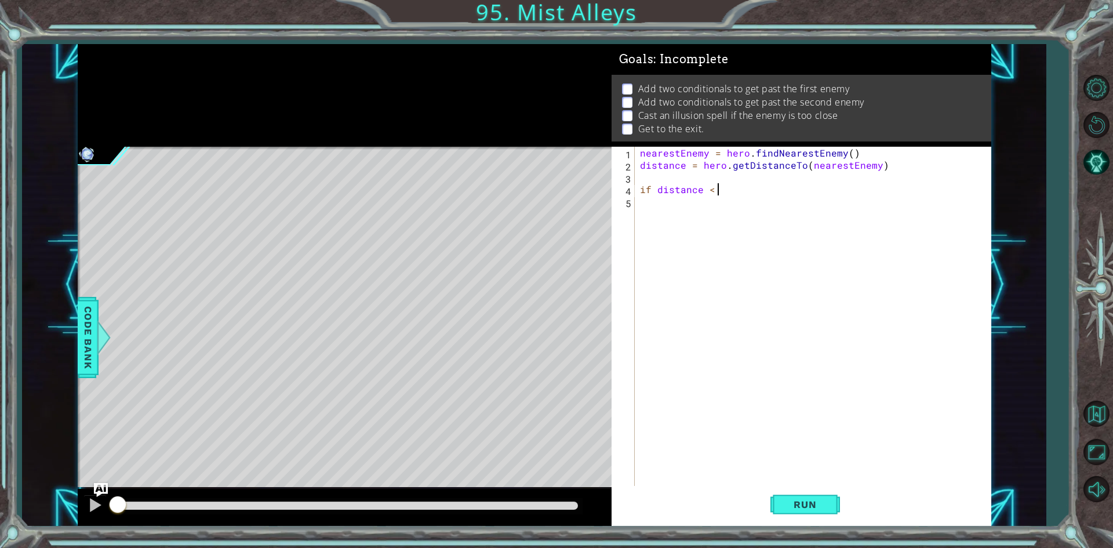
scroll to position [0, 5]
type textarea "if distance < 3:"
type textarea "hero.sneakUp(2)"
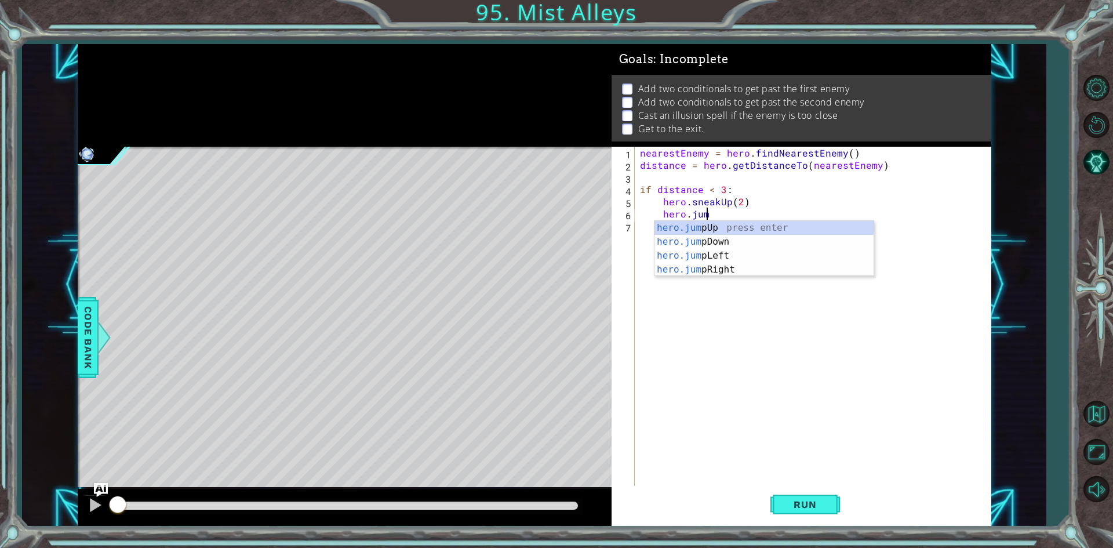
scroll to position [0, 3]
type textarea "hero.jumpu"
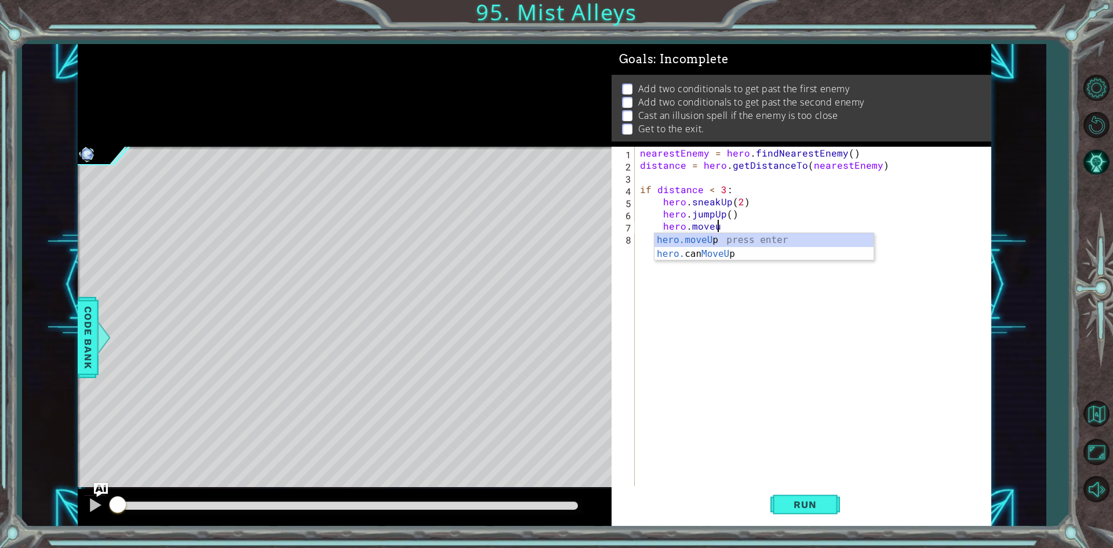
scroll to position [0, 4]
type textarea "hero.moveUp(1)"
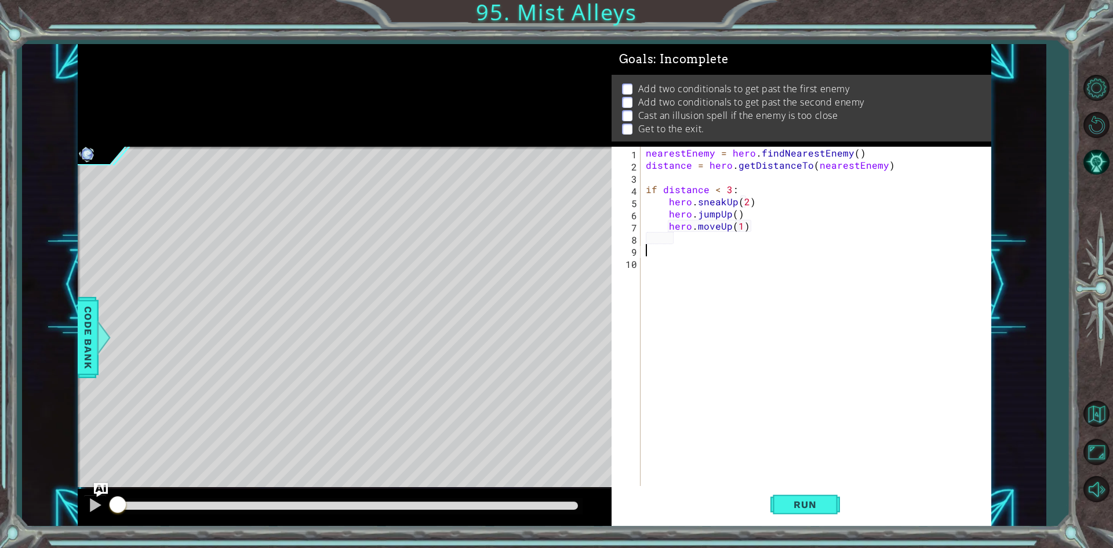
scroll to position [0, 0]
type textarea "hero.moveUp(1)"
type textarea "if distance < 3"
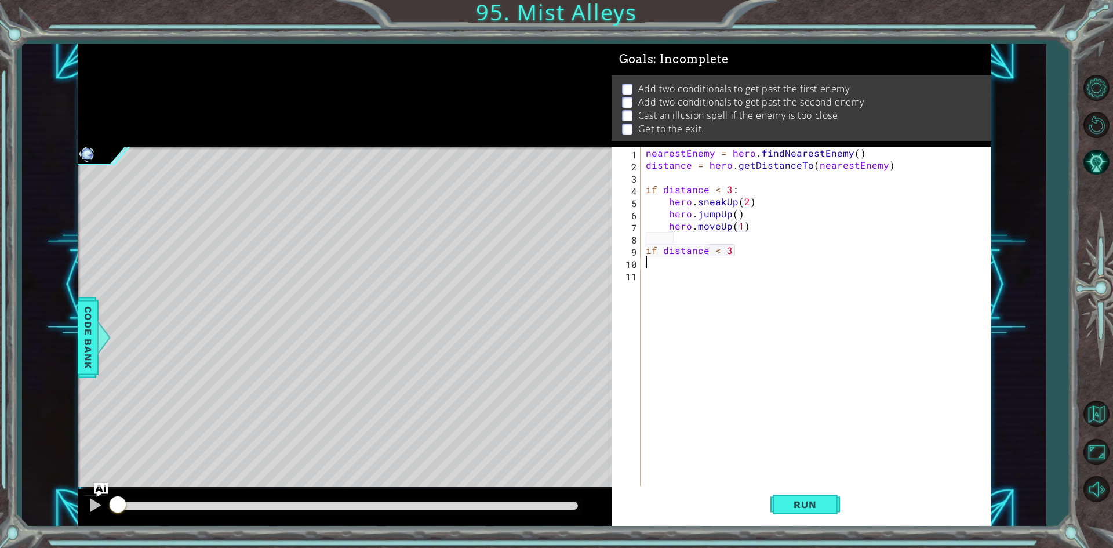
scroll to position [0, 0]
type textarea "if distance < 3"
type textarea "hero.sneakUp(2)"
drag, startPoint x: 649, startPoint y: 203, endPoint x: 744, endPoint y: 252, distance: 106.5
click at [865, 284] on div "nearestEnemy = hero . findNearestEnemy ( ) distance = hero . getDistanceTo ( ne…" at bounding box center [817, 329] width 349 height 365
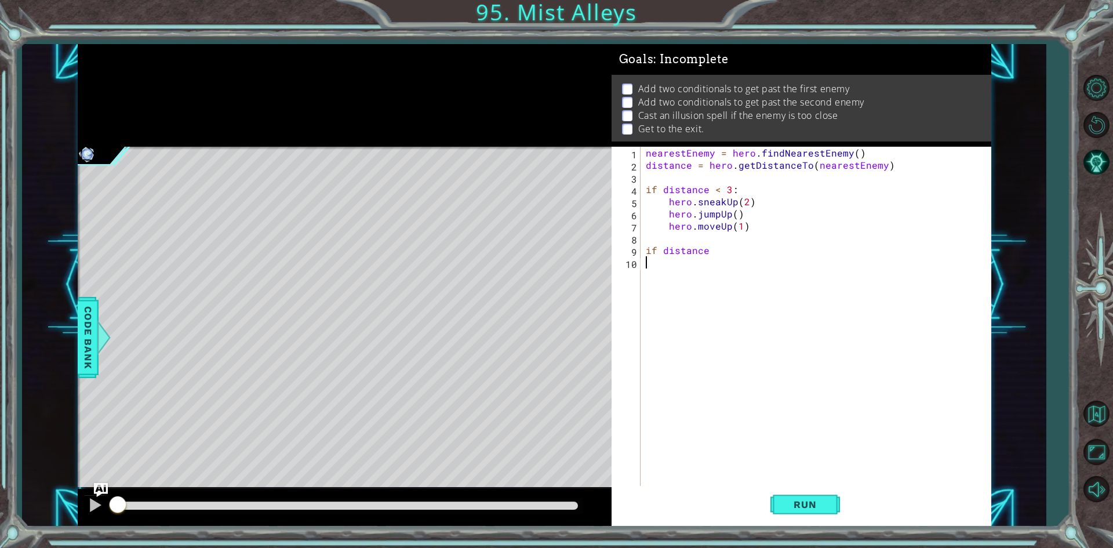
click at [743, 252] on div "nearestEnemy = hero . findNearestEnemy ( ) distance = hero . getDistanceTo ( ne…" at bounding box center [817, 329] width 349 height 365
type textarea "if distance < 3:"
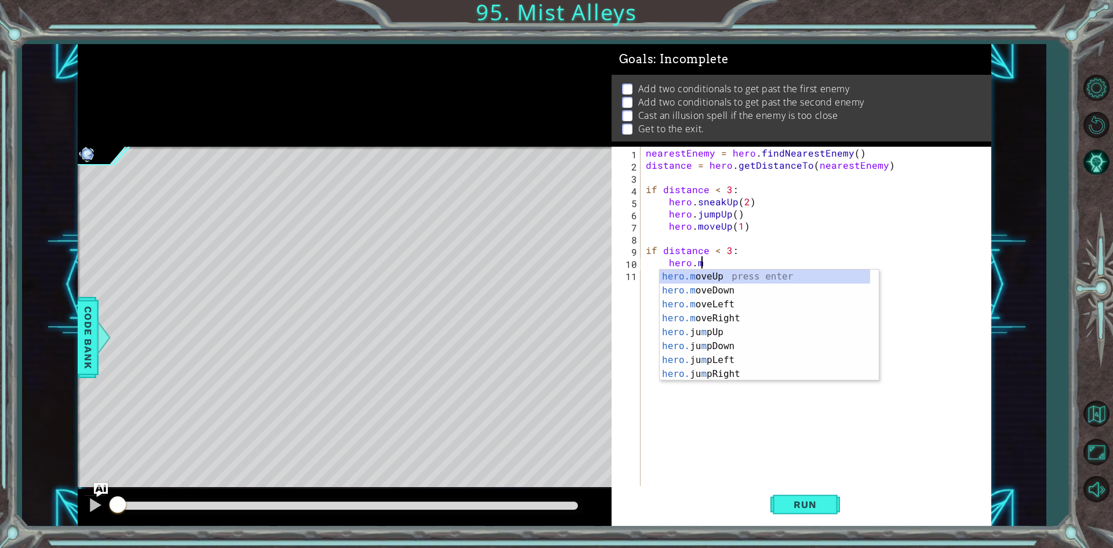
scroll to position [0, 3]
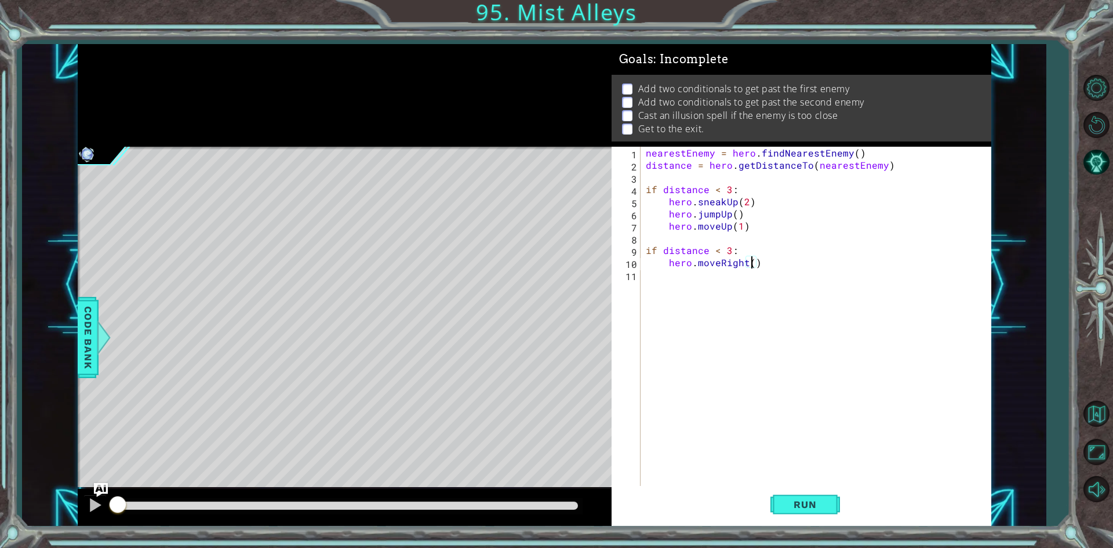
type textarea "hero.moveRight(3)"
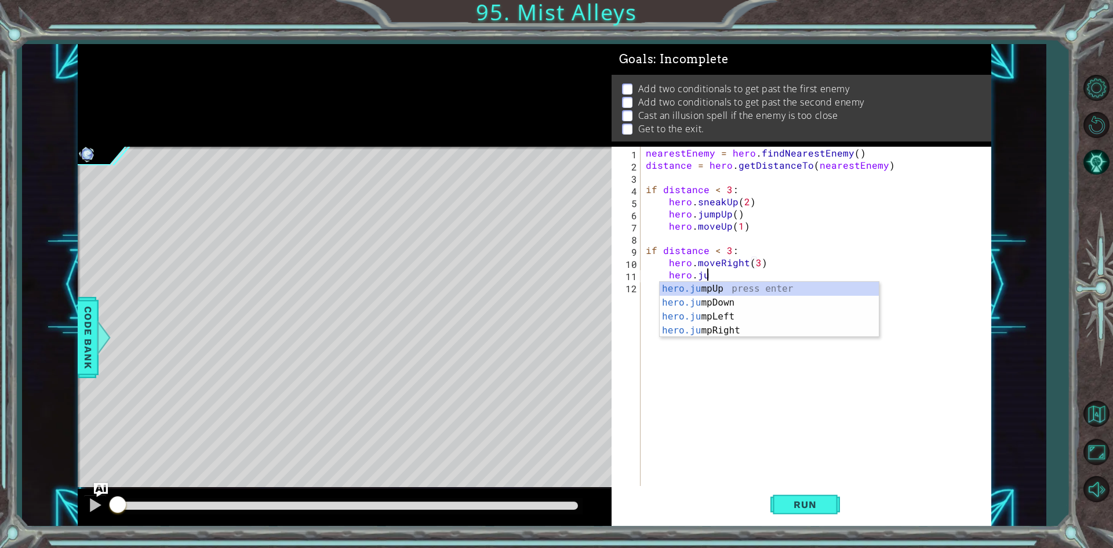
scroll to position [0, 3]
type textarea "hero.jumr"
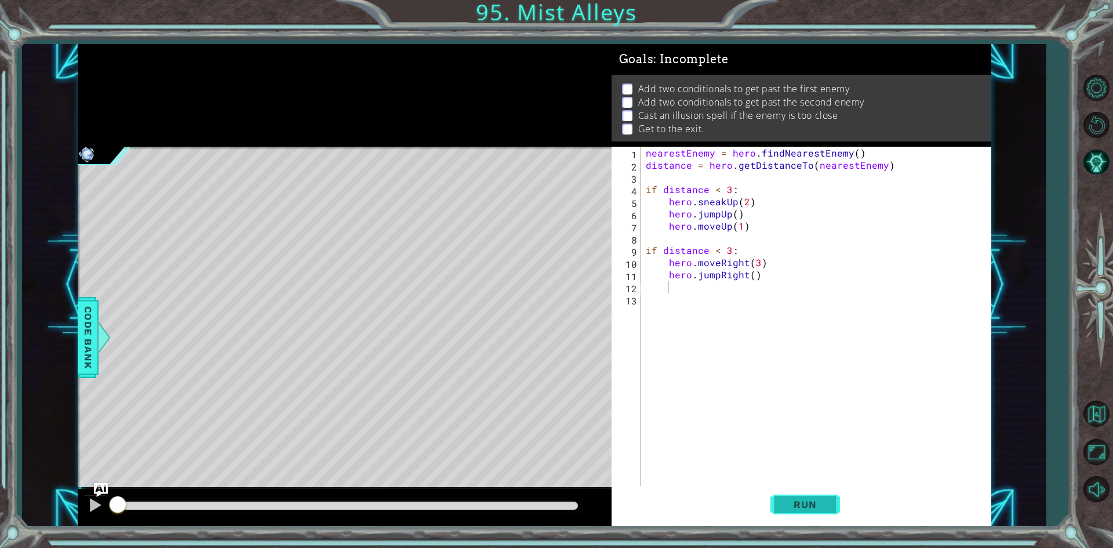
click at [824, 498] on span "Run" at bounding box center [805, 504] width 46 height 12
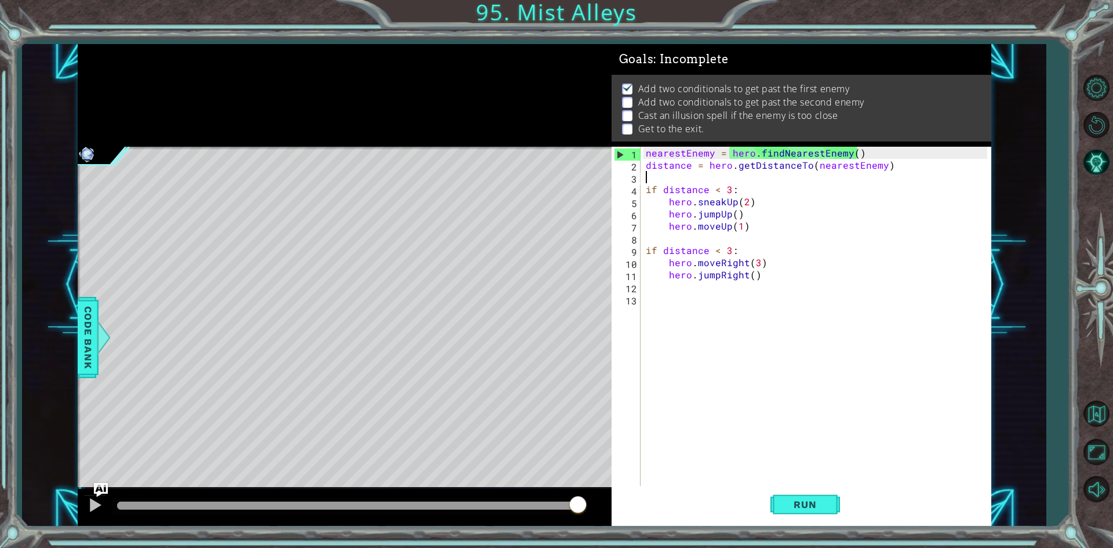
click at [650, 177] on div "nearestEnemy = hero . findNearestEnemy ( ) distance = hero . getDistanceTo ( ne…" at bounding box center [817, 329] width 349 height 365
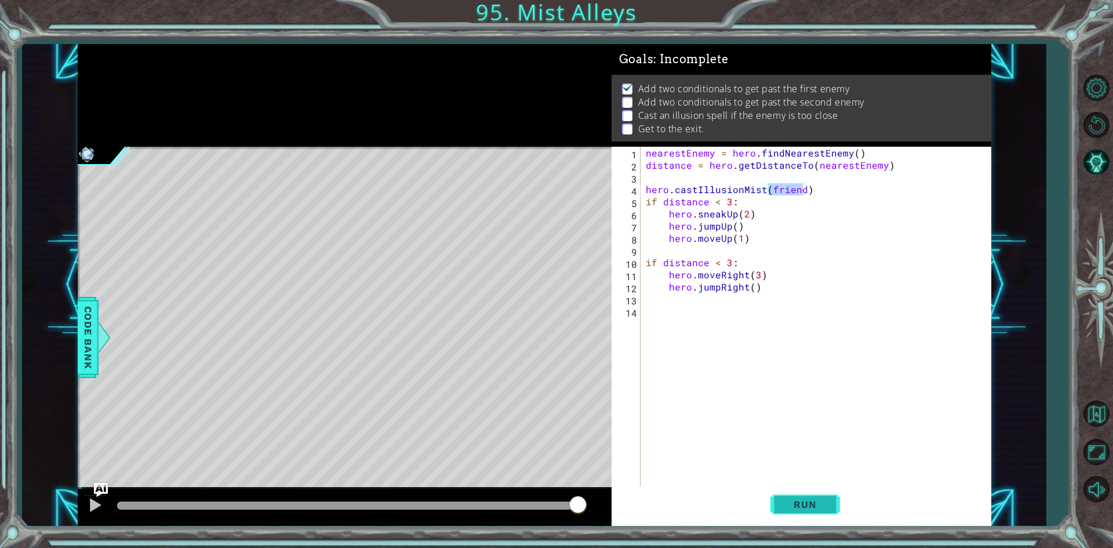
click at [831, 512] on button "Run" at bounding box center [805, 505] width 70 height 38
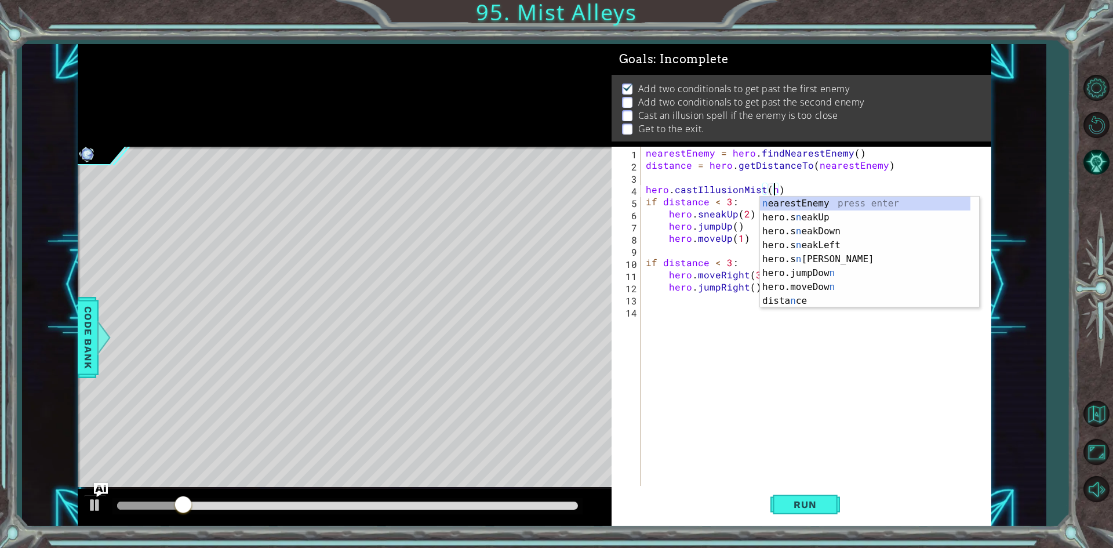
scroll to position [0, 8]
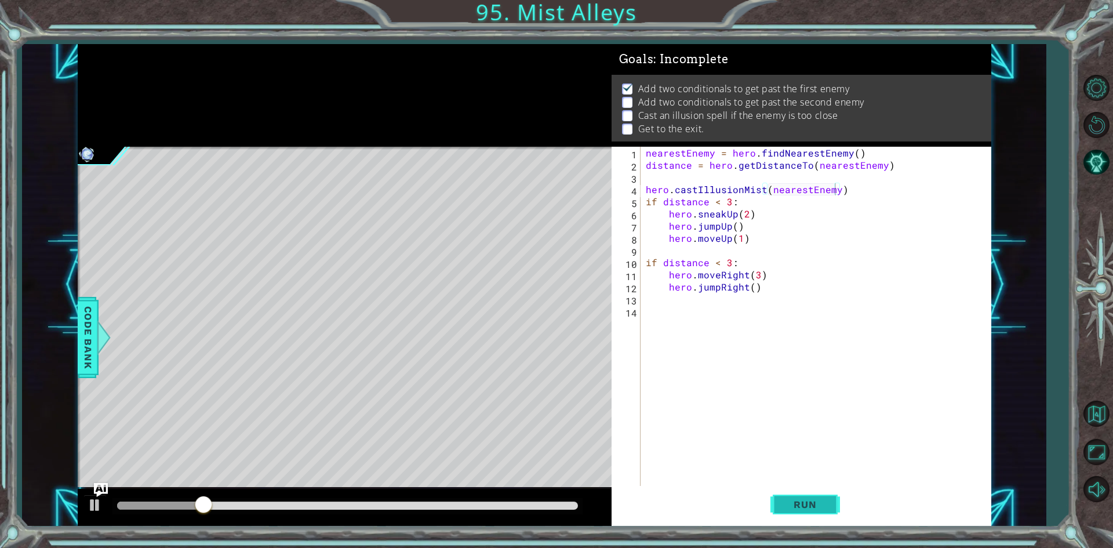
click at [806, 504] on span "Run" at bounding box center [805, 504] width 46 height 12
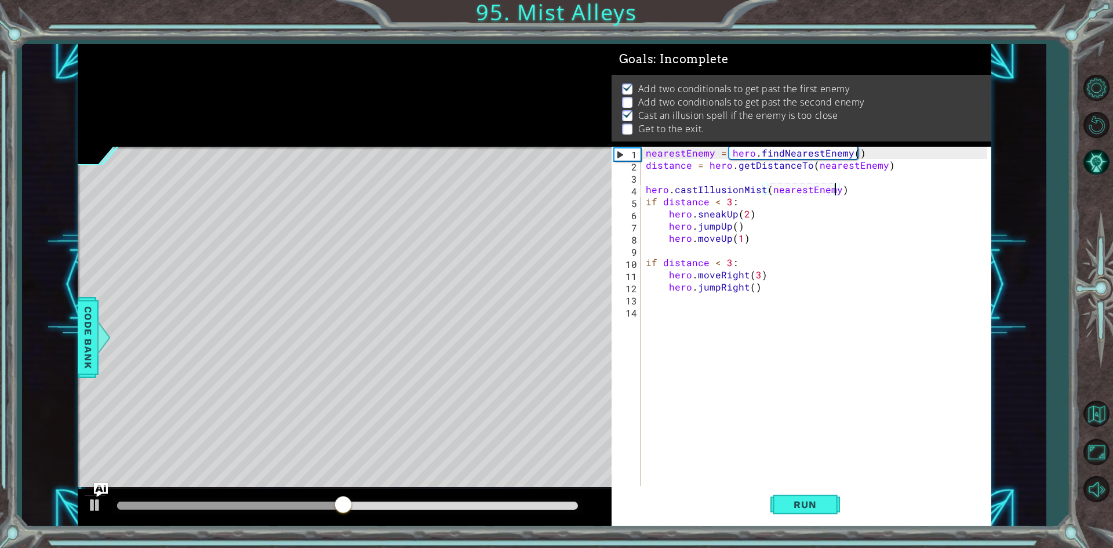
click at [680, 156] on div "nearestEnemy = hero . findNearestEnemy ( ) distance = hero . getDistanceTo ( ne…" at bounding box center [817, 329] width 349 height 365
type textarea "nearestEnemy = hero.findNearestEnemy() distance = hero.getDistanceTo(nearestEne…"
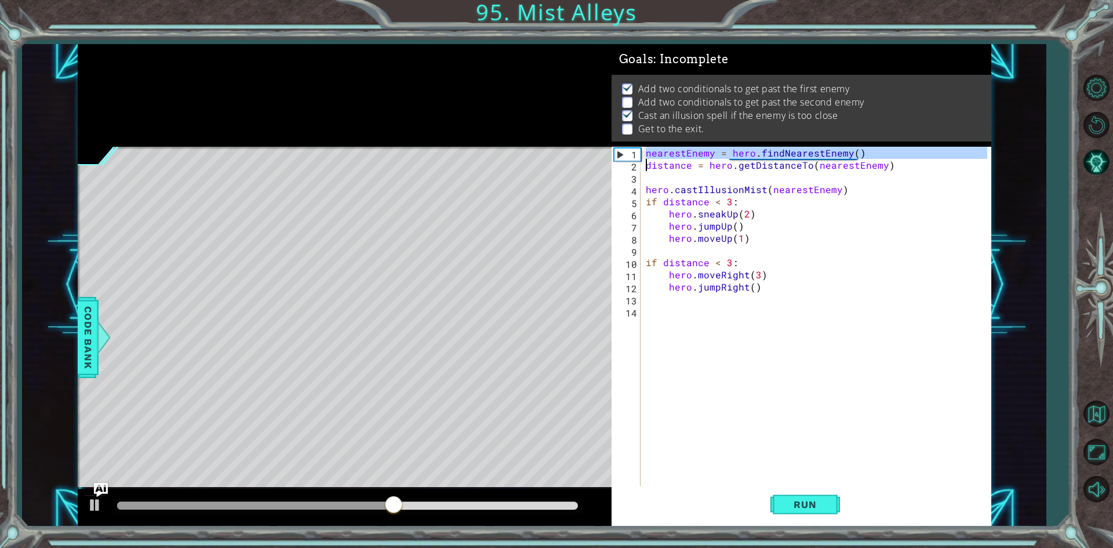
click at [657, 252] on div "nearestEnemy = hero . findNearestEnemy ( ) distance = hero . getDistanceTo ( ne…" at bounding box center [817, 329] width 349 height 365
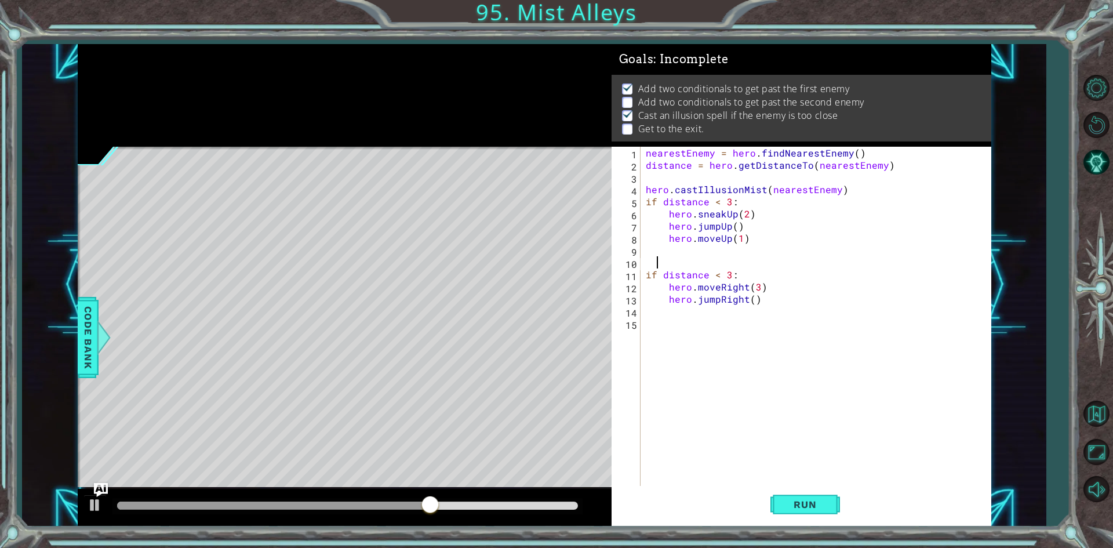
paste textarea "Code Area"
click at [655, 264] on div "nearestEnemy = hero . findNearestEnemy ( ) distance = hero . getDistanceTo ( ne…" at bounding box center [817, 329] width 349 height 365
type textarea "nearestEnemy = hero.findNearestEnemy()"
click at [655, 264] on div "nearestEnemy = hero . findNearestEnemy ( ) distance = hero . getDistanceTo ( ne…" at bounding box center [817, 329] width 349 height 365
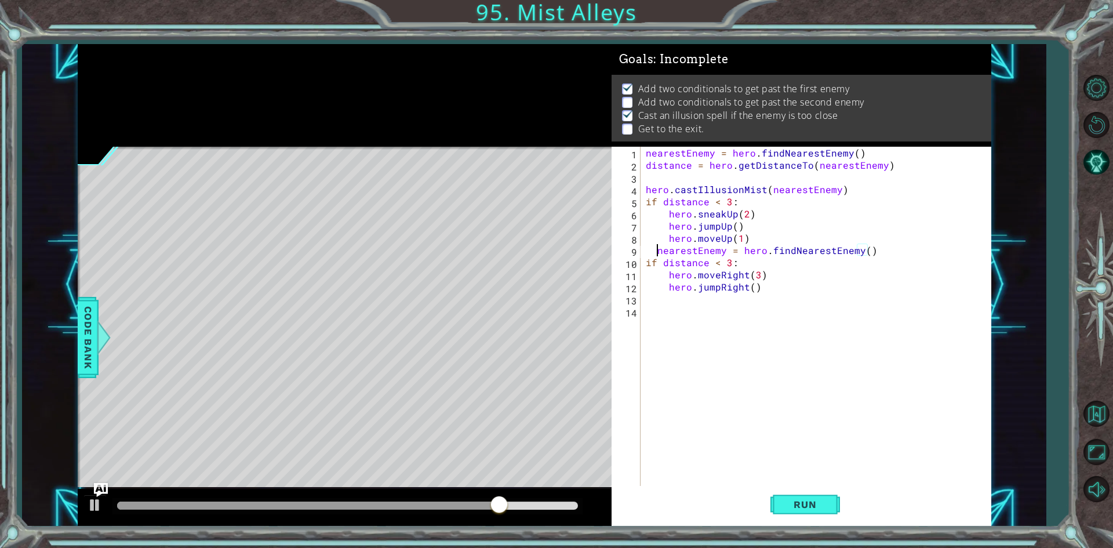
click at [655, 251] on div "nearestEnemy = hero . findNearestEnemy ( ) distance = hero . getDistanceTo ( ne…" at bounding box center [817, 329] width 349 height 365
type textarea "nearestEnemy = hero.findNearestEnemy()"
click at [861, 253] on div "nearestEnemy = hero . findNearestEnemy ( ) distance = hero . getDistanceTo ( ne…" at bounding box center [817, 329] width 349 height 365
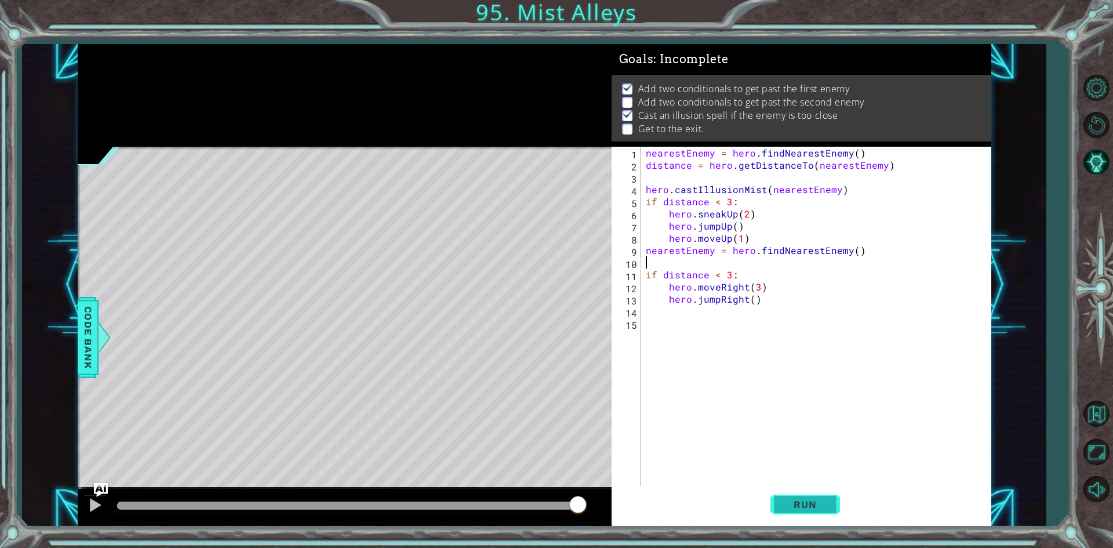
click at [813, 507] on span "Run" at bounding box center [805, 504] width 46 height 12
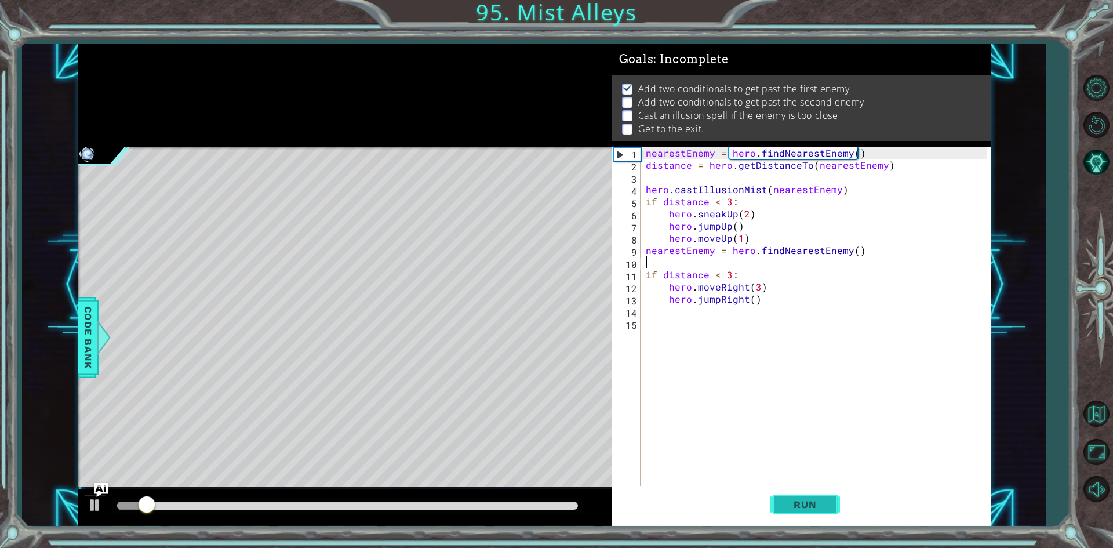
click at [813, 507] on span "Run" at bounding box center [805, 504] width 46 height 12
click at [753, 170] on div "nearestEnemy = hero . findNearestEnemy ( ) distance = hero . getDistanceTo ( ne…" at bounding box center [817, 329] width 349 height 365
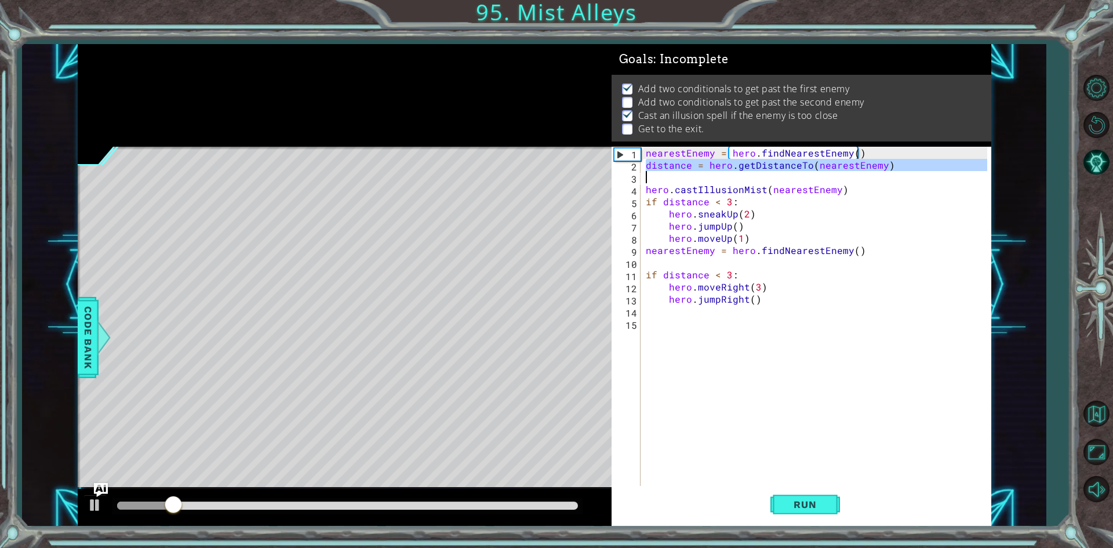
click at [753, 170] on div "nearestEnemy = hero . findNearestEnemy ( ) distance = hero . getDistanceTo ( ne…" at bounding box center [817, 329] width 349 height 365
type textarea "distance = hero.getDistanceTo(nearestEnemy)"
click at [703, 265] on div "nearestEnemy = hero . findNearestEnemy ( ) distance = hero . getDistanceTo ( ne…" at bounding box center [817, 329] width 349 height 365
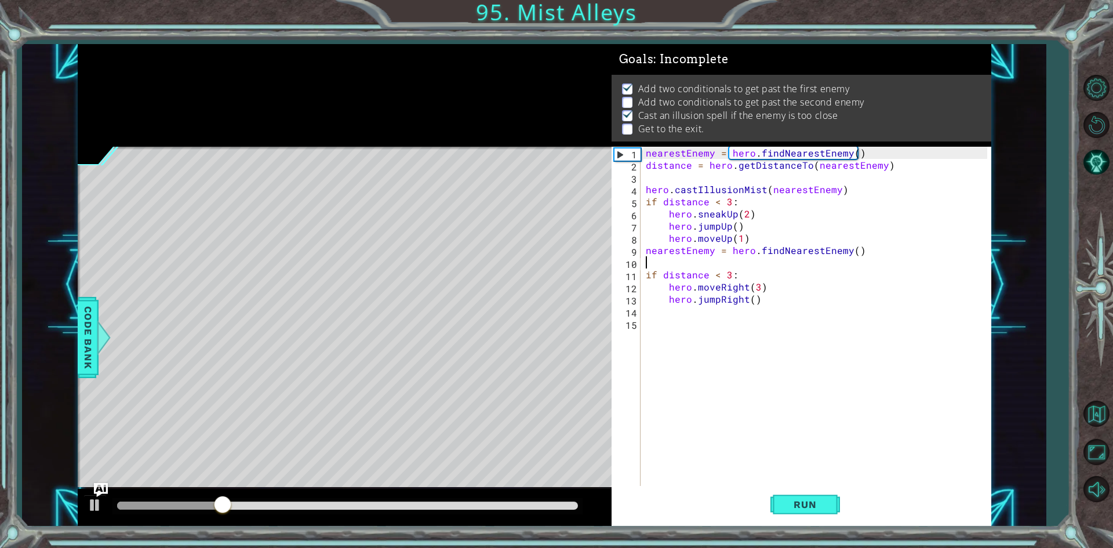
paste textarea "distance = hero.getDistanceTo(nearestEnemy)"
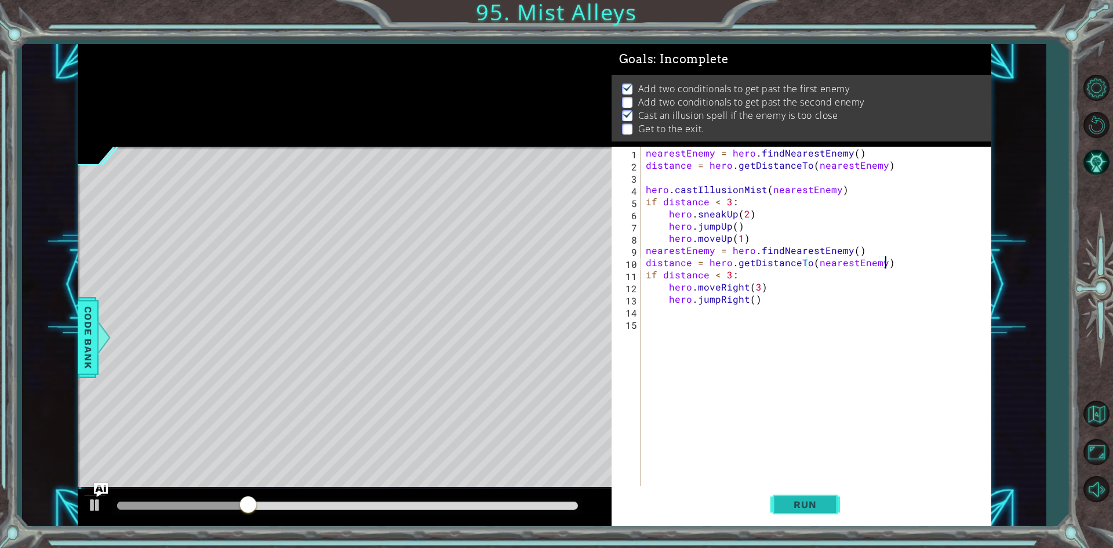
click at [800, 493] on button "Run" at bounding box center [805, 505] width 70 height 38
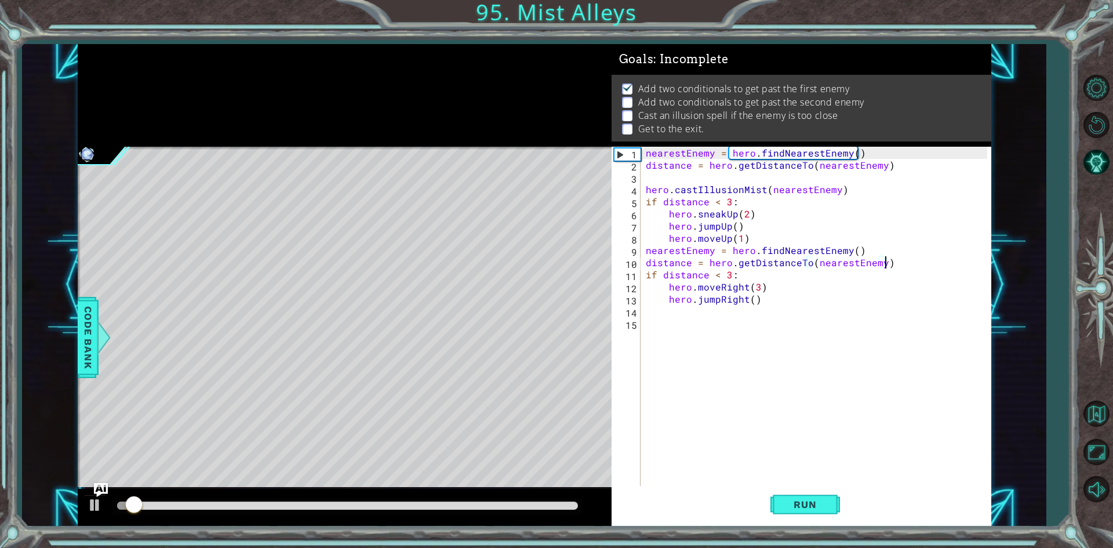
click at [757, 235] on div "nearestEnemy = hero . findNearestEnemy ( ) distance = hero . getDistanceTo ( ne…" at bounding box center [817, 329] width 349 height 365
type textarea "hero.moveUp(1)"
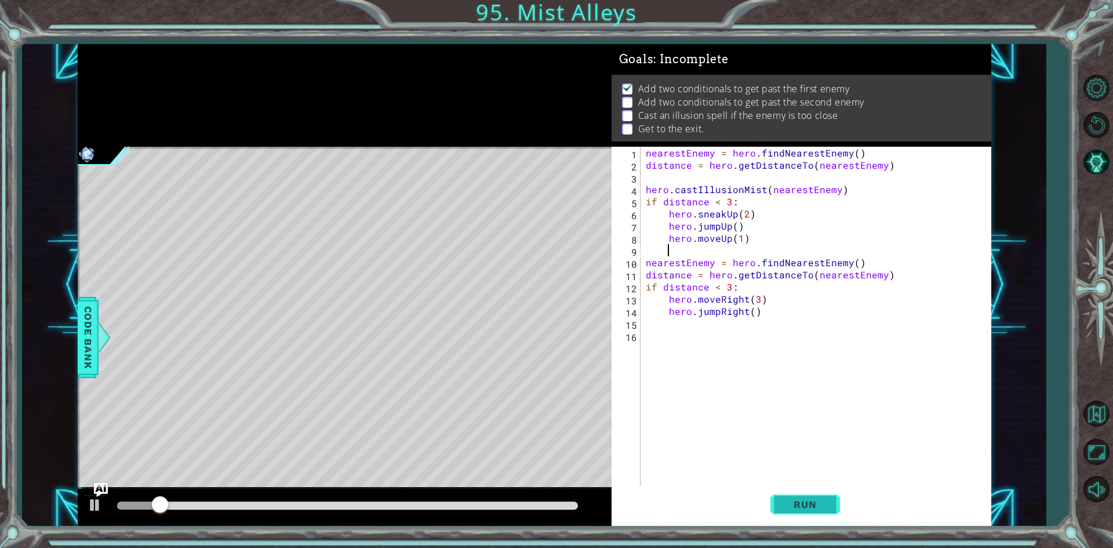
click at [811, 501] on span "Run" at bounding box center [805, 504] width 46 height 12
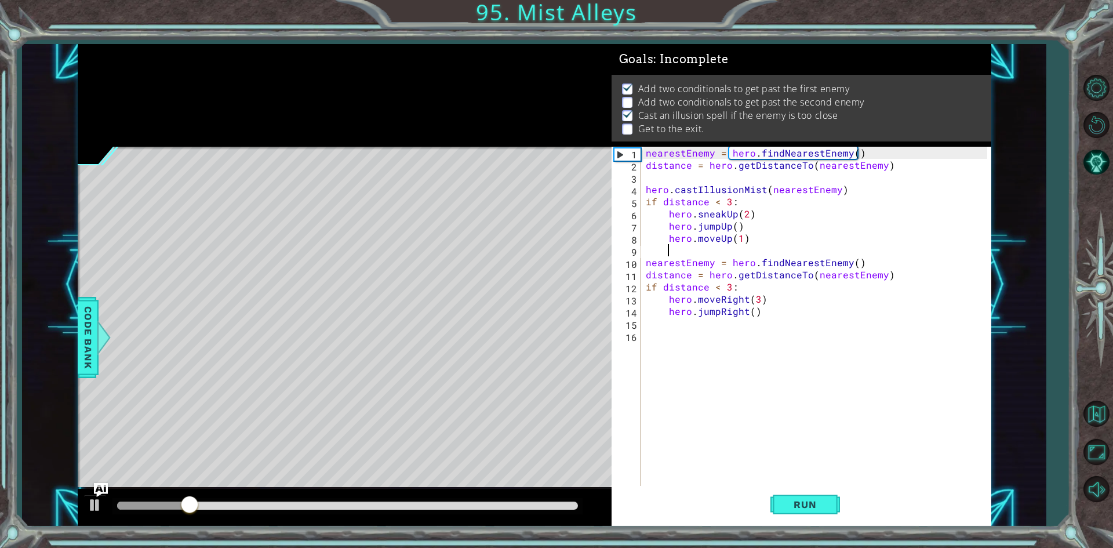
click at [926, 280] on div "nearestEnemy = hero . findNearestEnemy ( ) distance = hero . getDistanceTo ( ne…" at bounding box center [817, 329] width 349 height 365
type textarea "distance = hero.getDistanceTo(nearestEnemy)"
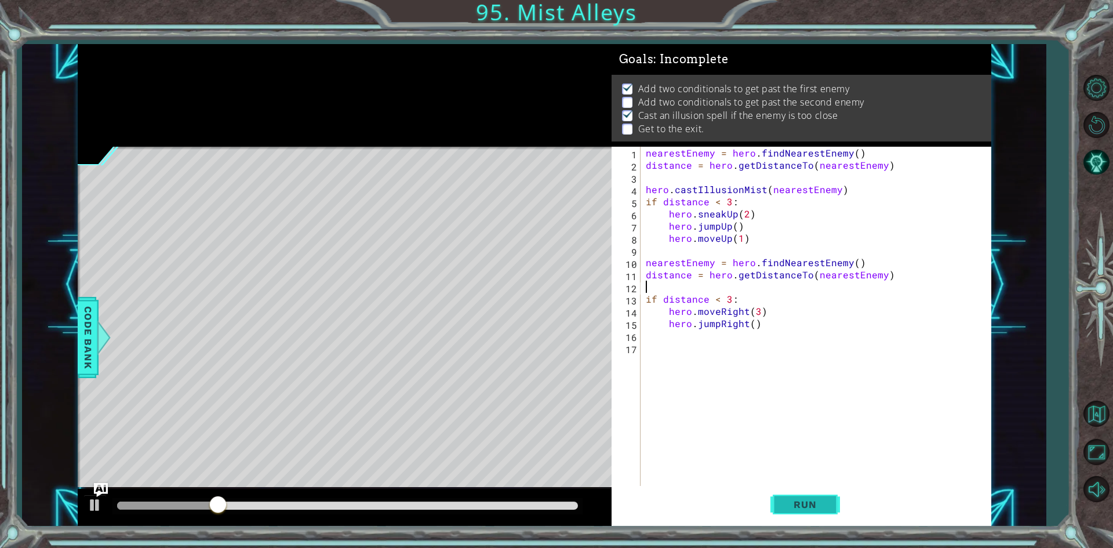
click at [809, 493] on button "Run" at bounding box center [805, 505] width 70 height 38
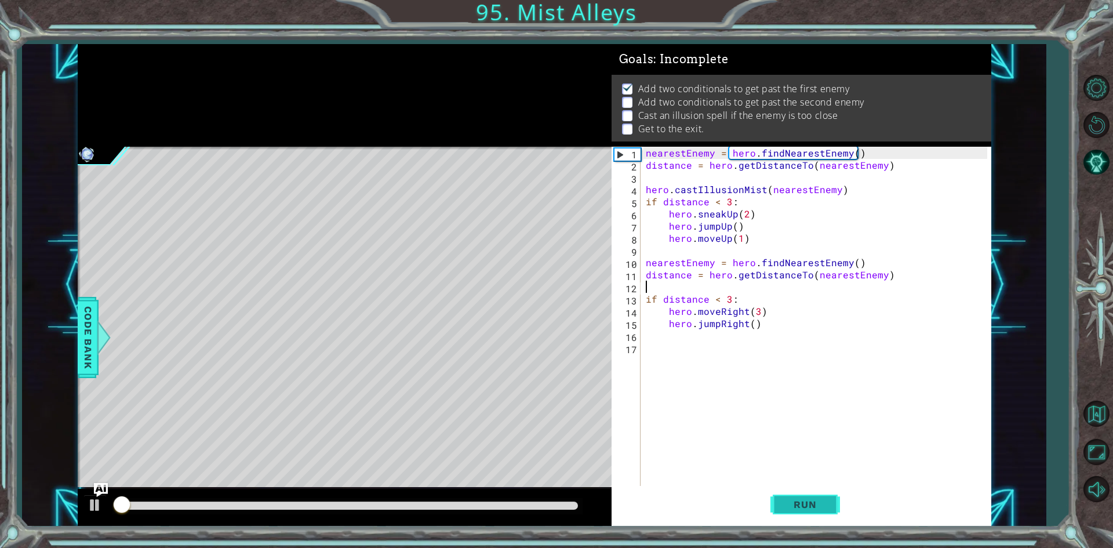
click at [809, 493] on button "Run" at bounding box center [805, 505] width 70 height 38
click at [728, 201] on div "nearestEnemy = hero . findNearestEnemy ( ) distance = hero . getDistanceTo ( ne…" at bounding box center [817, 329] width 349 height 365
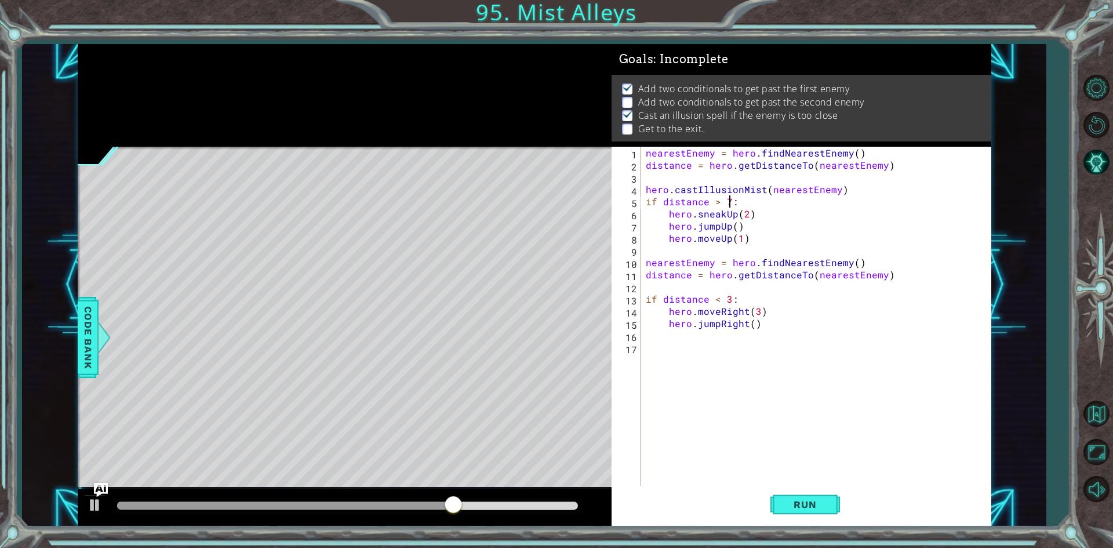
scroll to position [0, 5]
click at [820, 506] on span "Run" at bounding box center [805, 504] width 46 height 12
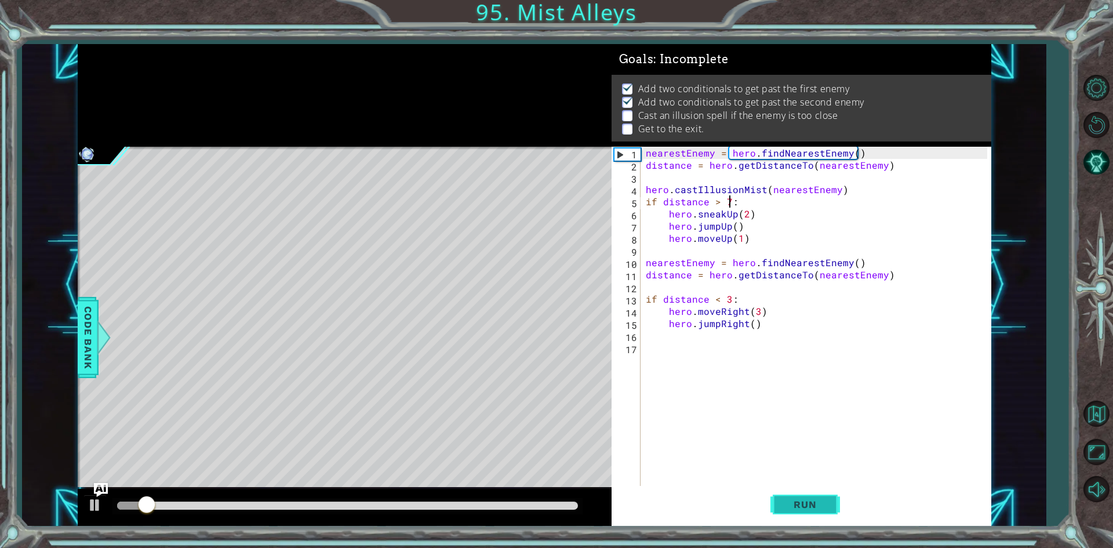
click at [820, 506] on span "Run" at bounding box center [805, 504] width 46 height 12
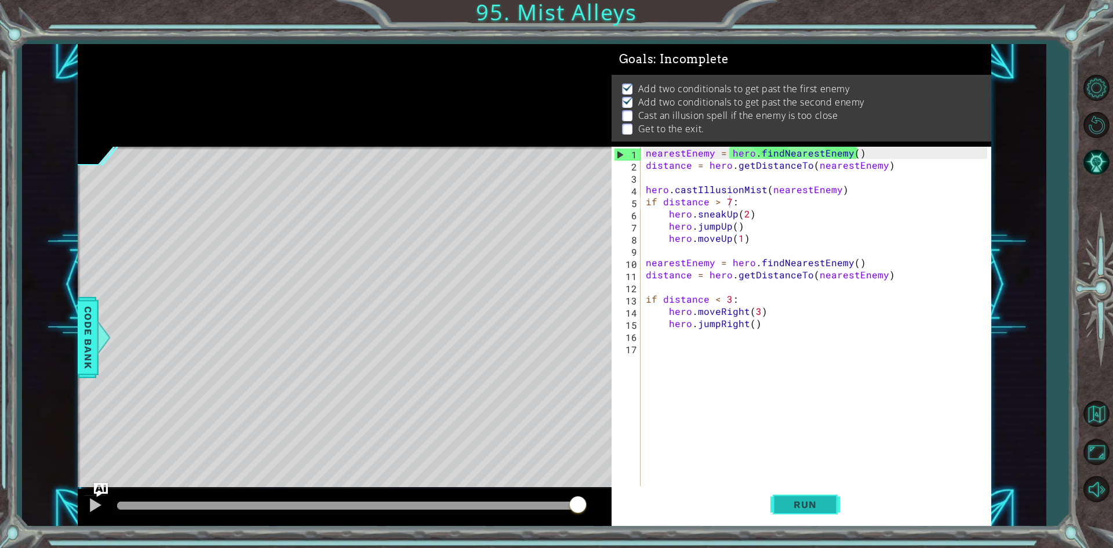
click at [820, 506] on span "Run" at bounding box center [805, 504] width 46 height 12
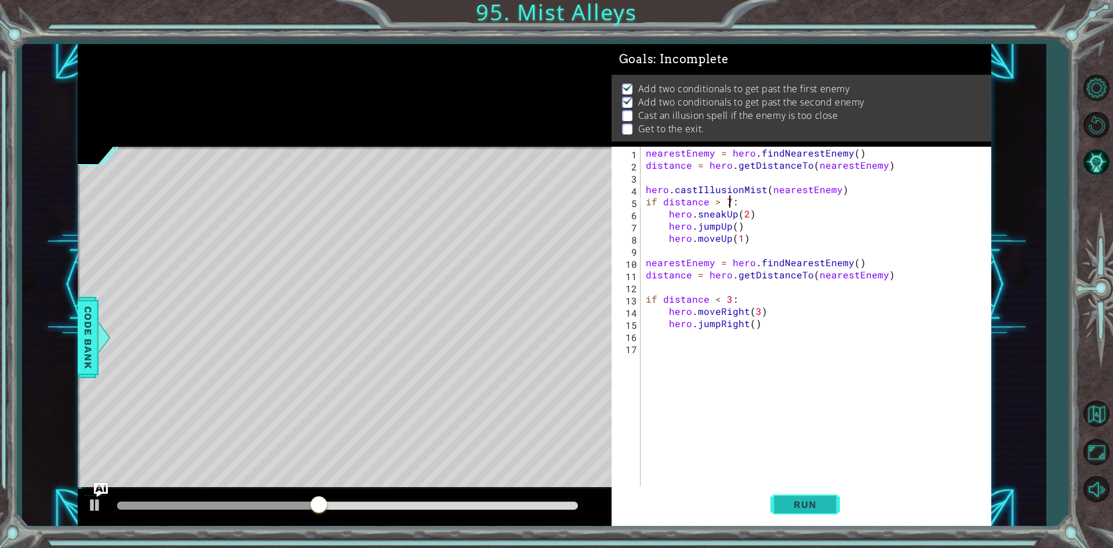
type textarea "if distance > 7:"
drag, startPoint x: 929, startPoint y: 392, endPoint x: 750, endPoint y: 575, distance: 256.1
drag, startPoint x: 750, startPoint y: 575, endPoint x: 742, endPoint y: 476, distance: 99.4
click at [742, 476] on div "nearestEnemy = hero . findNearestEnemy ( ) distance = hero . getDistanceTo ( ne…" at bounding box center [817, 329] width 349 height 365
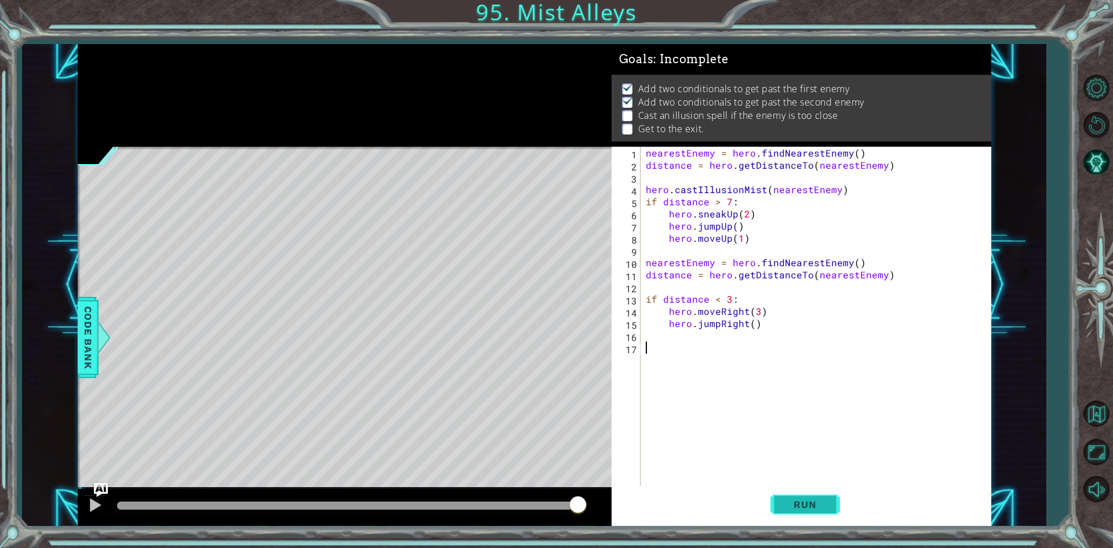
click at [803, 505] on span "Run" at bounding box center [805, 504] width 46 height 12
click at [643, 191] on div "nearestEnemy = hero . findNearestEnemy ( ) distance = hero . getDistanceTo ( ne…" at bounding box center [817, 329] width 349 height 365
click at [643, 191] on div "nearestEnemy = hero . findNearestEnemy ( ) distance = hero . getDistanceTo ( ne…" at bounding box center [815, 317] width 344 height 341
click at [643, 191] on div "nearestEnemy = hero . findNearestEnemy ( ) distance = hero . getDistanceTo ( ne…" at bounding box center [817, 329] width 349 height 365
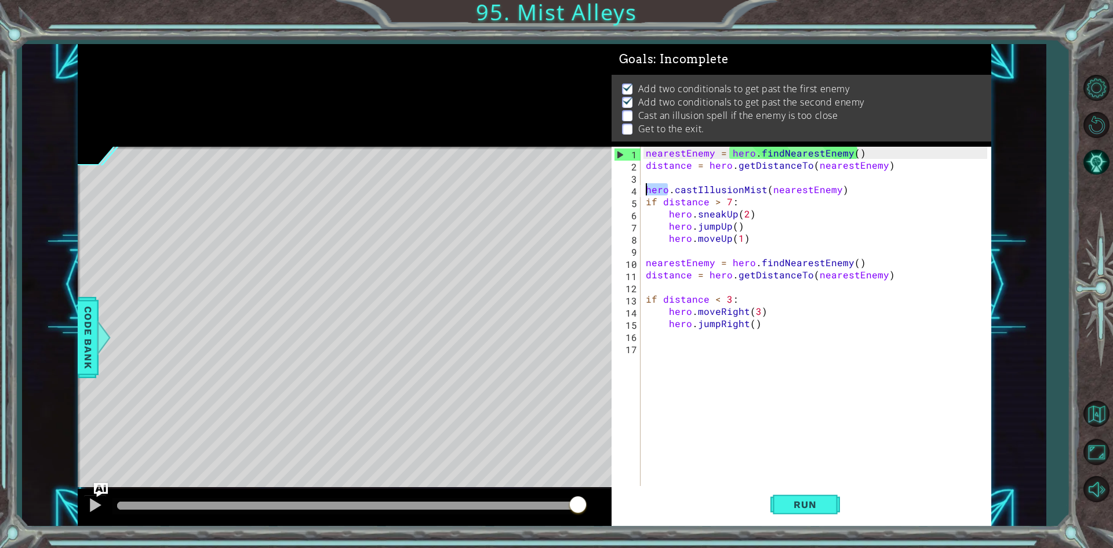
click at [643, 191] on div "nearestEnemy = hero . findNearestEnemy ( ) distance = hero . getDistanceTo ( ne…" at bounding box center [817, 329] width 349 height 365
type textarea "hero.castIllusionMist(nearestEnemy) if distance > 7:"
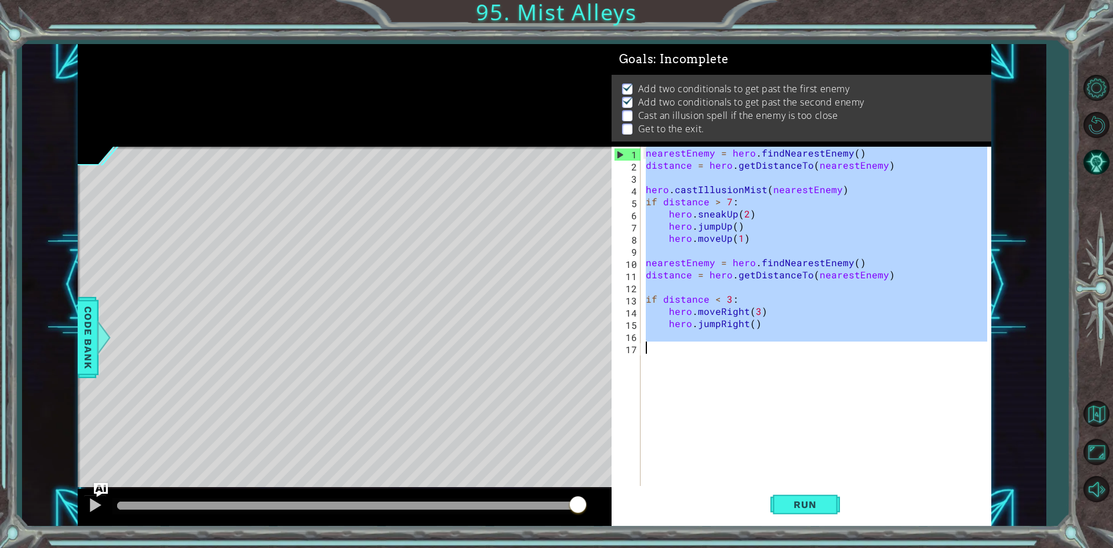
click at [643, 191] on div "nearestEnemy = hero . findNearestEnemy ( ) distance = hero . getDistanceTo ( ne…" at bounding box center [817, 329] width 349 height 365
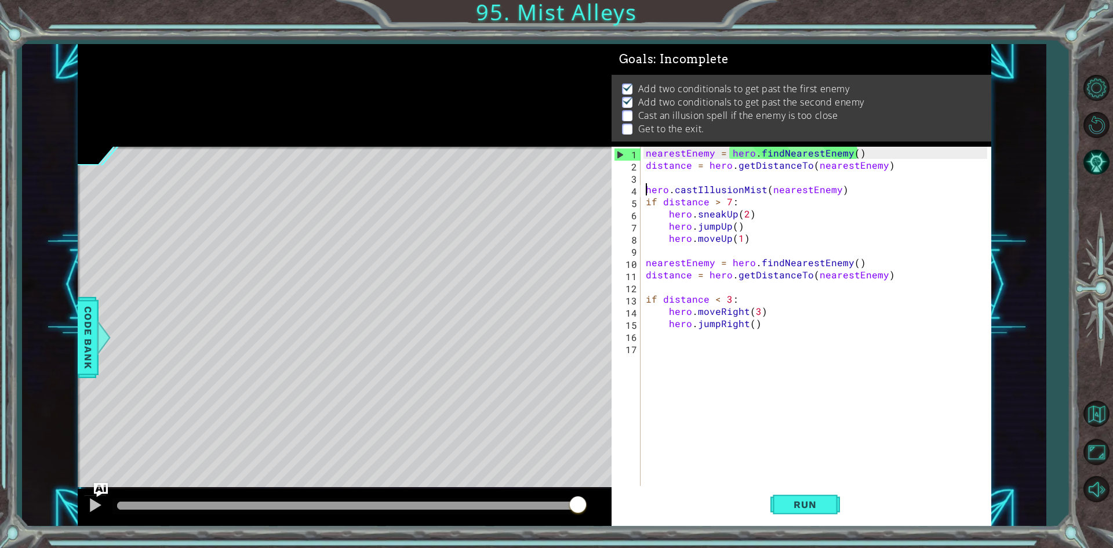
click at [643, 191] on div "nearestEnemy = hero . findNearestEnemy ( ) distance = hero . getDistanceTo ( ne…" at bounding box center [817, 329] width 349 height 365
click at [836, 267] on div "nearestEnemy = hero . findNearestEnemy ( ) distance = hero . getDistanceTo ( ne…" at bounding box center [817, 329] width 349 height 365
type textarea "nearestEnemy = hero.findNearestEnemy()"
click at [836, 246] on div "nearestEnemy = hero . findNearestEnemy ( ) distance = hero . getDistanceTo ( ne…" at bounding box center [817, 329] width 349 height 365
click at [797, 508] on span "Run" at bounding box center [805, 504] width 46 height 12
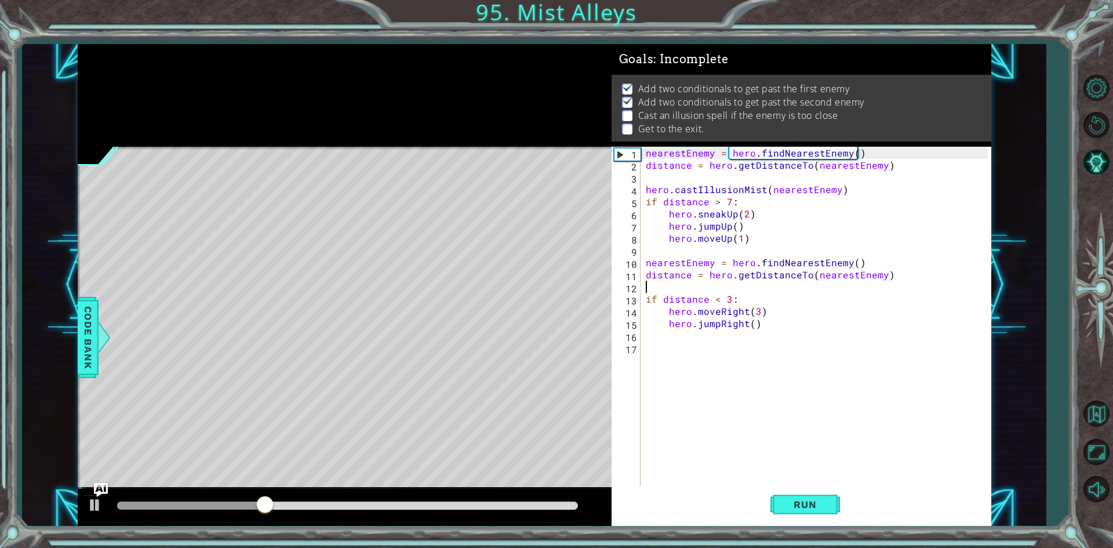
click at [893, 286] on div "nearestEnemy = hero . findNearestEnemy ( ) distance = hero . getDistanceTo ( ne…" at bounding box center [817, 329] width 349 height 365
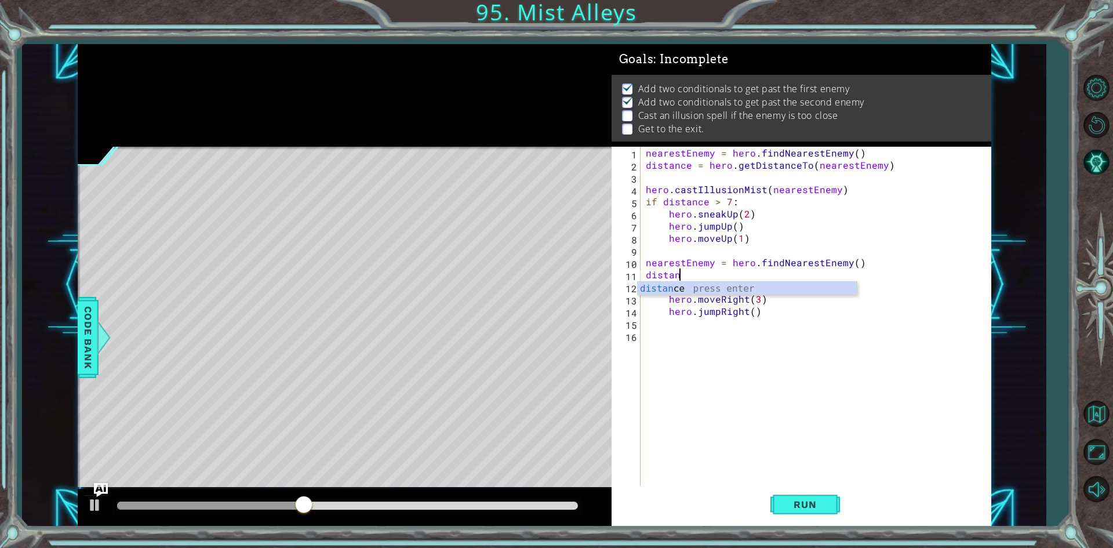
type textarea "d"
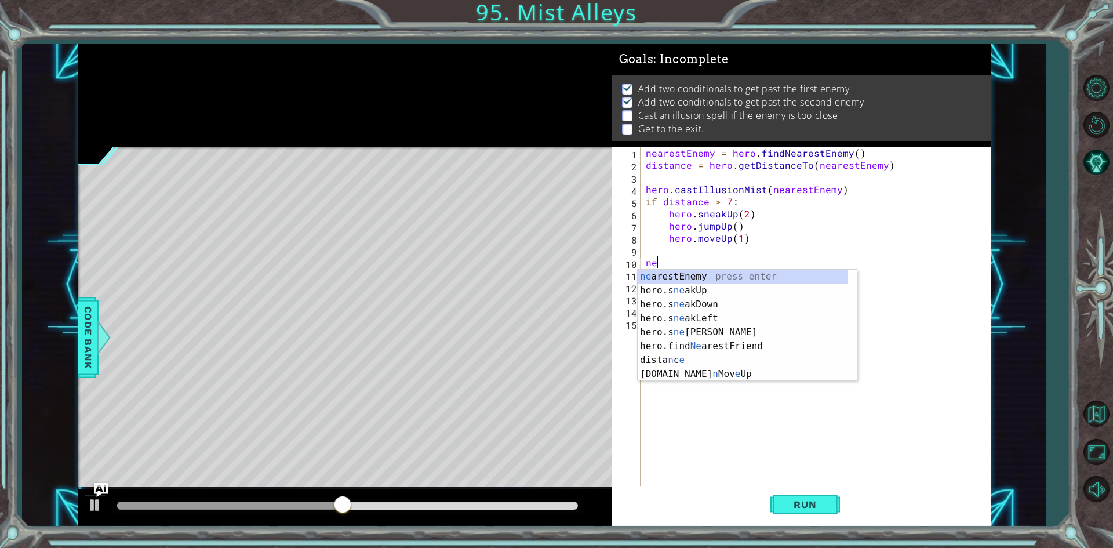
type textarea "n"
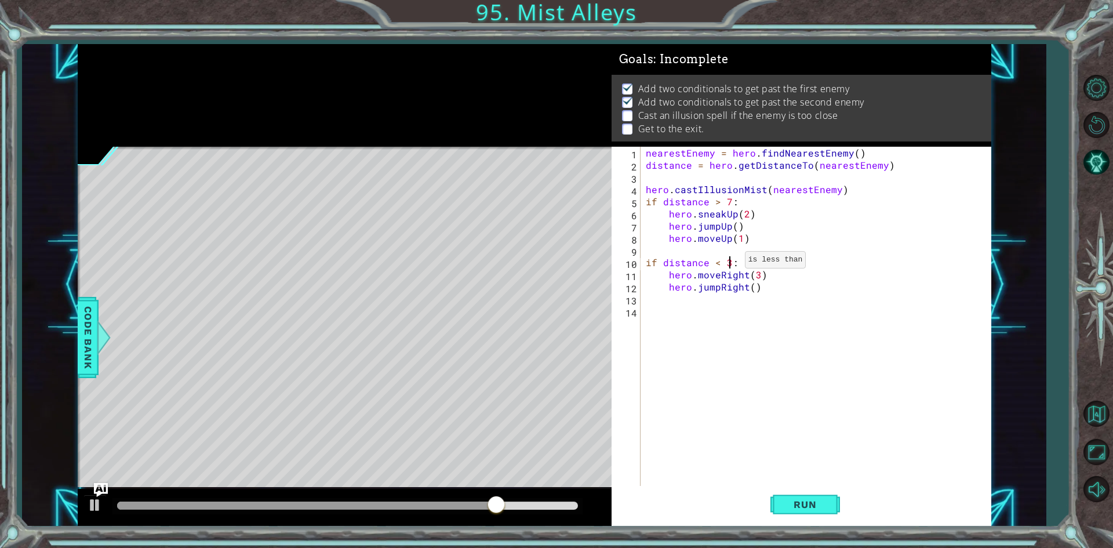
click at [730, 263] on div "nearestEnemy = hero . findNearestEnemy ( ) distance = hero . getDistanceTo ( ne…" at bounding box center [817, 329] width 349 height 365
click at [728, 210] on div "nearestEnemy = hero . findNearestEnemy ( ) distance = hero . getDistanceTo ( ne…" at bounding box center [817, 329] width 349 height 365
click at [730, 203] on div "nearestEnemy = hero . findNearestEnemy ( ) distance = hero . getDistanceTo ( ne…" at bounding box center [817, 329] width 349 height 365
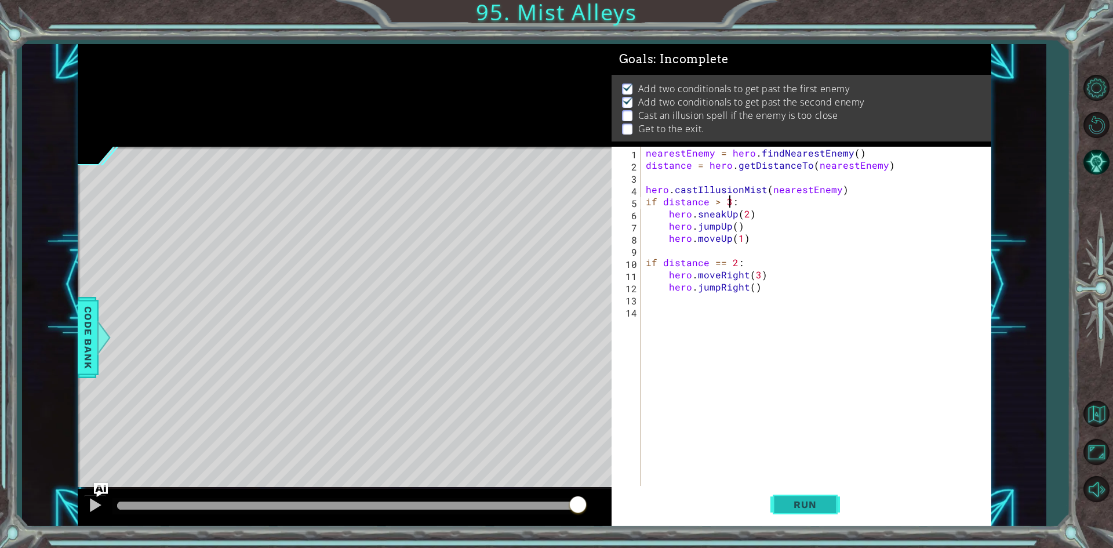
click at [818, 511] on button "Run" at bounding box center [805, 505] width 70 height 38
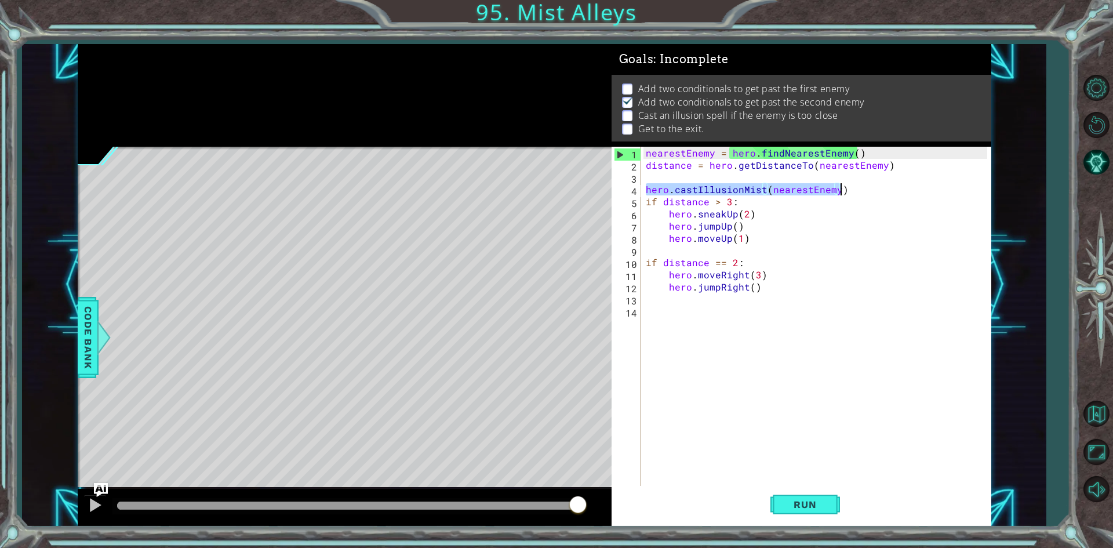
drag, startPoint x: 645, startPoint y: 190, endPoint x: 866, endPoint y: 193, distance: 220.8
click at [866, 193] on div "nearestEnemy = hero . findNearestEnemy ( ) distance = hero . getDistanceTo ( ne…" at bounding box center [817, 329] width 349 height 365
type textarea "hero.castIllusionMist(nearestEnemy)"
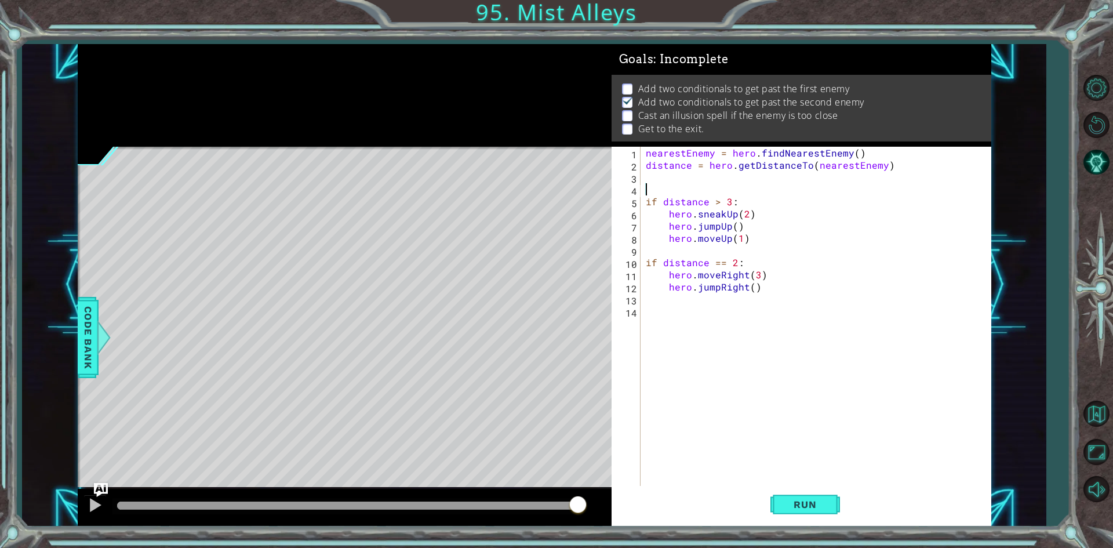
scroll to position [0, 0]
type textarea "if distance > 3:"
type textarea "hero.moveUp(1)"
type textarea "if distance == 2:"
type textarea "hero.moveUp(1)"
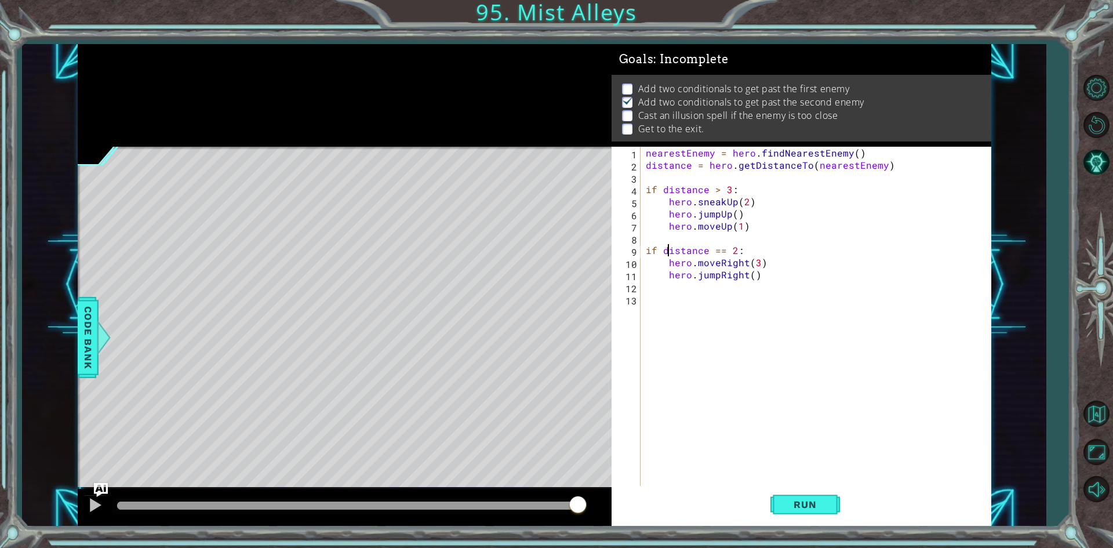
type textarea "hero.moveRight(3)"
paste textarea "hero.castIllusionMist(nearestEnemy)"
type textarea "hero.castIllusionMist(nearestEnemy)"
type textarea "h"
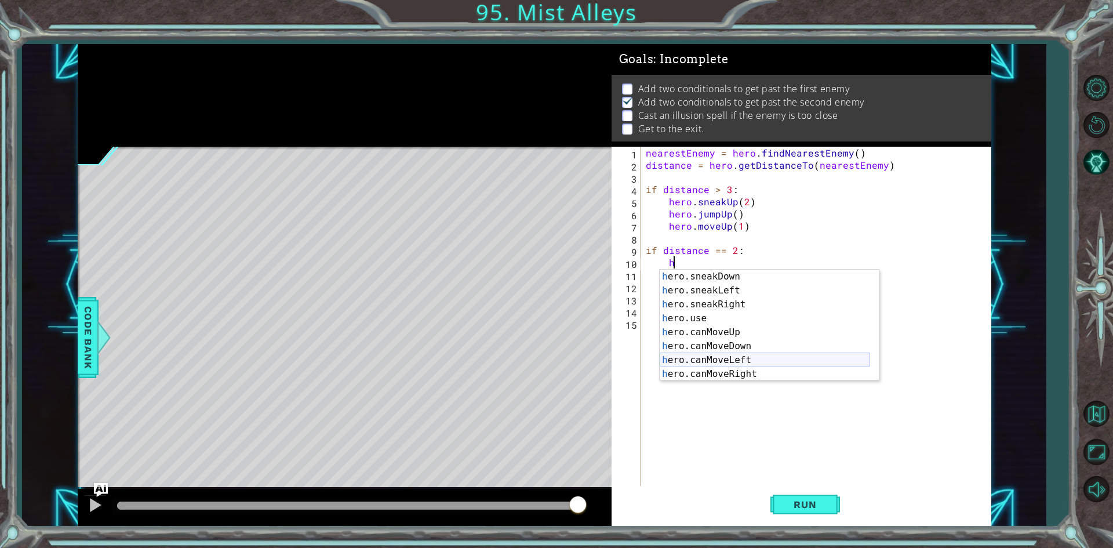
scroll to position [167, 0]
click at [749, 360] on div "h ero.sneakRight press enter h ero.use press enter h ero.canMoveUp press enter …" at bounding box center [765, 338] width 210 height 139
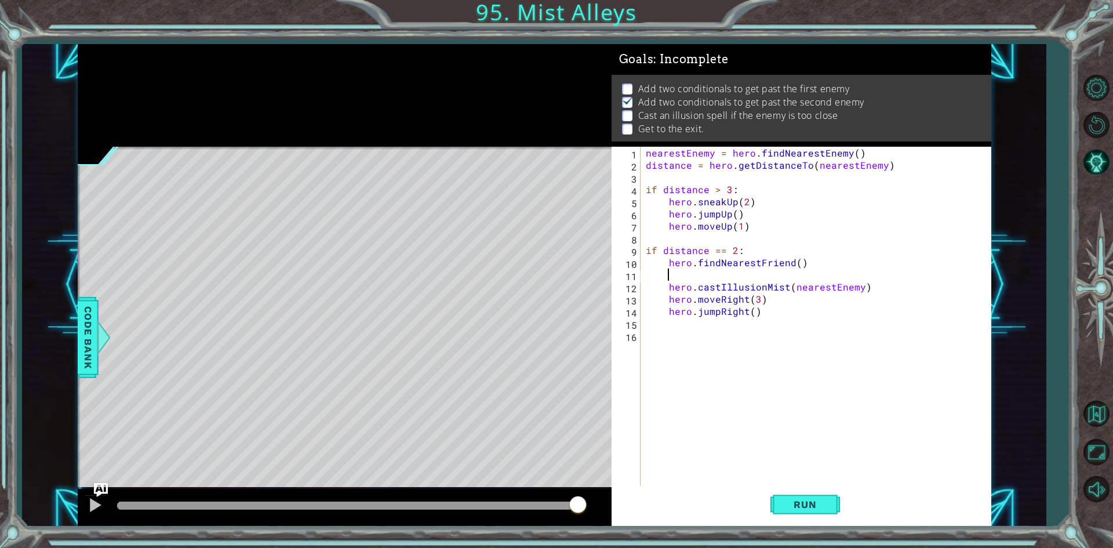
scroll to position [0, 0]
type textarea "hero.sneakUp(2)"
drag, startPoint x: 756, startPoint y: 203, endPoint x: 675, endPoint y: 199, distance: 81.2
click at [675, 199] on div "nearestEnemy = hero . findNearestEnemy ( ) distance = hero . getDistanceTo ( ne…" at bounding box center [817, 329] width 349 height 365
drag, startPoint x: 664, startPoint y: 202, endPoint x: 782, endPoint y: 199, distance: 118.8
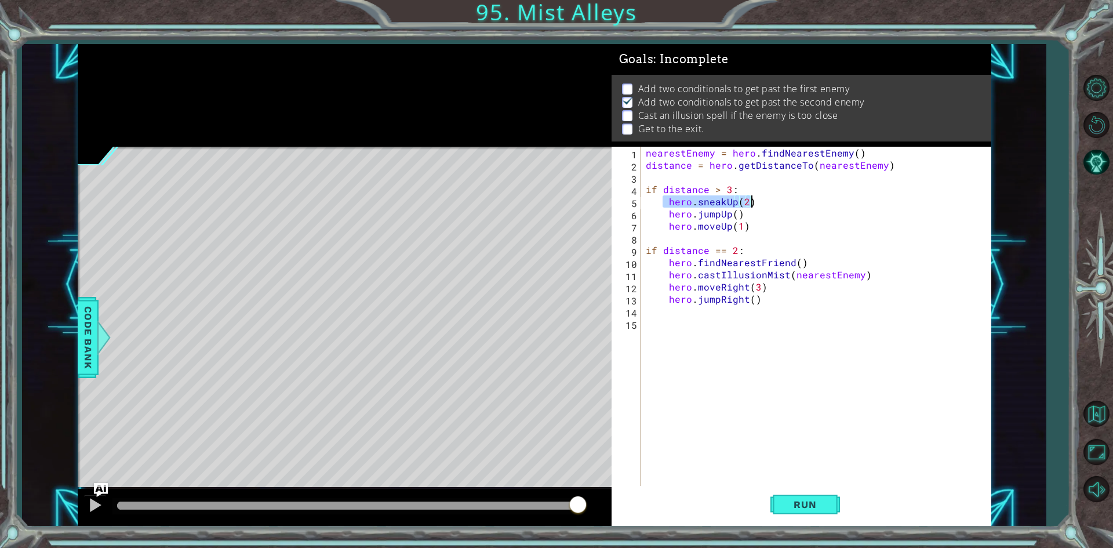
click at [782, 199] on div "nearestEnemy = hero . findNearestEnemy ( ) distance = hero . getDistanceTo ( ne…" at bounding box center [817, 329] width 349 height 365
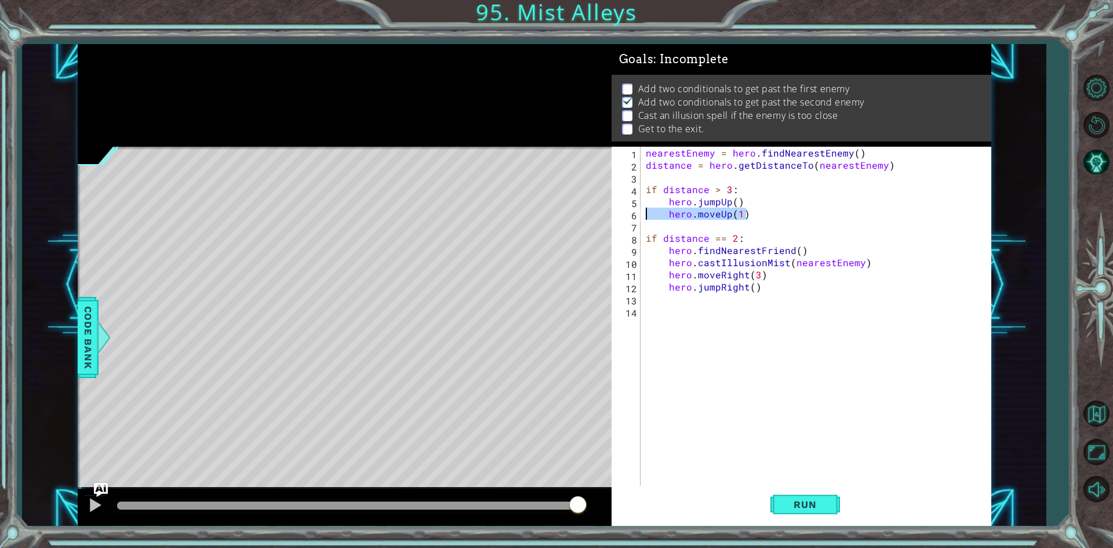
drag, startPoint x: 771, startPoint y: 215, endPoint x: 644, endPoint y: 217, distance: 126.9
click at [644, 217] on div "nearestEnemy = hero . findNearestEnemy ( ) distance = hero . getDistanceTo ( ne…" at bounding box center [817, 329] width 349 height 365
type textarea "hero.moveUp(1)"
type textarea "hero.jumpUp()"
paste textarea "hero.moveUp(1)"
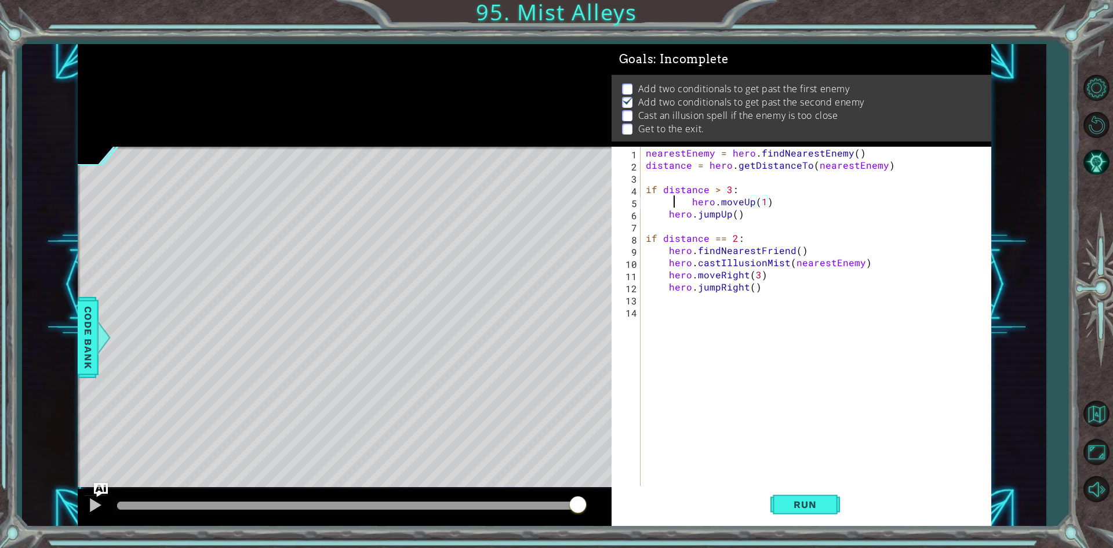
click at [672, 195] on div "nearestEnemy = hero . findNearestEnemy ( ) distance = hero . getDistanceTo ( ne…" at bounding box center [817, 329] width 349 height 365
click at [700, 278] on div "nearestEnemy = hero . findNearestEnemy ( ) distance = hero . getDistanceTo ( ne…" at bounding box center [817, 329] width 349 height 365
click at [748, 276] on div "nearestEnemy = hero . findNearestEnemy ( ) distance = hero . getDistanceTo ( ne…" at bounding box center [817, 329] width 349 height 365
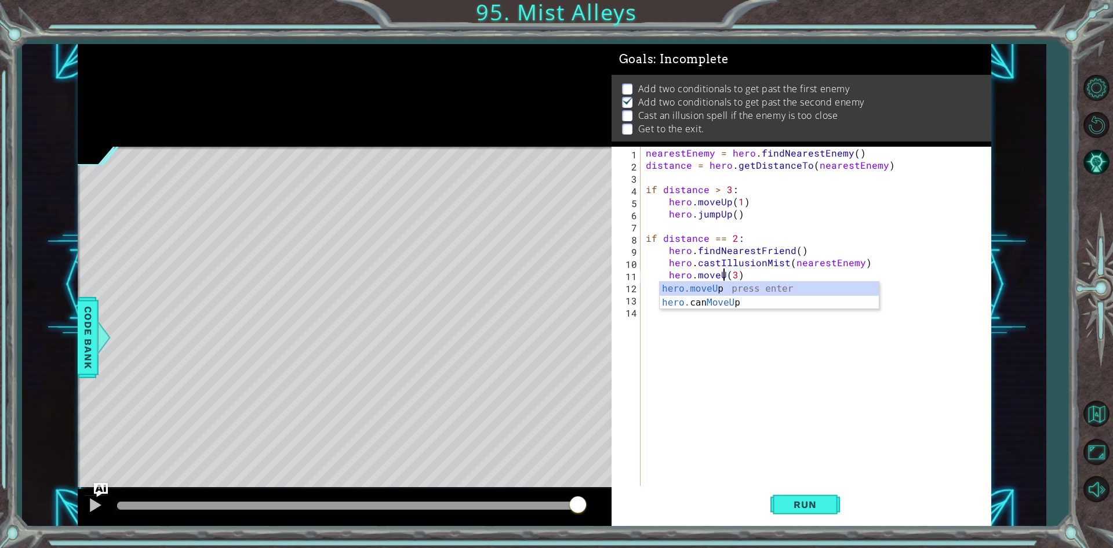
scroll to position [0, 5]
click at [748, 276] on div "nearestEnemy = hero . findNearestEnemy ( ) distance = hero . getDistanceTo ( ne…" at bounding box center [817, 329] width 349 height 365
click at [735, 290] on div "nearestEnemy = hero . findNearestEnemy ( ) distance = hero . getDistanceTo ( ne…" at bounding box center [817, 329] width 349 height 365
click at [735, 290] on div "nearestEnemy = hero . findNearestEnemy ( ) distance = hero . getDistanceTo ( ne…" at bounding box center [815, 317] width 344 height 341
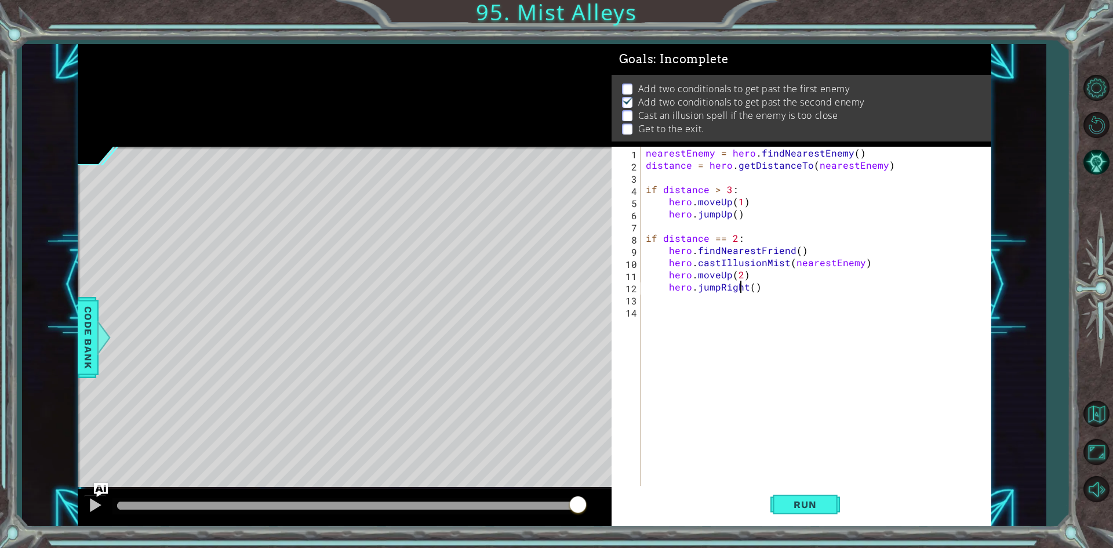
click at [742, 287] on div "nearestEnemy = hero . findNearestEnemy ( ) distance = hero . getDistanceTo ( ne…" at bounding box center [817, 329] width 349 height 365
type textarea "hero.jumpUp()"
click at [755, 330] on div "nearestEnemy = hero . findNearestEnemy ( ) distance = hero . getDistanceTo ( ne…" at bounding box center [817, 329] width 349 height 365
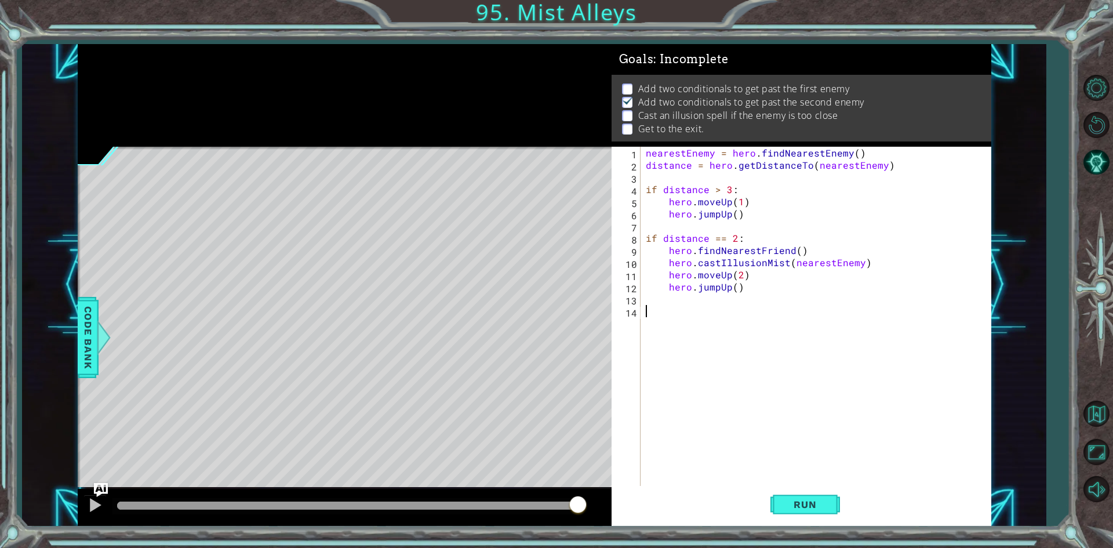
scroll to position [0, 0]
click at [742, 301] on div "nearestEnemy = hero . findNearestEnemy ( ) distance = hero . getDistanceTo ( ne…" at bounding box center [817, 329] width 349 height 365
click at [793, 494] on button "Run" at bounding box center [805, 505] width 70 height 38
click at [742, 203] on div "nearestEnemy = hero . findNearestEnemy ( ) distance = hero . getDistanceTo ( ne…" at bounding box center [817, 329] width 349 height 365
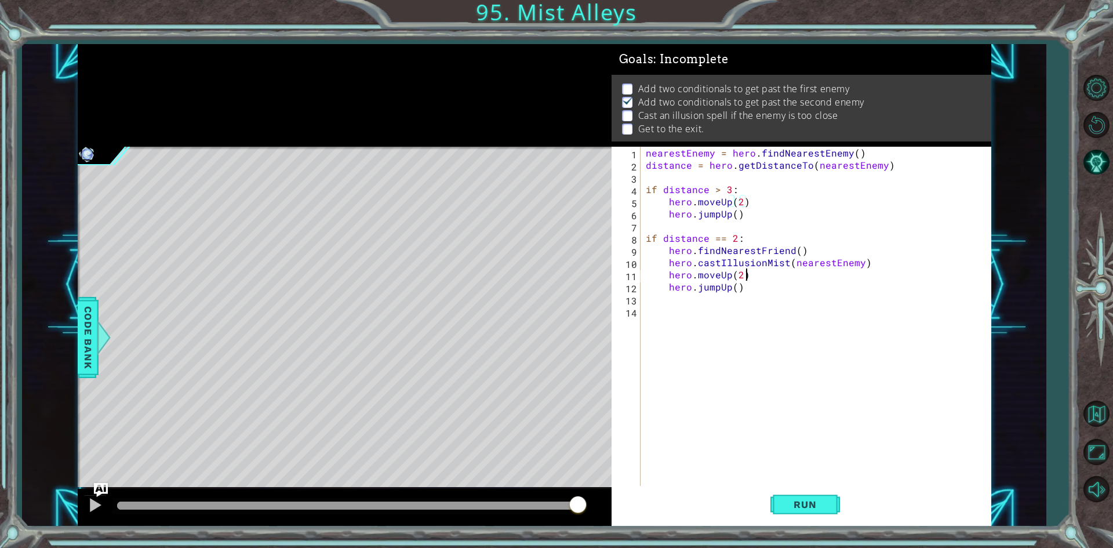
click at [749, 273] on div "nearestEnemy = hero . findNearestEnemy ( ) distance = hero . getDistanceTo ( ne…" at bounding box center [817, 329] width 349 height 365
type textarea "hero.moveUp(2)"
click at [824, 516] on button "Run" at bounding box center [805, 505] width 70 height 38
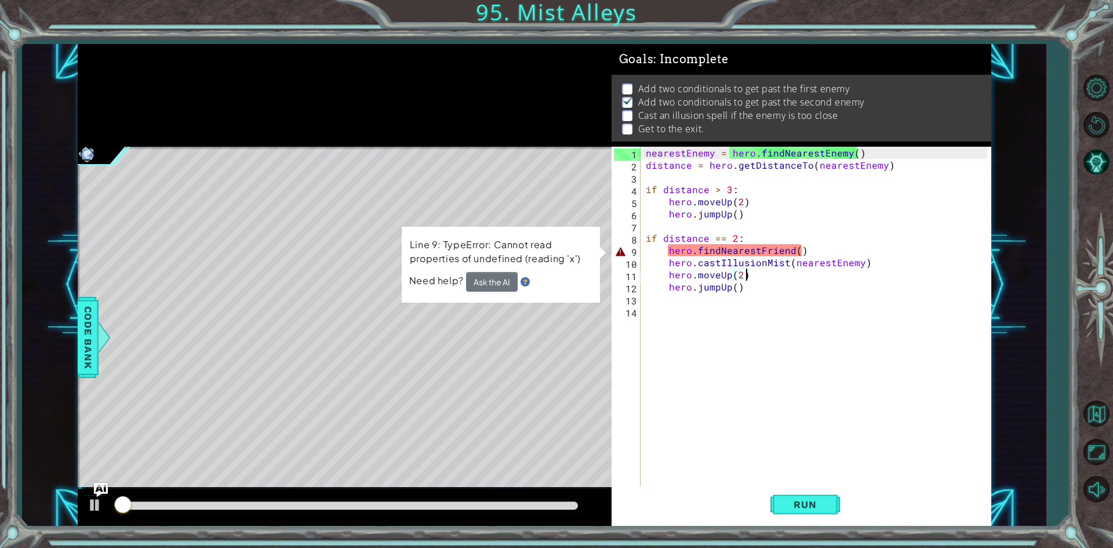
drag, startPoint x: 824, startPoint y: 516, endPoint x: 771, endPoint y: 453, distance: 82.4
click at [776, 454] on div "nearestEnemy = hero . findNearestEnemy ( ) distance = hero . getDistanceTo ( ne…" at bounding box center [817, 329] width 349 height 365
click at [776, 362] on div "nearestEnemy = hero . findNearestEnemy ( ) distance = hero . getDistanceTo ( ne…" at bounding box center [817, 329] width 349 height 365
click at [786, 246] on div "nearestEnemy = hero . findNearestEnemy ( ) distance = hero . getDistanceTo ( ne…" at bounding box center [817, 329] width 349 height 365
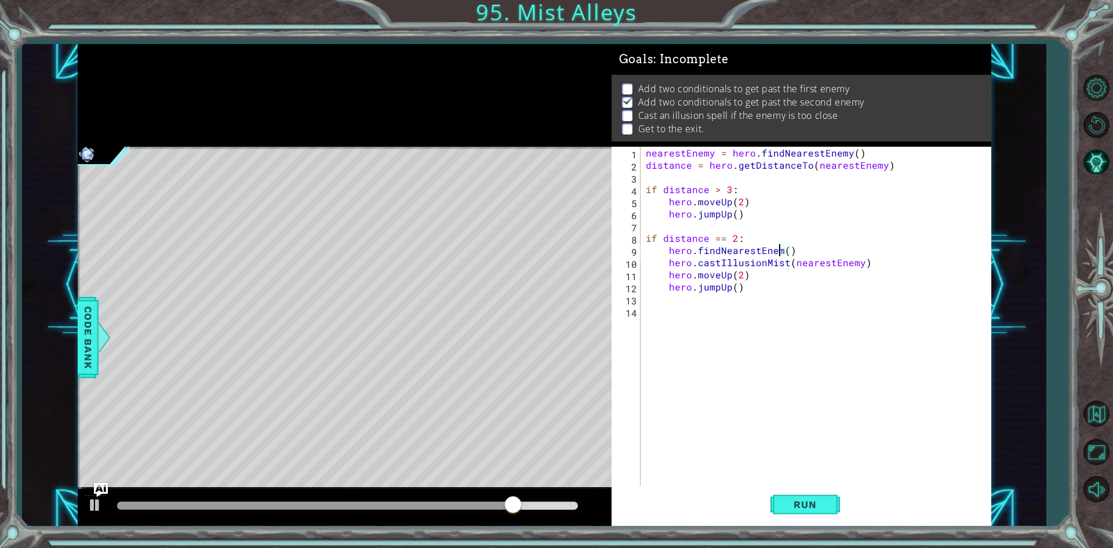
scroll to position [0, 9]
type textarea "hero.findNearestEnemy()"
click at [773, 509] on button "Run" at bounding box center [805, 505] width 70 height 38
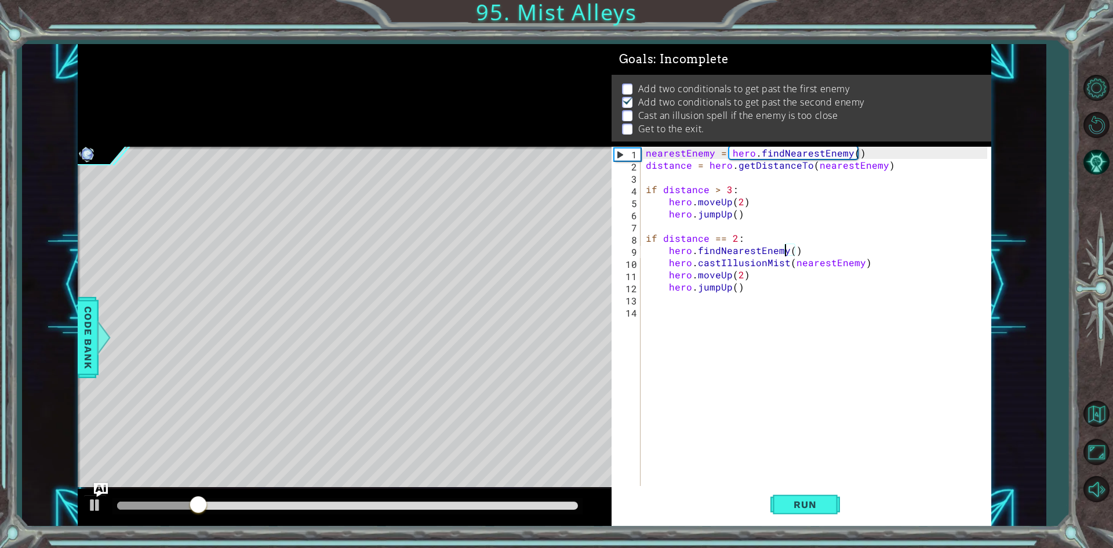
click at [685, 317] on div "nearestEnemy = hero . findNearestEnemy ( ) distance = hero . getDistanceTo ( ne…" at bounding box center [817, 329] width 349 height 365
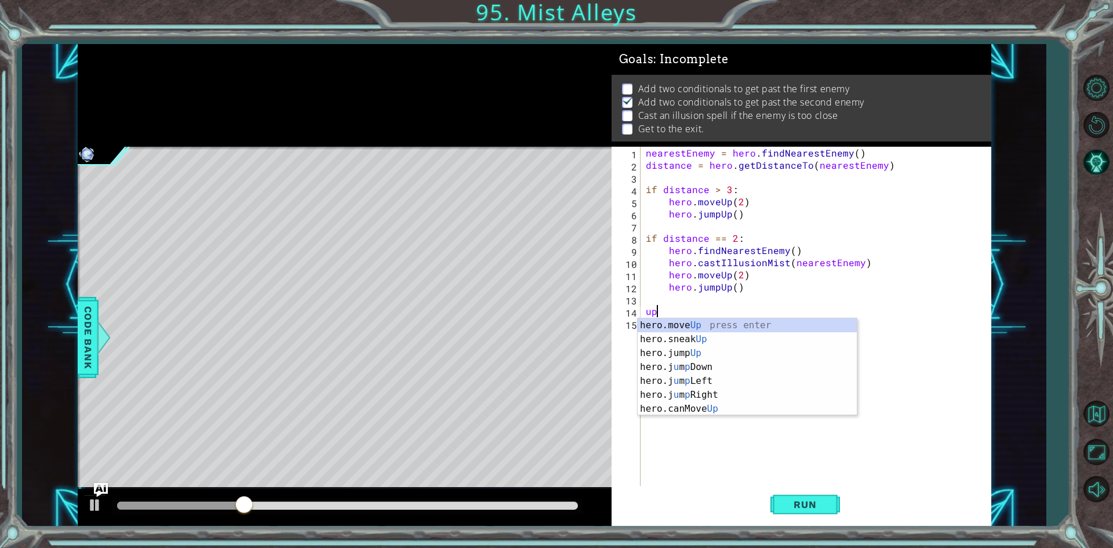
type textarea "hero.moveUp(1)"
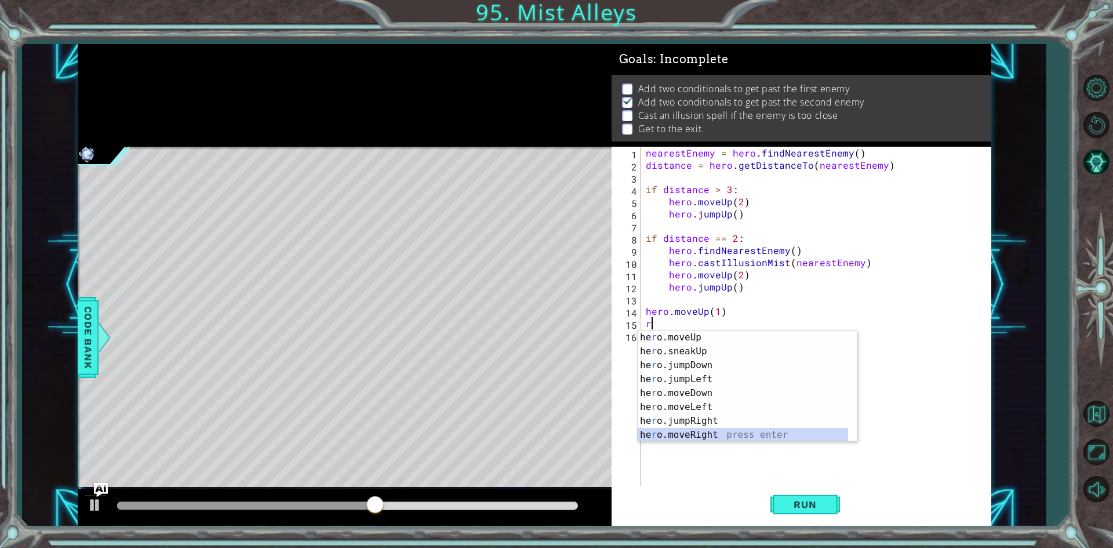
scroll to position [28, 0]
type textarea "hero.moveRight(1)"
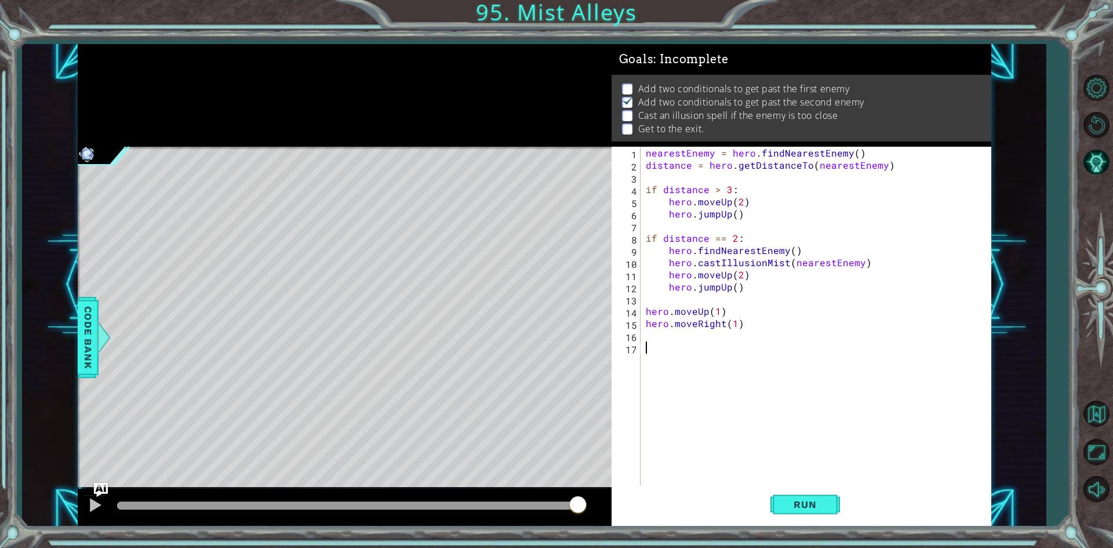
click at [676, 190] on div "nearestEnemy = hero . findNearestEnemy ( ) distance = hero . getDistanceTo ( ne…" at bounding box center [817, 329] width 349 height 365
type textarea "if distance > 3: hero.moveUp(2)"
click at [672, 357] on div "nearestEnemy = hero . findNearestEnemy ( ) distance = hero . getDistanceTo ( ne…" at bounding box center [817, 329] width 349 height 365
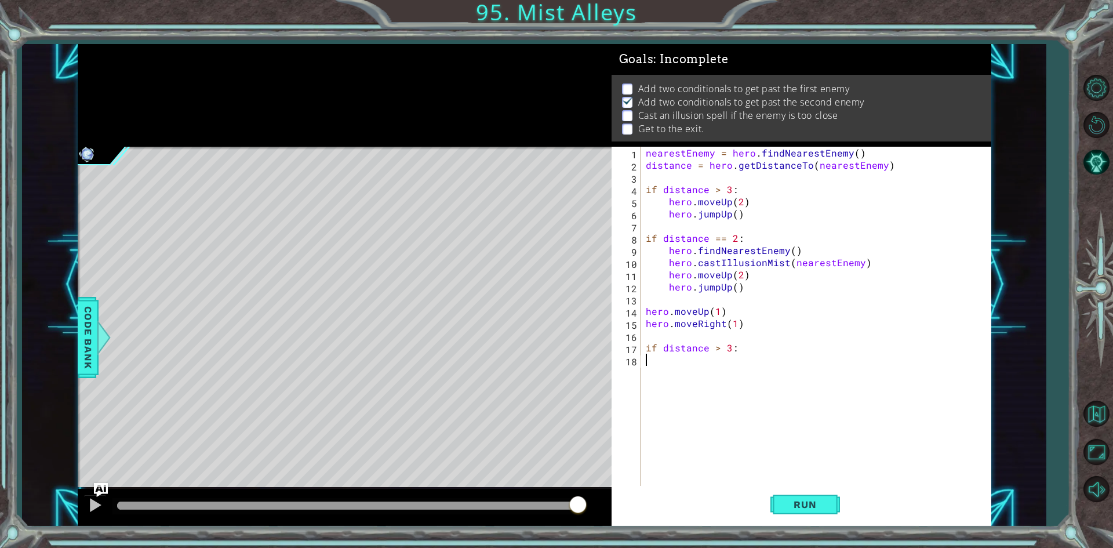
drag, startPoint x: 623, startPoint y: 341, endPoint x: 708, endPoint y: 418, distance: 114.5
click at [708, 418] on div "nearestEnemy = hero . findNearestEnemy ( ) distance = hero . getDistanceTo ( ne…" at bounding box center [817, 329] width 349 height 365
type textarea "m"
type textarea "hero.moveRight(3)"
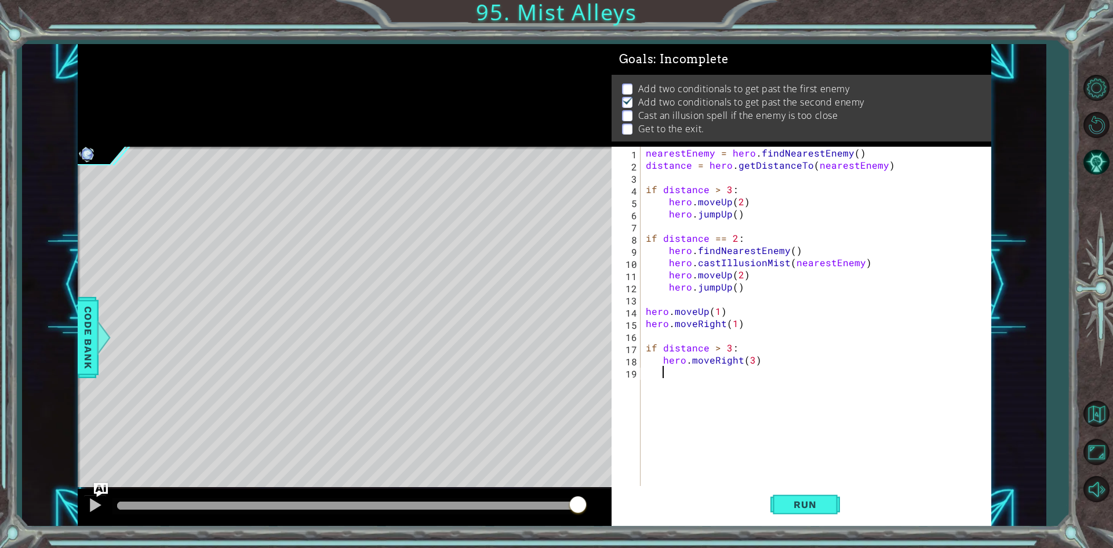
type textarea "up"
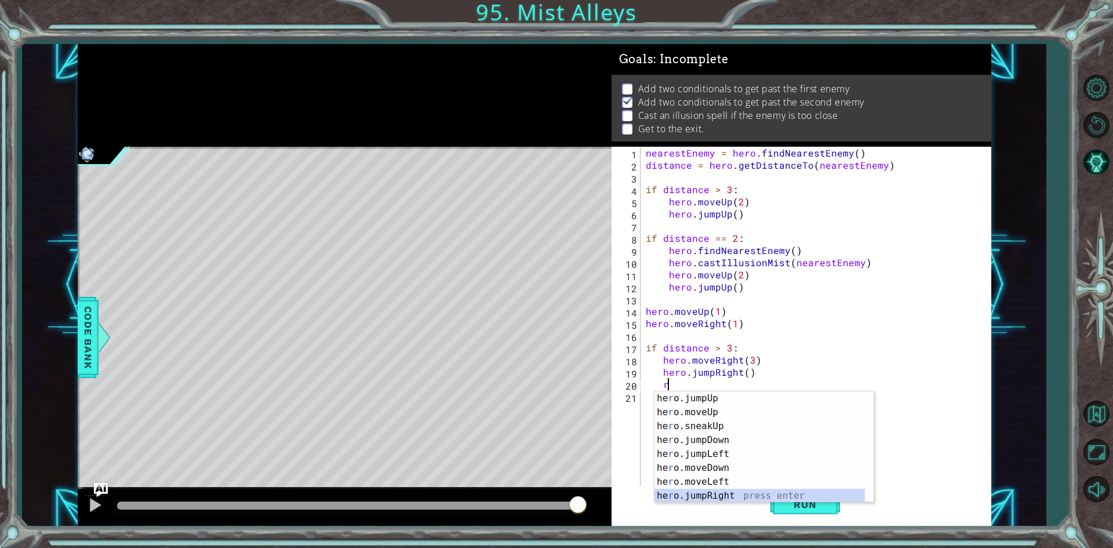
scroll to position [28, 0]
type textarea "hero.moveRight(1)"
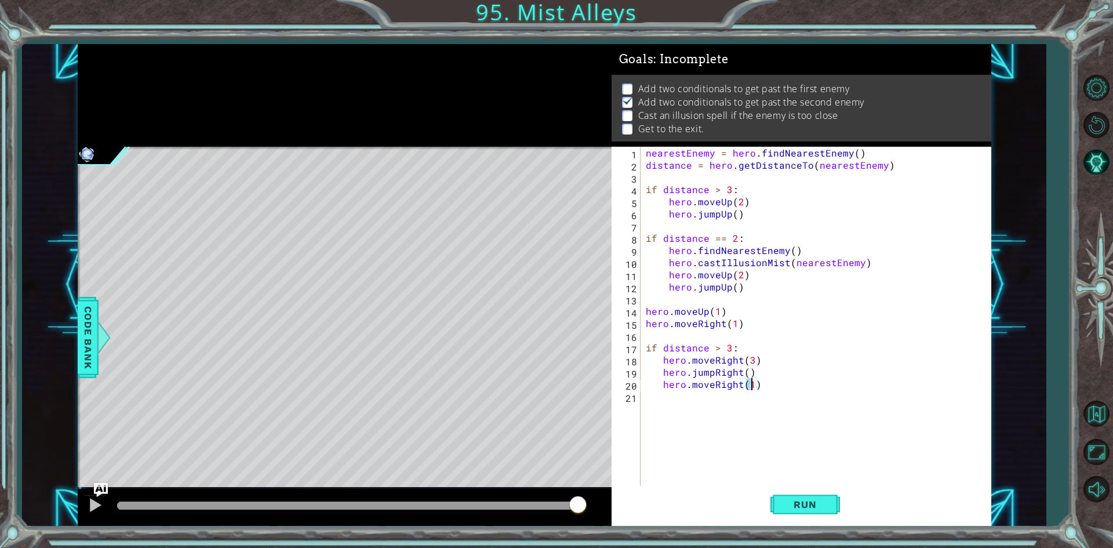
scroll to position [0, 0]
drag, startPoint x: 644, startPoint y: 238, endPoint x: 789, endPoint y: 240, distance: 144.9
click at [789, 240] on div "nearestEnemy = hero . findNearestEnemy ( ) distance = hero . getDistanceTo ( ne…" at bounding box center [817, 329] width 349 height 365
drag, startPoint x: 673, startPoint y: 385, endPoint x: 672, endPoint y: 395, distance: 10.0
click at [673, 389] on div "nearestEnemy = hero . findNearestEnemy ( ) distance = hero . getDistanceTo ( ne…" at bounding box center [817, 329] width 349 height 365
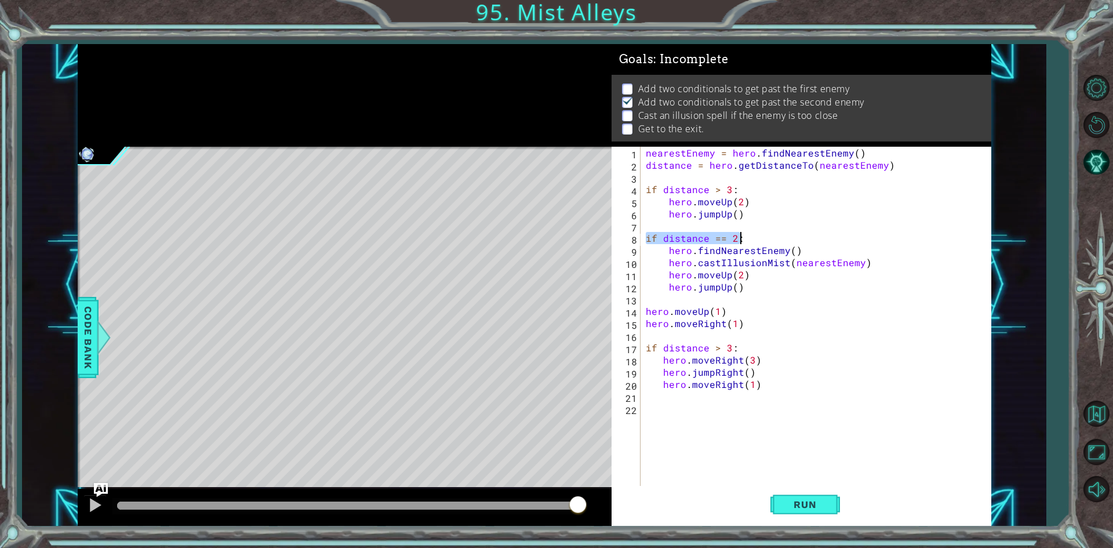
type textarea "hero.moveRight(1)"
click at [669, 405] on div "nearestEnemy = hero . findNearestEnemy ( ) distance = hero . getDistanceTo ( ne…" at bounding box center [817, 329] width 349 height 365
paste textarea "if distance == 2:"
type textarea "if distance == 2:"
click at [684, 427] on div "nearestEnemy = hero . findNearestEnemy ( ) distance = hero . getDistanceTo ( ne…" at bounding box center [817, 329] width 349 height 365
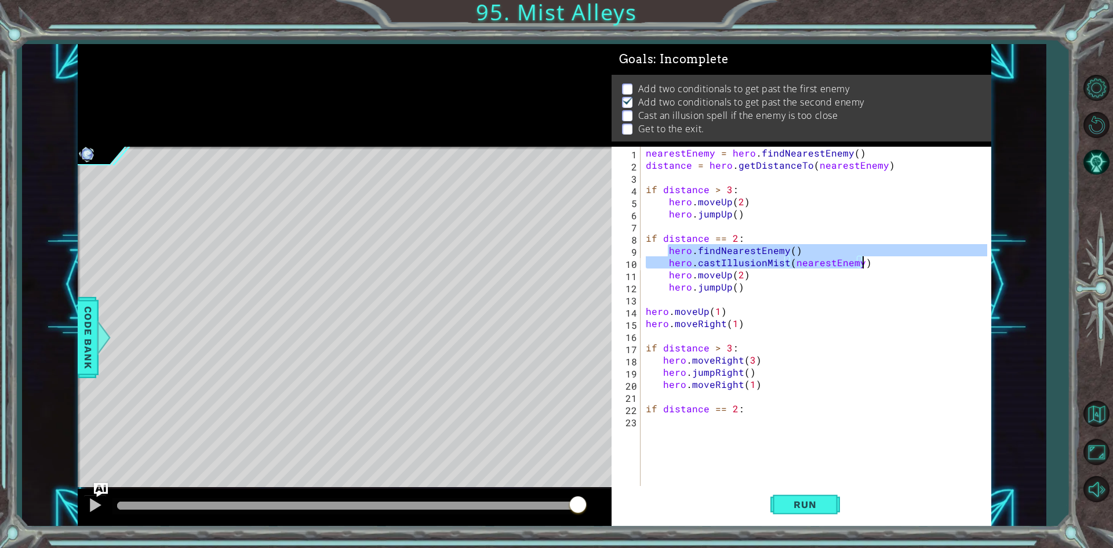
drag, startPoint x: 665, startPoint y: 252, endPoint x: 871, endPoint y: 263, distance: 206.0
click at [871, 263] on div "nearestEnemy = hero . findNearestEnemy ( ) distance = hero . getDistanceTo ( ne…" at bounding box center [817, 329] width 349 height 365
type textarea "hero.findNearestEnemy() hero.castIllusionMist(nearestEnemy)"
click at [706, 415] on div "nearestEnemy = hero . findNearestEnemy ( ) distance = hero . getDistanceTo ( ne…" at bounding box center [817, 329] width 349 height 365
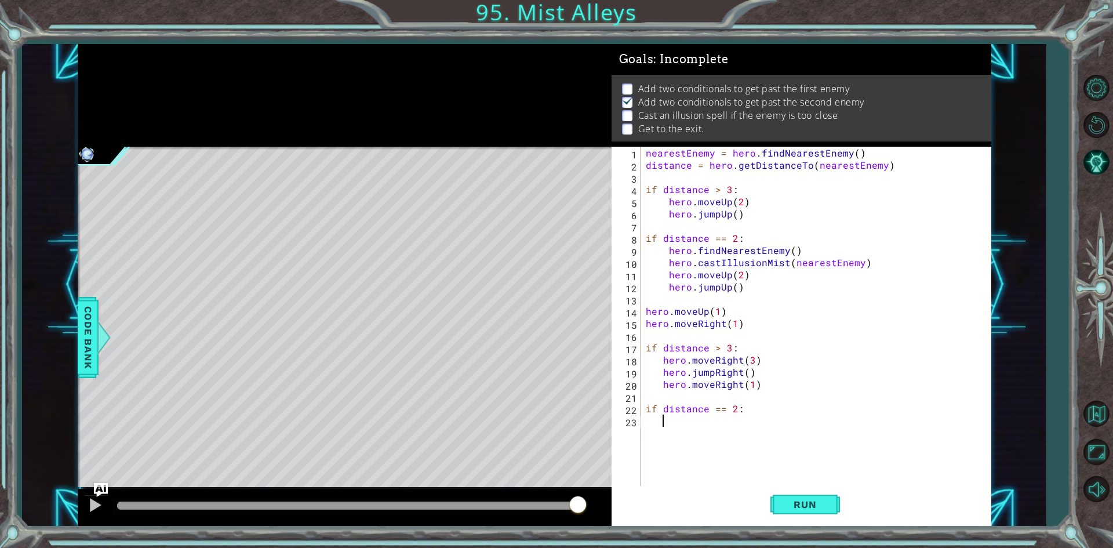
paste textarea "hero.castIllusionMist(nearestEnemy)"
click at [659, 421] on div "nearestEnemy = hero . findNearestEnemy ( ) distance = hero . getDistanceTo ( ne…" at bounding box center [817, 329] width 349 height 365
click at [806, 502] on span "Run" at bounding box center [805, 504] width 46 height 12
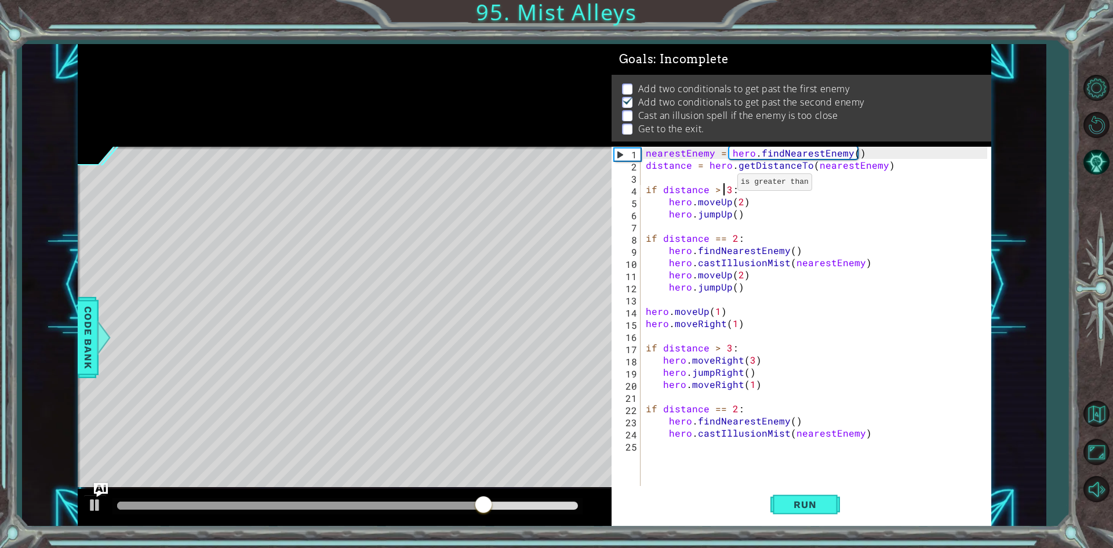
click at [723, 185] on div "nearestEnemy = hero . findNearestEnemy ( ) distance = hero . getDistanceTo ( ne…" at bounding box center [817, 329] width 349 height 365
click at [727, 274] on div "nearestEnemy = hero . findNearestEnemy ( ) distance = hero . getDistanceTo ( ne…" at bounding box center [817, 329] width 349 height 365
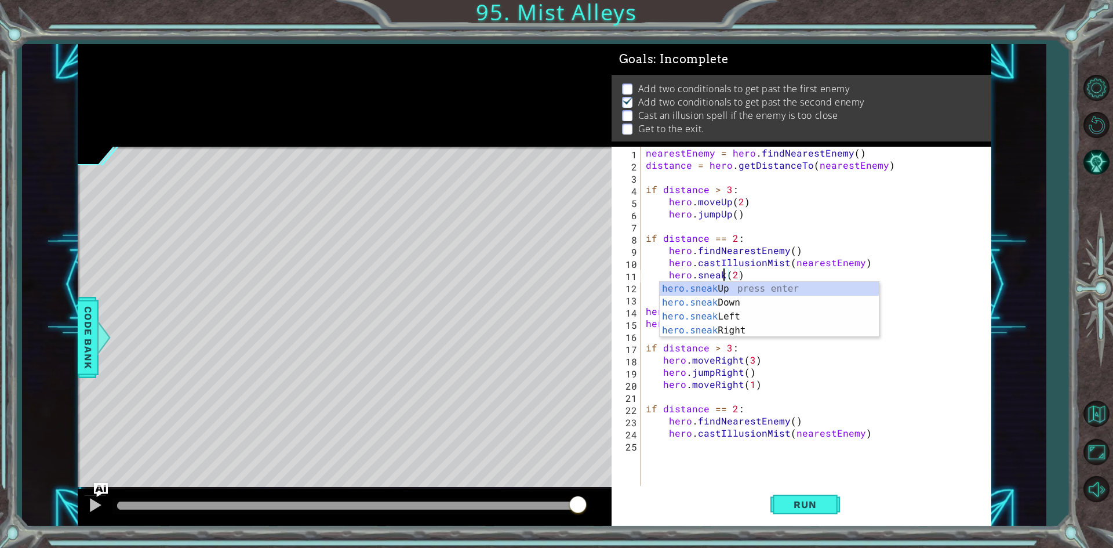
scroll to position [0, 5]
type textarea "hero.jumpUp()"
type textarea "hero.moveRight(1)"
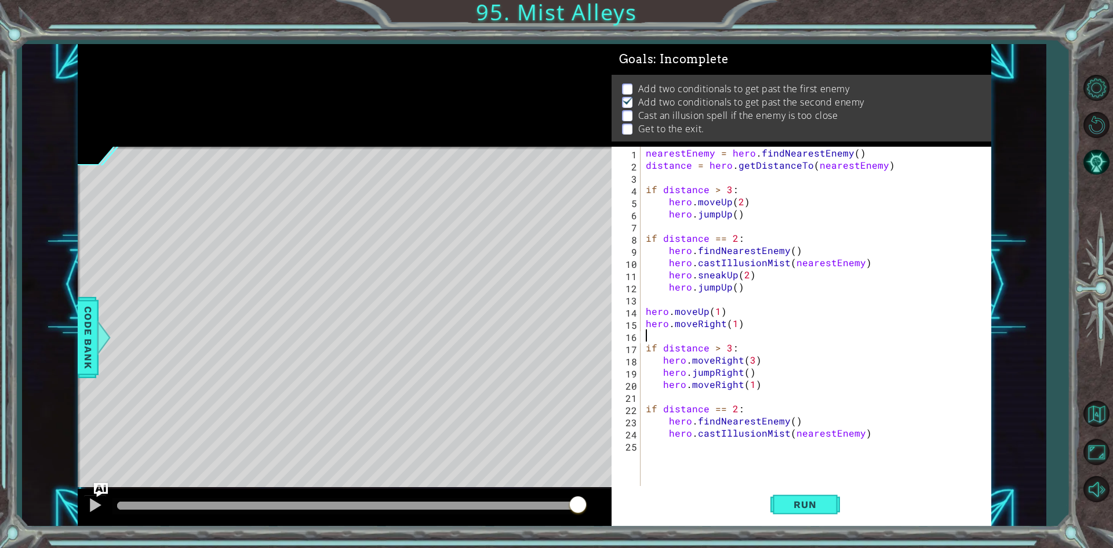
click at [867, 425] on div "nearestEnemy = hero . findNearestEnemy ( ) distance = hero . getDistanceTo ( ne…" at bounding box center [817, 329] width 349 height 365
type textarea "hero.findNearestEnemy()"
click at [814, 450] on div "nearestEnemy = hero . findNearestEnemy ( ) distance = hero . getDistanceTo ( ne…" at bounding box center [817, 329] width 349 height 365
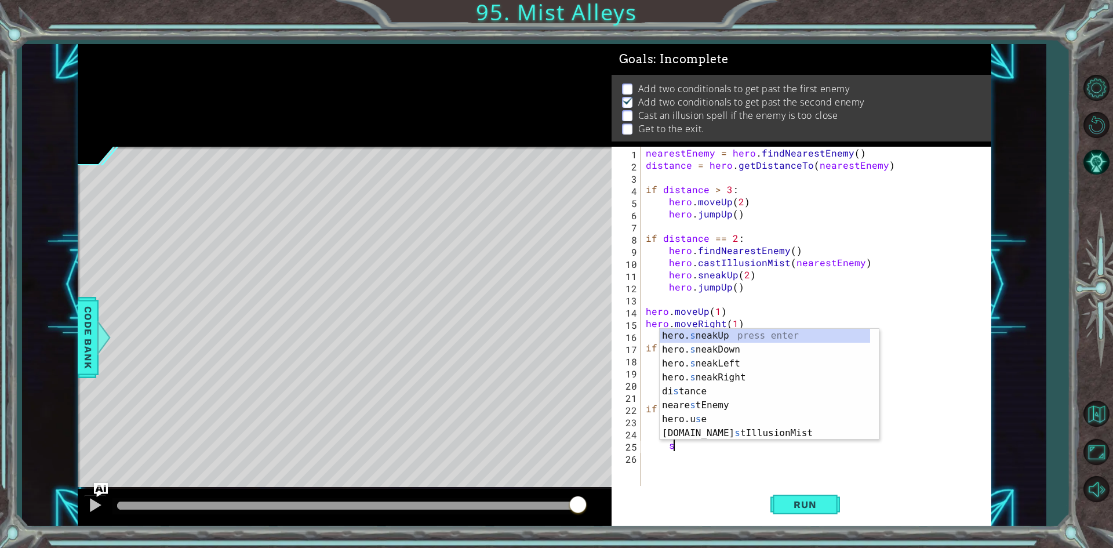
scroll to position [0, 1]
click at [771, 376] on div "hero. s neakUp press enter hero. s neakDown press enter hero. s neakLeft press …" at bounding box center [765, 398] width 210 height 139
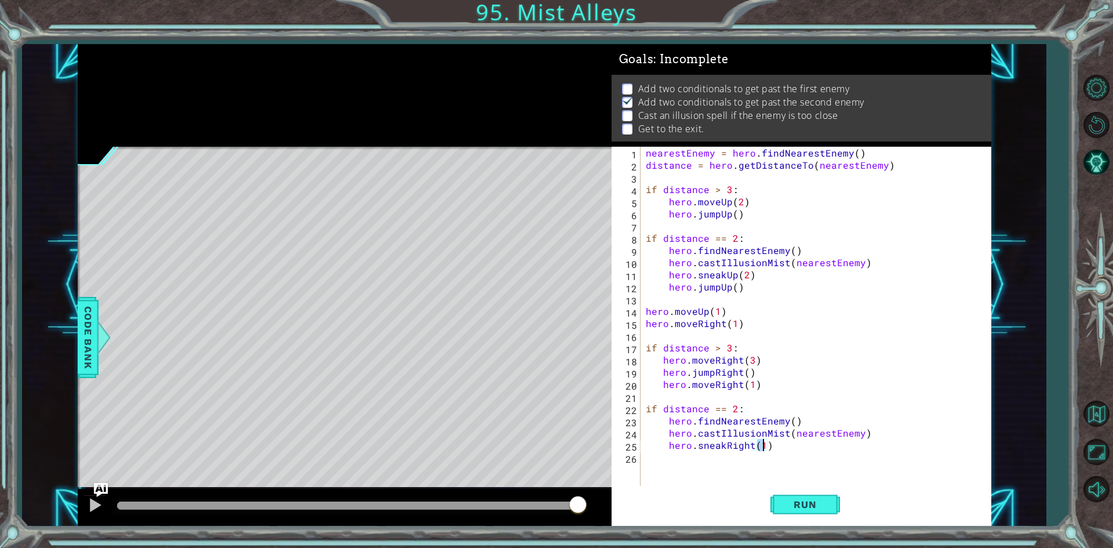
type textarea "hero.sneakRight(2)"
click at [711, 448] on div "nearestEnemy = hero . findNearestEnemy ( ) distance = hero . getDistanceTo ( ne…" at bounding box center [817, 329] width 349 height 365
click at [706, 471] on div "nearestEnemy = hero . findNearestEnemy ( ) distance = hero . getDistanceTo ( ne…" at bounding box center [817, 329] width 349 height 365
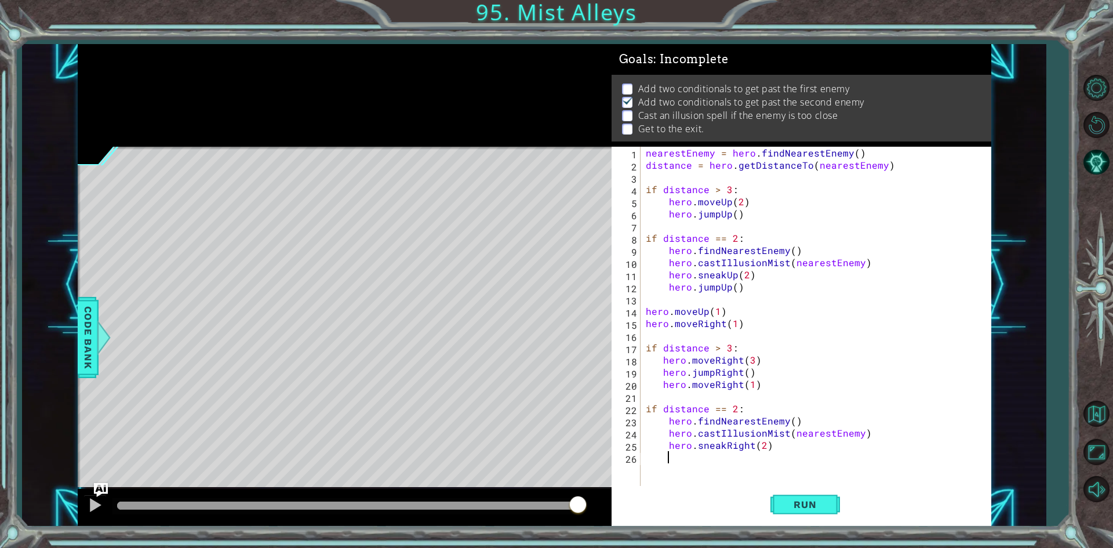
type textarea "j"
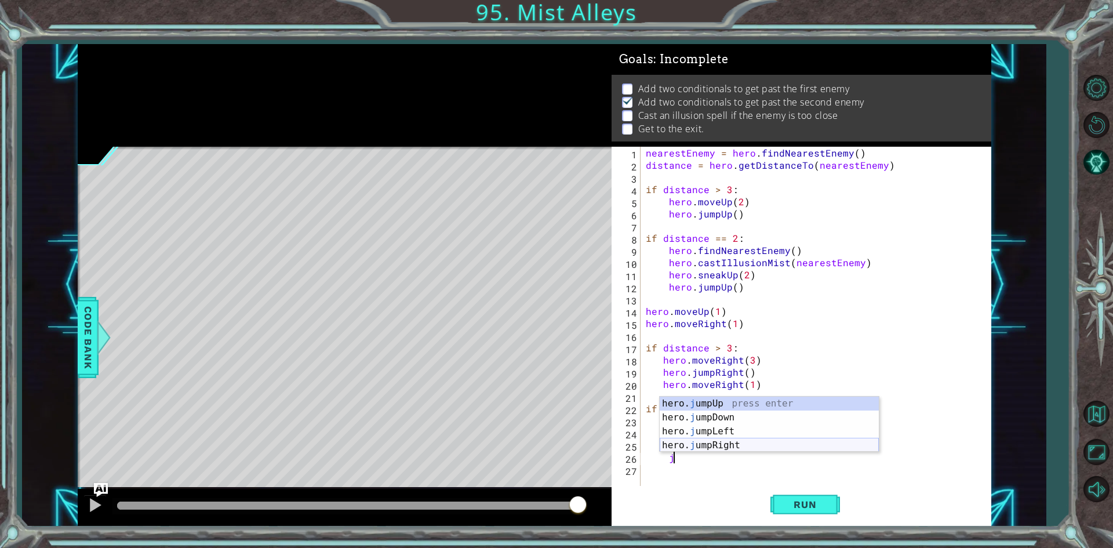
click at [709, 446] on div "hero. j umpUp press enter hero. j umpDown press enter hero. j umpLeft press ent…" at bounding box center [769, 437] width 219 height 83
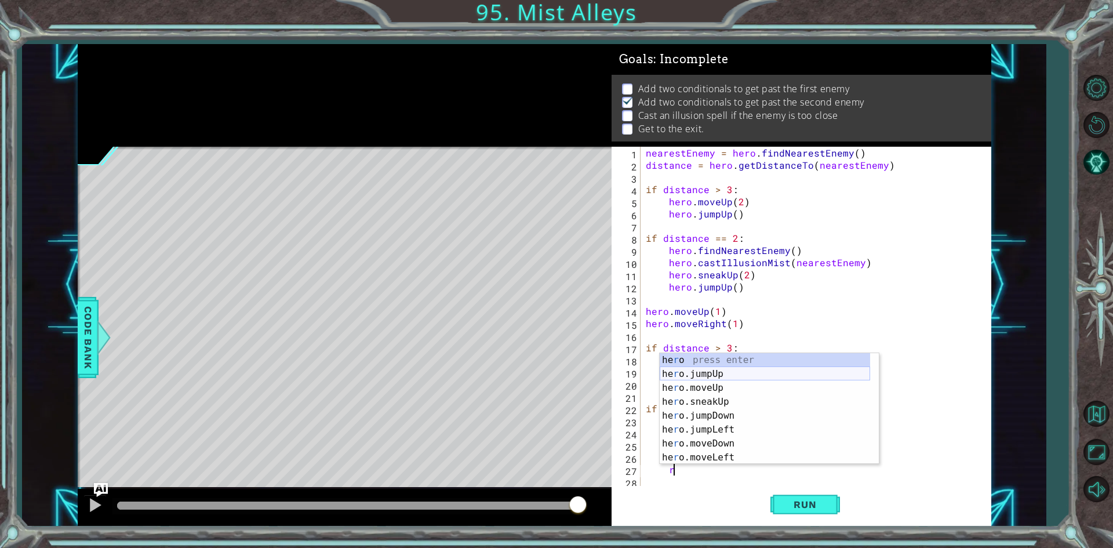
scroll to position [35, 0]
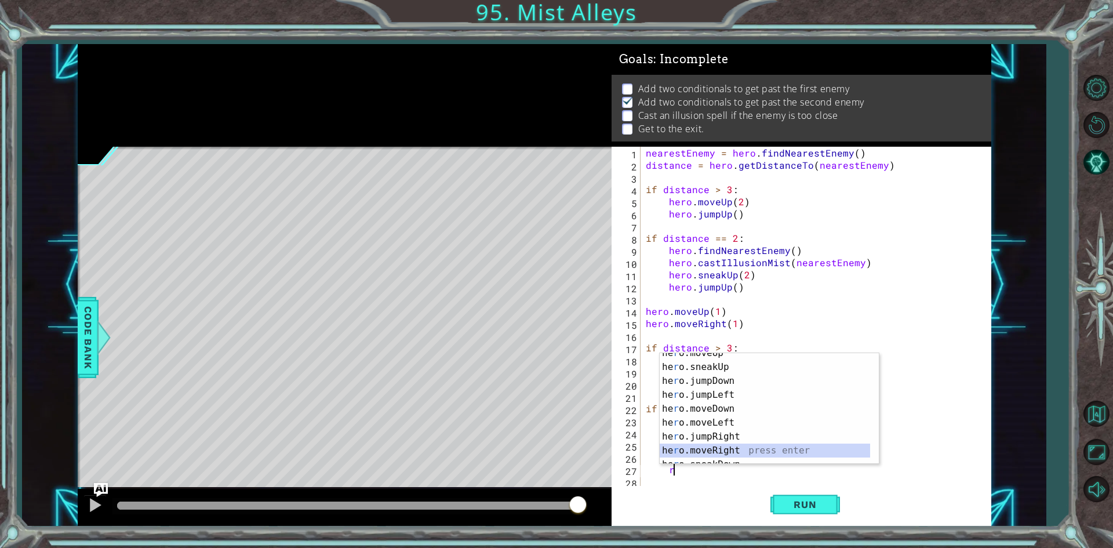
click at [761, 453] on div "he r o.moveUp press enter he r o.sneakUp press enter he r o.jumpDown press ente…" at bounding box center [765, 415] width 210 height 139
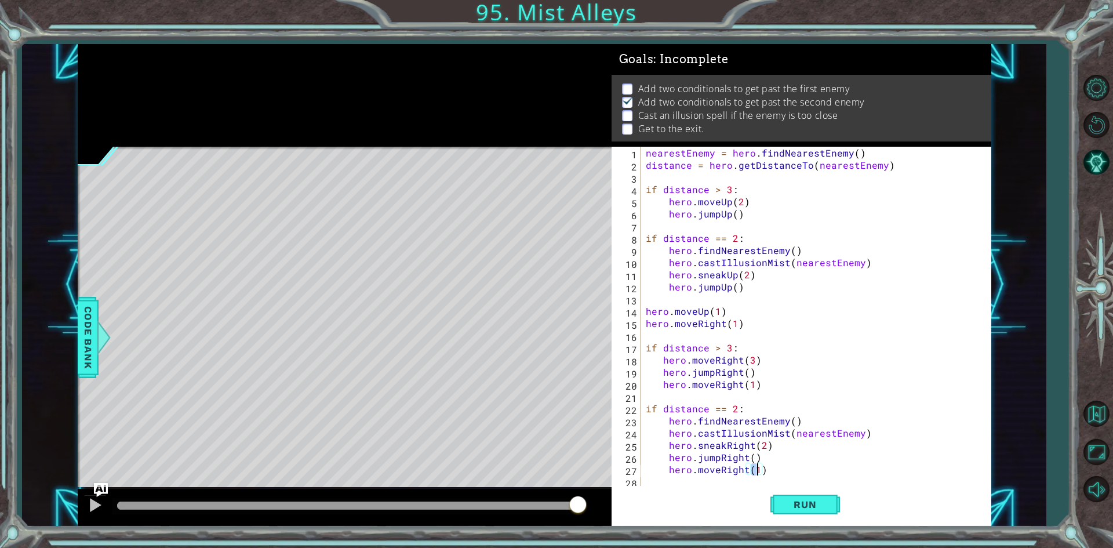
click at [647, 342] on div "nearestEnemy = hero . findNearestEnemy ( ) distance = hero . getDistanceTo ( ne…" at bounding box center [817, 329] width 349 height 365
type textarea "if distance > 3:"
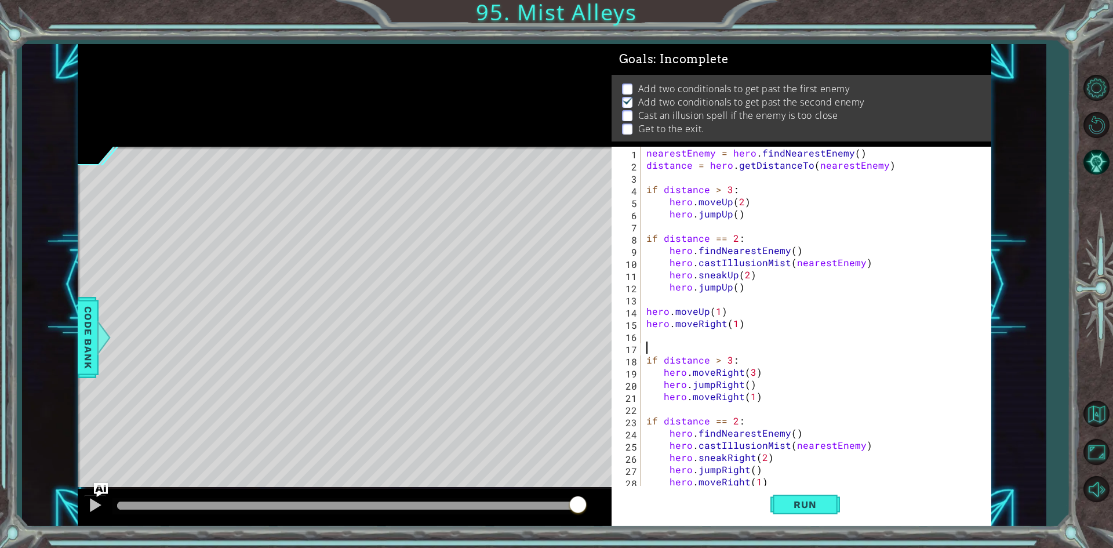
scroll to position [0, 0]
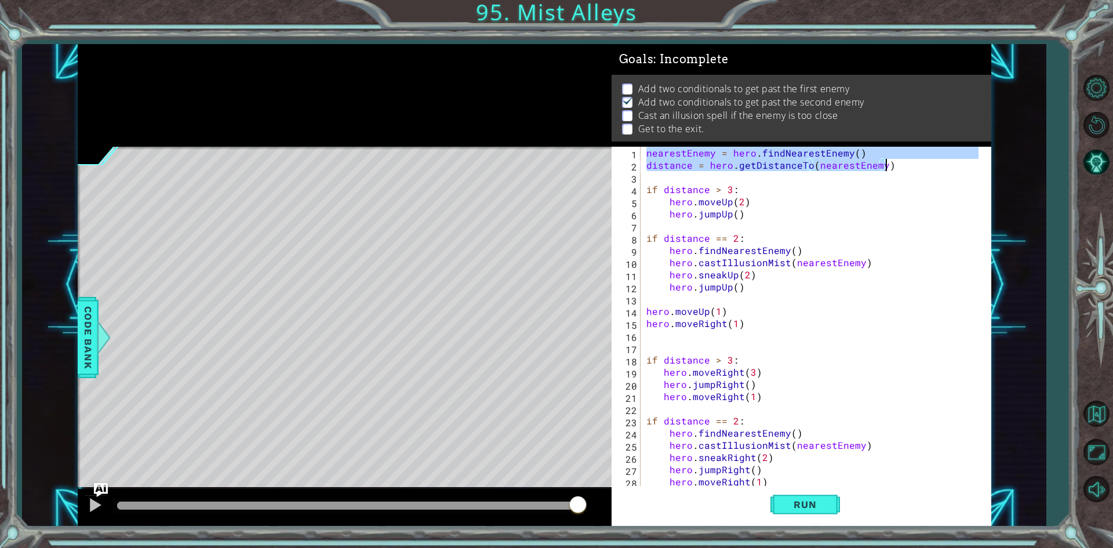
drag, startPoint x: 649, startPoint y: 152, endPoint x: 1004, endPoint y: 161, distance: 355.9
click at [1004, 161] on div "1 ההההההההההההההההההההההההההההההההההההההההההההההההההההההההההההההההההההההההההההה…" at bounding box center [533, 285] width 1023 height 482
type textarea "nearestEnemy = hero.findNearestEnemy() distance = hero.getDistanceTo(nearestEne…"
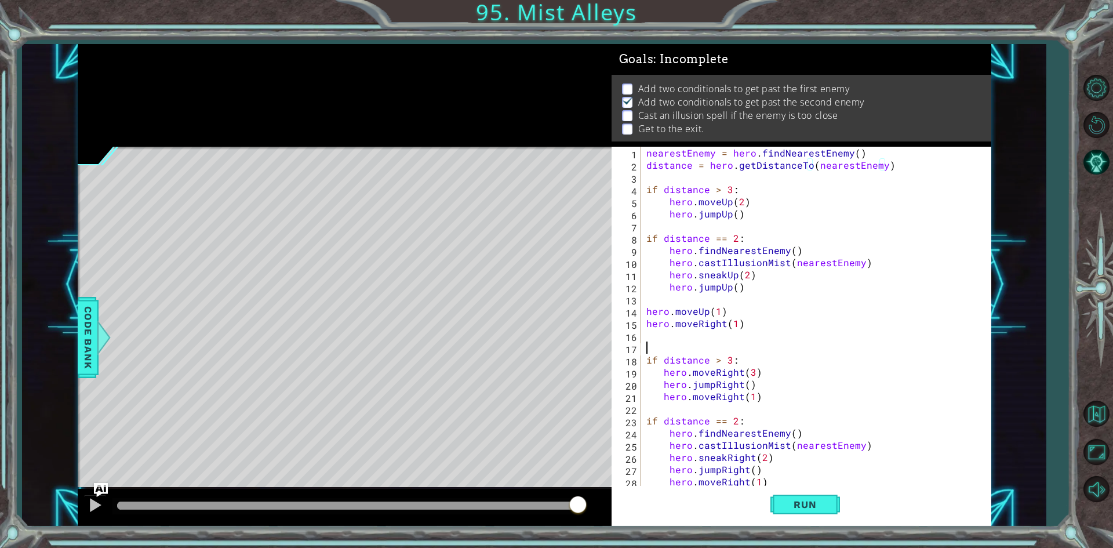
click at [664, 347] on div "nearestEnemy = hero . findNearestEnemy ( ) distance = hero . getDistanceTo ( ne…" at bounding box center [814, 329] width 340 height 365
paste textarea "distance = hero.getDistanceTo(nearestEnemy)"
type textarea "distance = hero.getDistanceTo(nearestEnemy)"
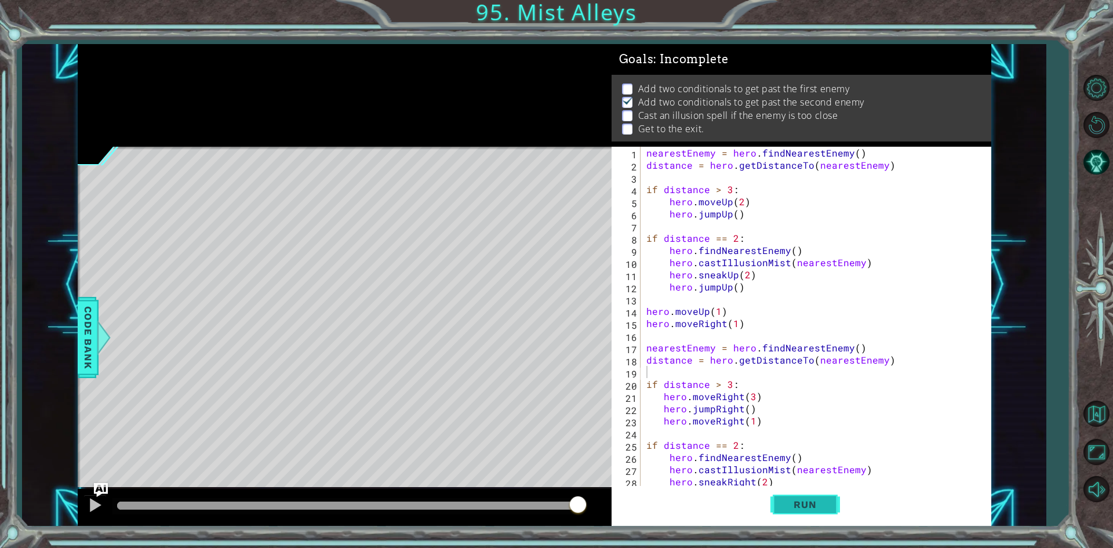
click at [800, 506] on span "Run" at bounding box center [805, 504] width 46 height 12
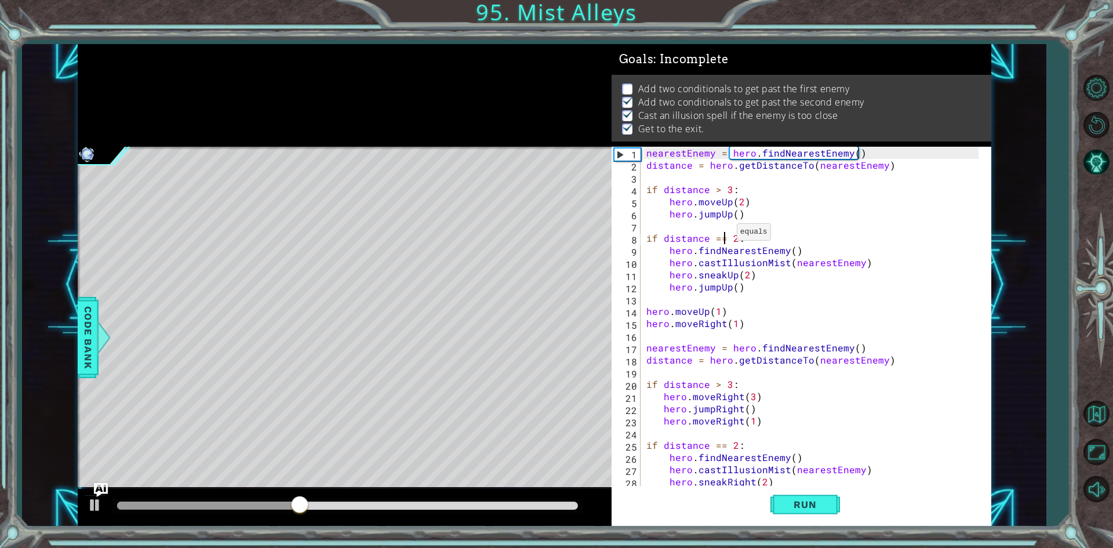
click at [723, 235] on div "nearestEnemy = hero . findNearestEnemy ( ) distance = hero . getDistanceTo ( ne…" at bounding box center [814, 329] width 340 height 365
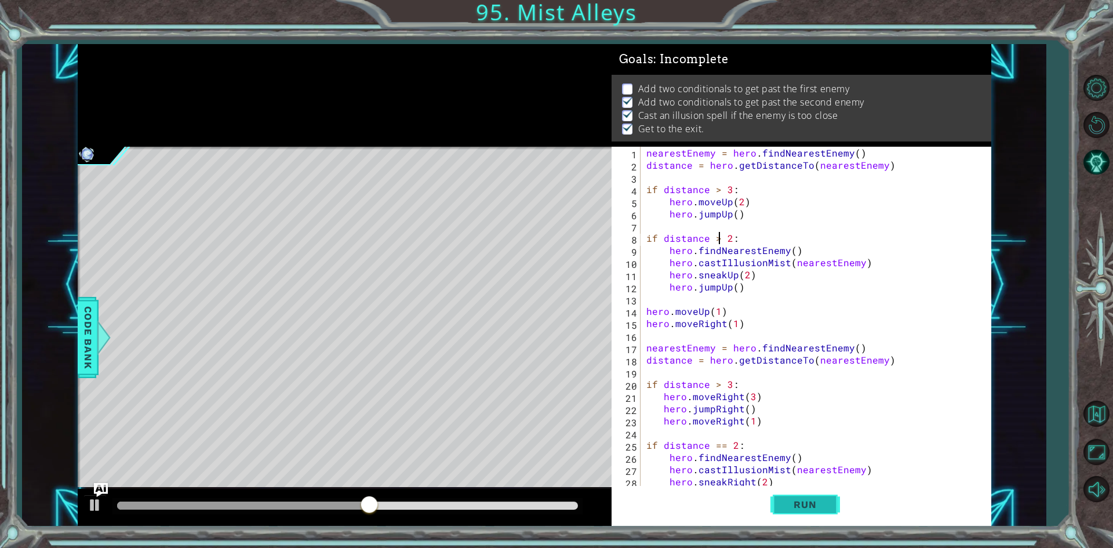
click at [789, 504] on span "Run" at bounding box center [805, 504] width 46 height 12
type textarea "if distance < 2:"
click at [815, 508] on span "Run" at bounding box center [805, 504] width 46 height 12
